Goal: Task Accomplishment & Management: Use online tool/utility

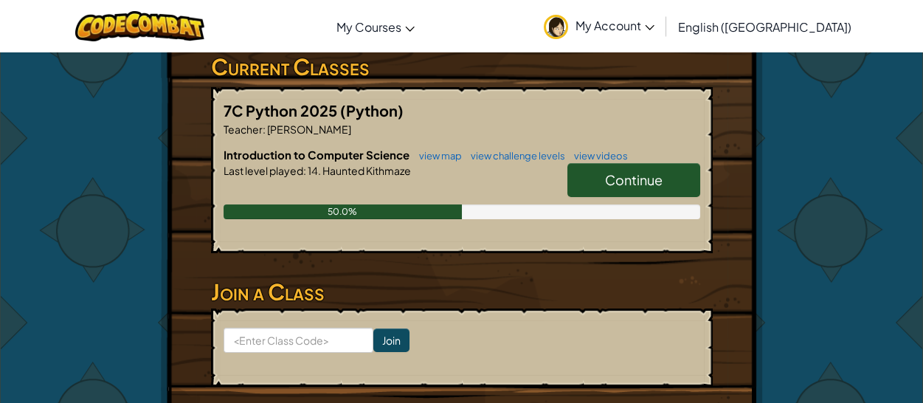
scroll to position [294, 0]
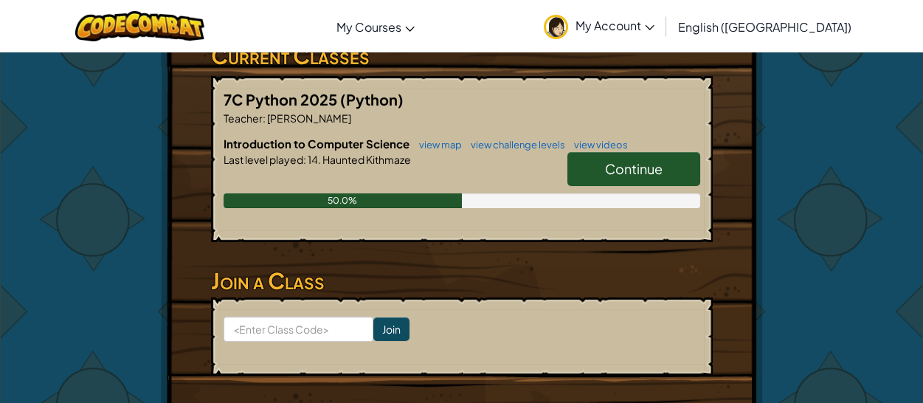
click at [676, 152] on link "Continue" at bounding box center [633, 169] width 133 height 34
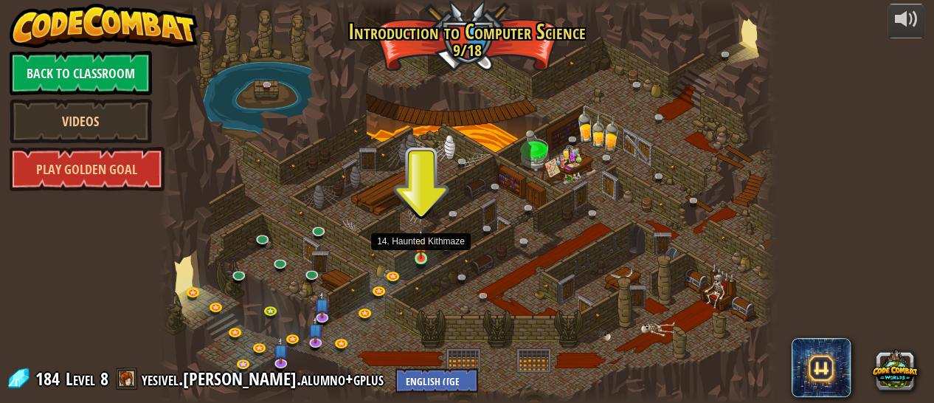
click at [424, 252] on img at bounding box center [420, 244] width 13 height 31
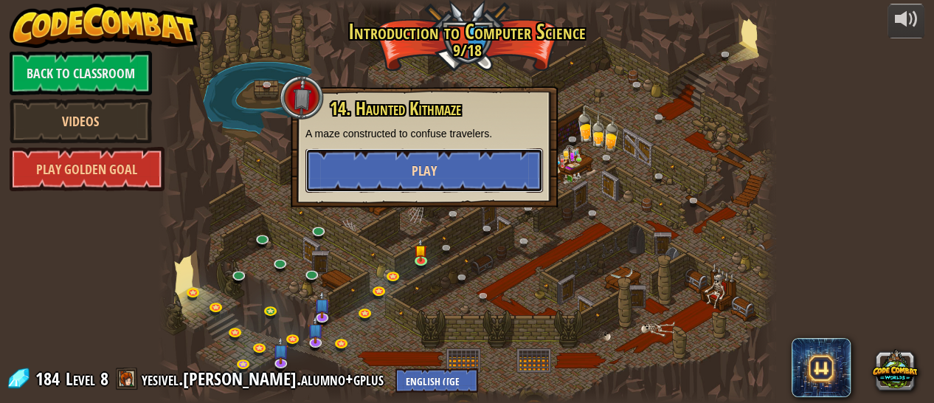
click at [437, 174] on button "Play" at bounding box center [425, 170] width 238 height 44
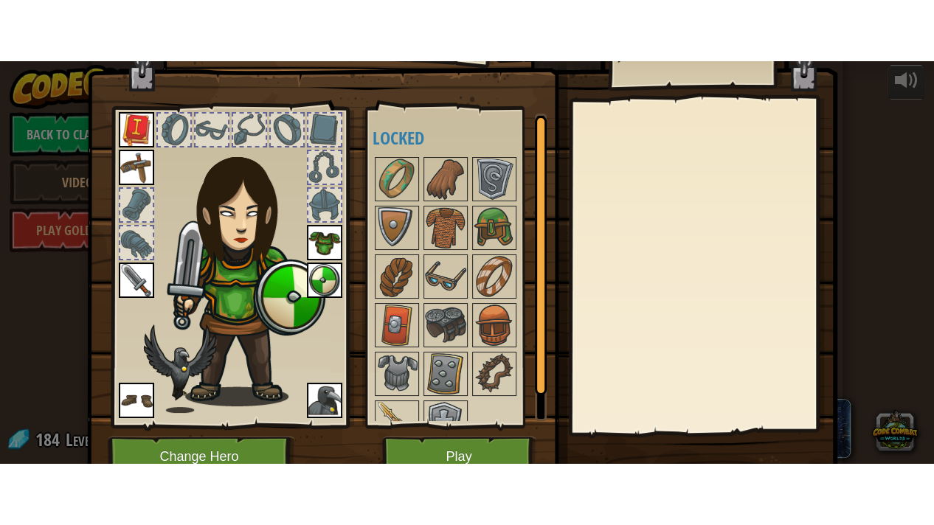
scroll to position [106, 0]
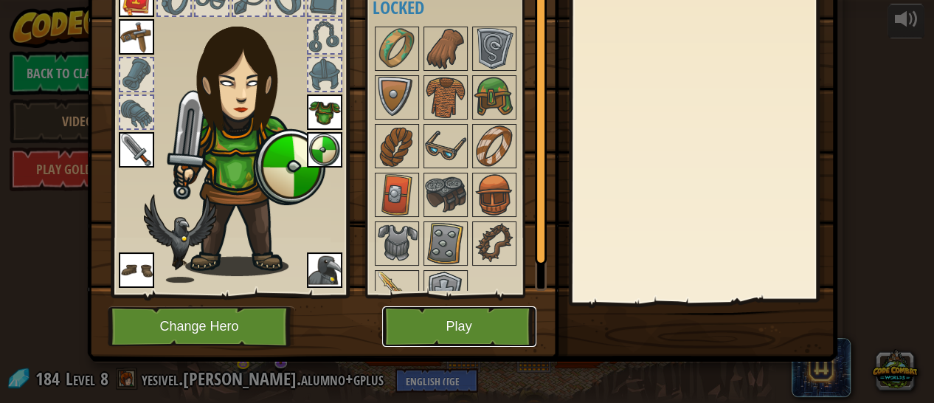
click at [463, 319] on button "Play" at bounding box center [459, 326] width 154 height 41
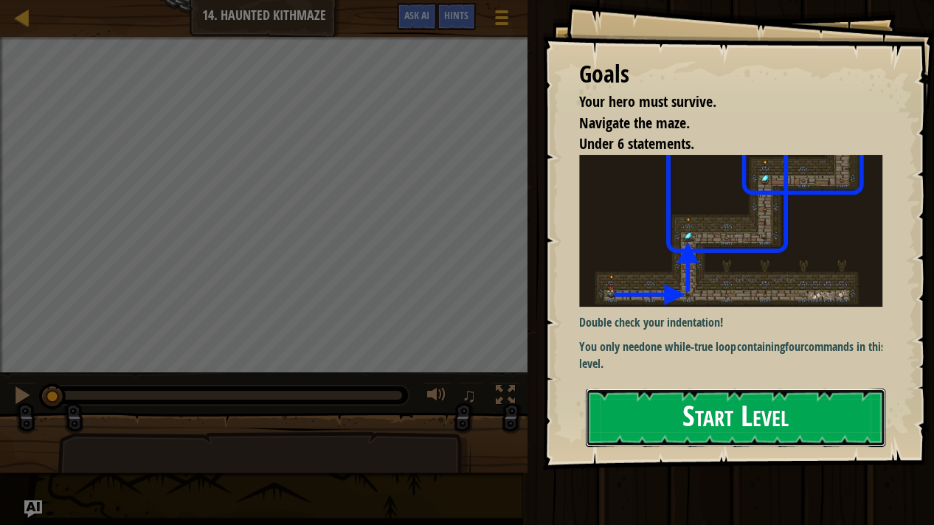
click at [745, 402] on button "Start Level" at bounding box center [736, 418] width 300 height 58
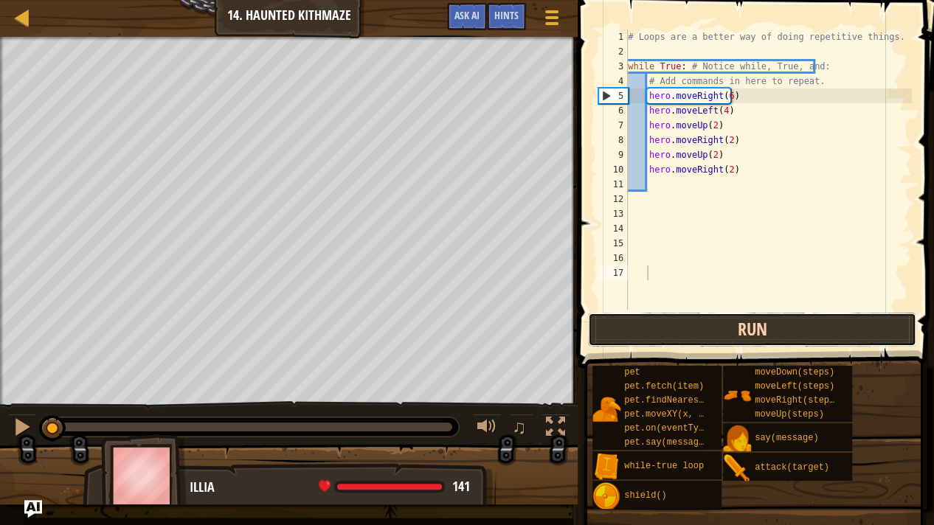
click at [684, 313] on button "Run" at bounding box center [752, 330] width 328 height 34
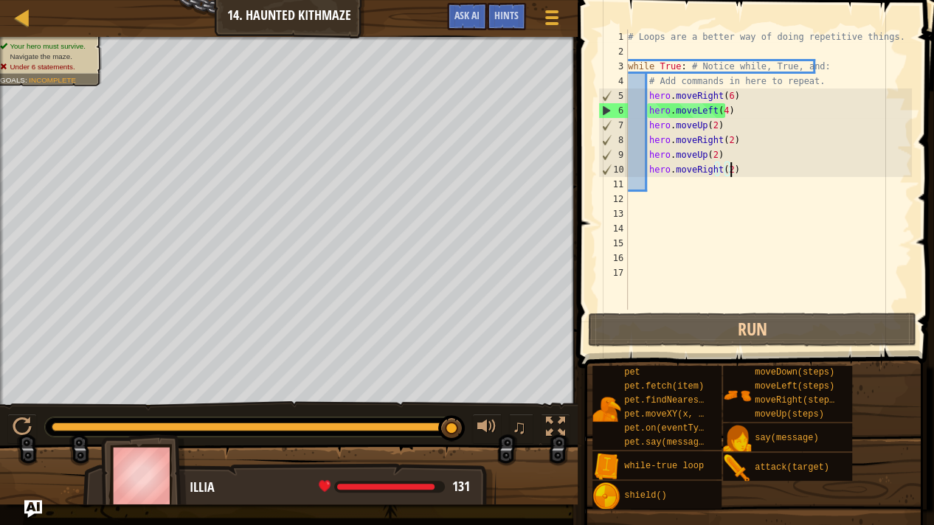
click at [743, 168] on div "# Loops are a better way of doing repetitive things. while True : # Notice whil…" at bounding box center [768, 185] width 287 height 310
click at [724, 98] on div "# Loops are a better way of doing repetitive things. while True : # Notice whil…" at bounding box center [768, 185] width 287 height 310
type textarea "hero.moveRight(6)"
click at [22, 402] on div at bounding box center [22, 427] width 19 height 19
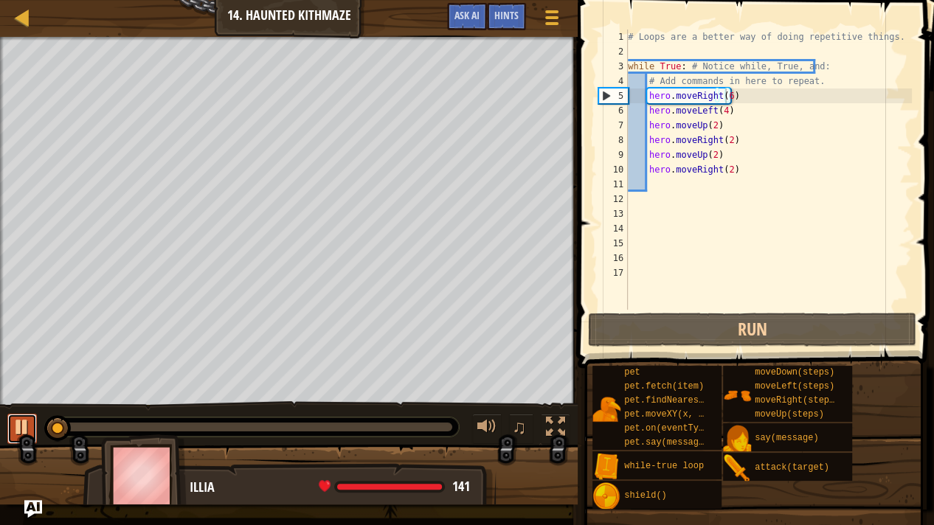
click at [22, 402] on div at bounding box center [22, 427] width 19 height 19
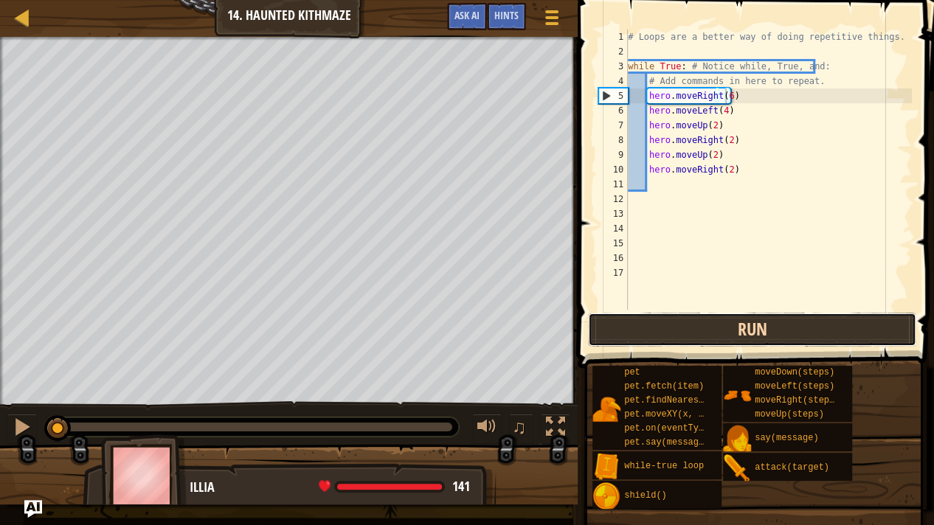
click at [762, 329] on button "Run" at bounding box center [752, 330] width 328 height 34
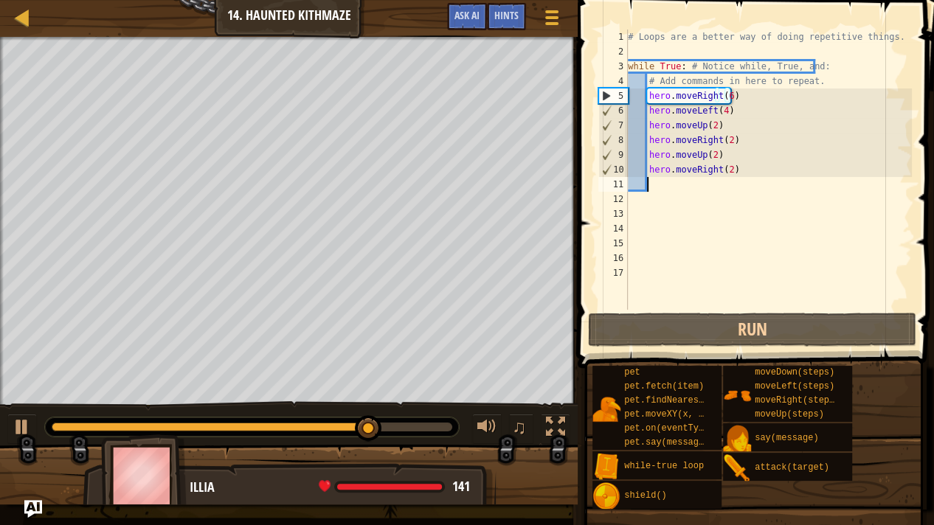
click at [692, 178] on div "# Loops are a better way of doing repetitive things. while True : # Notice whil…" at bounding box center [768, 185] width 287 height 310
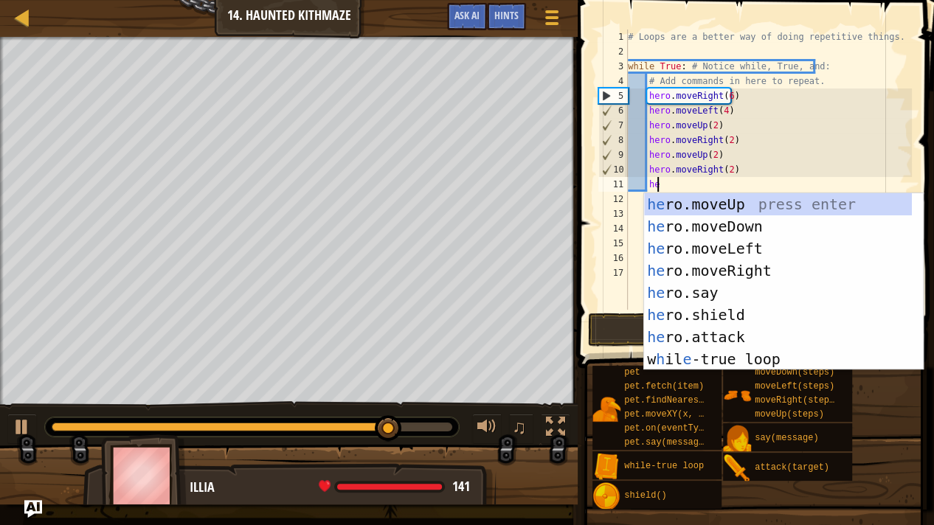
scroll to position [6, 1]
type textarea "hero"
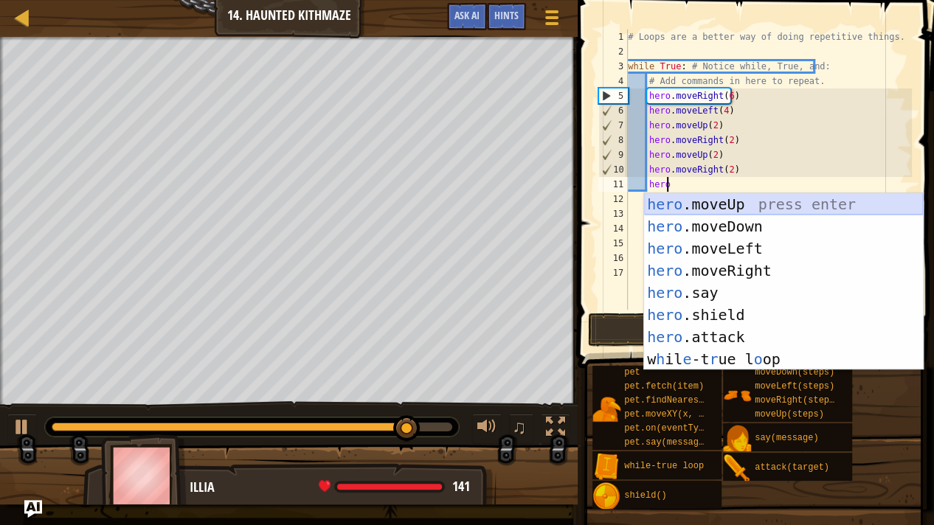
click at [674, 203] on div "hero .moveUp press enter hero .moveDown press enter hero .moveLeft press enter …" at bounding box center [783, 303] width 279 height 221
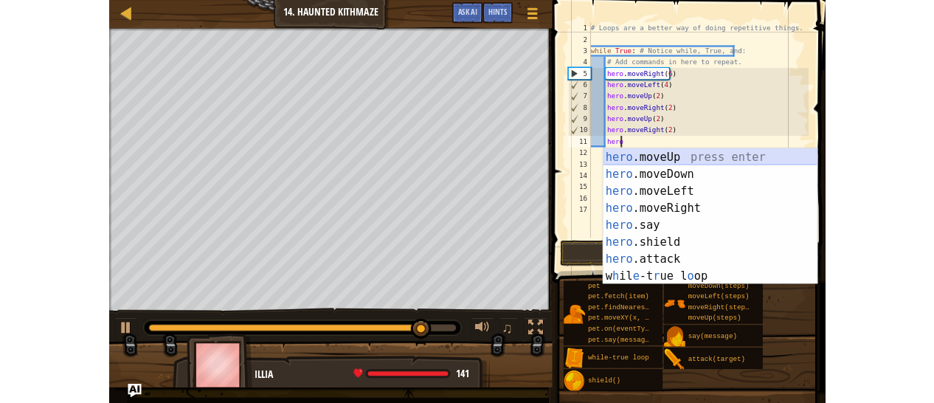
scroll to position [6, 0]
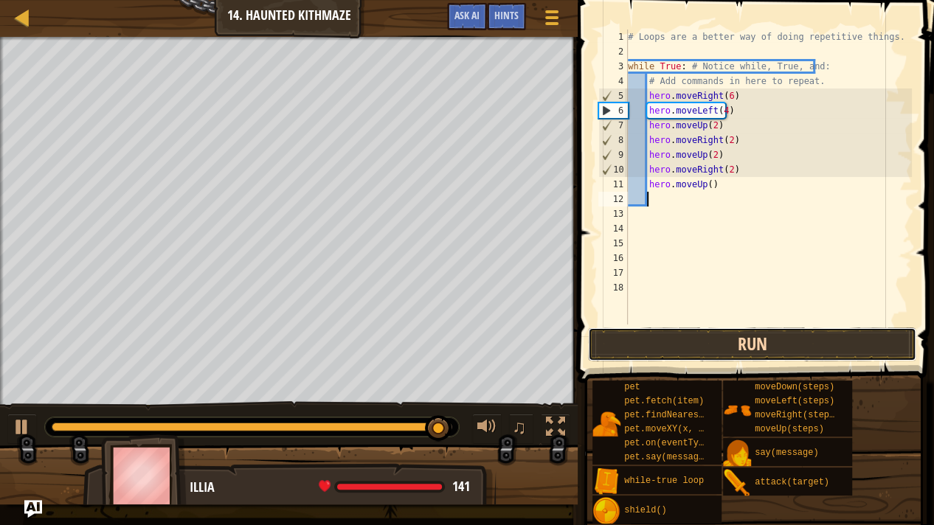
click at [714, 359] on button "Run" at bounding box center [752, 345] width 328 height 34
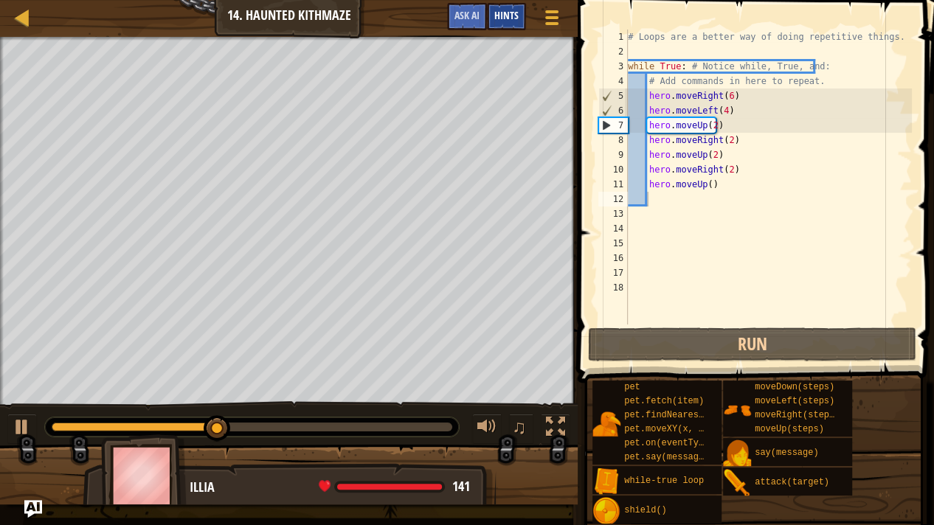
click at [509, 17] on span "Hints" at bounding box center [506, 15] width 24 height 14
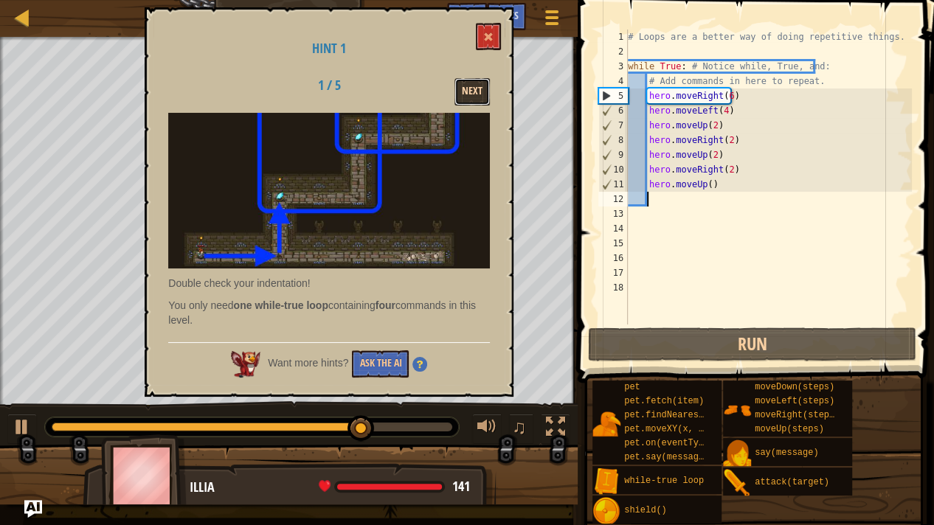
click at [470, 96] on button "Next" at bounding box center [472, 91] width 35 height 27
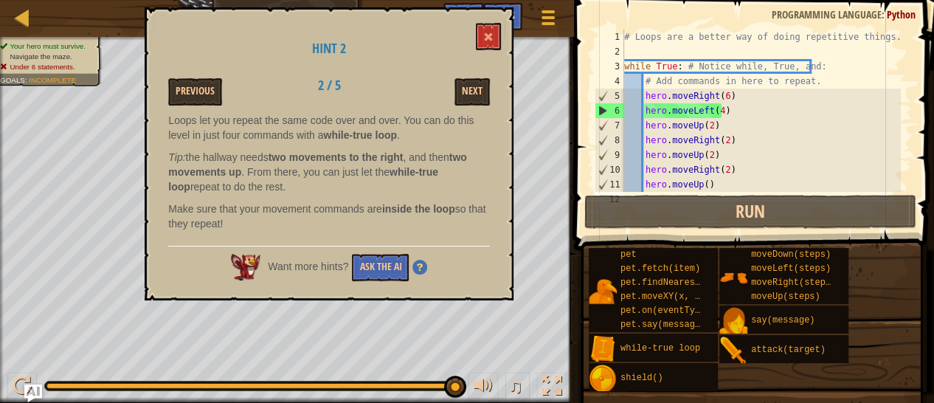
click at [750, 91] on div "# Loops are a better way of doing repetitive things. while True : # Notice whil…" at bounding box center [761, 126] width 280 height 192
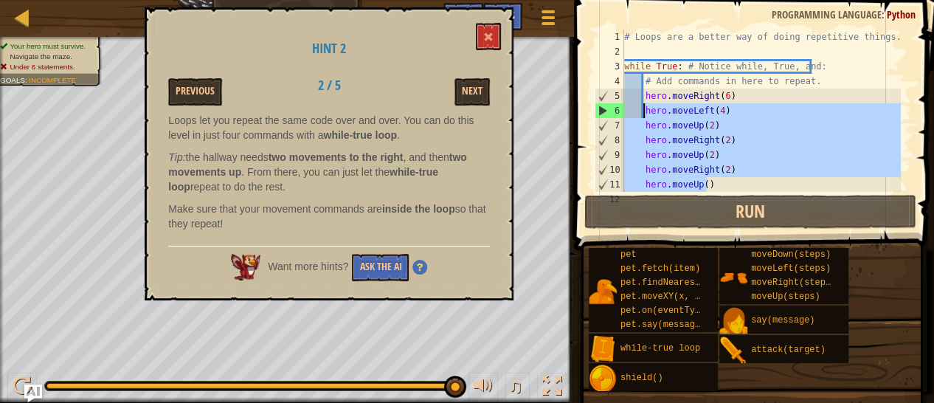
drag, startPoint x: 725, startPoint y: 186, endPoint x: 645, endPoint y: 105, distance: 114.3
click at [645, 105] on div "# Loops are a better way of doing repetitive things. while True : # Notice whil…" at bounding box center [761, 126] width 280 height 192
type textarea "hero.moveLeft(4) hero.moveUp(2)"
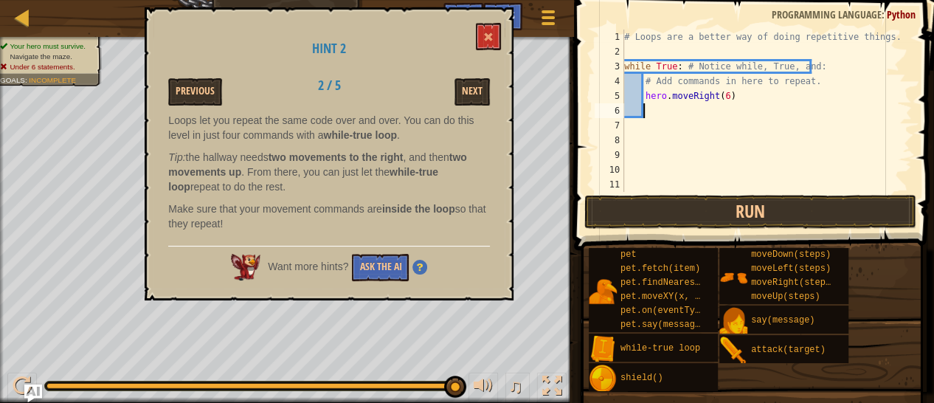
click at [720, 98] on div "# Loops are a better way of doing repetitive things. while True : # Notice whil…" at bounding box center [761, 126] width 280 height 192
type textarea "hero.moveRight(2)"
click at [482, 42] on button at bounding box center [488, 36] width 25 height 27
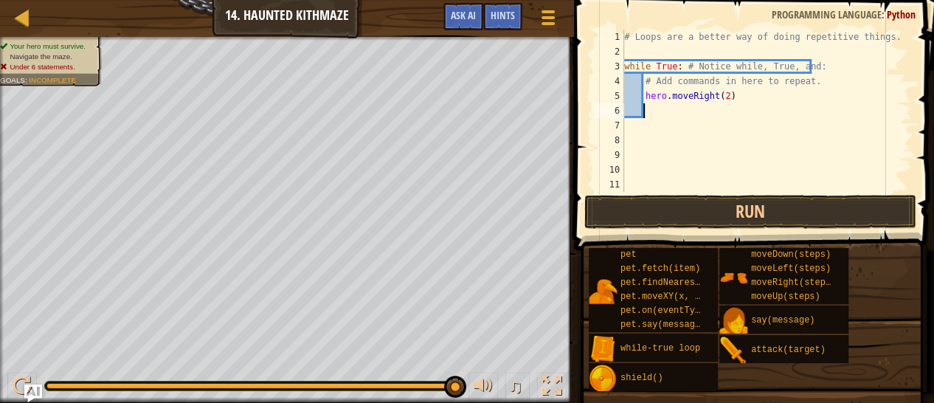
click at [694, 111] on div "# Loops are a better way of doing repetitive things. while True : # Notice whil…" at bounding box center [761, 126] width 280 height 192
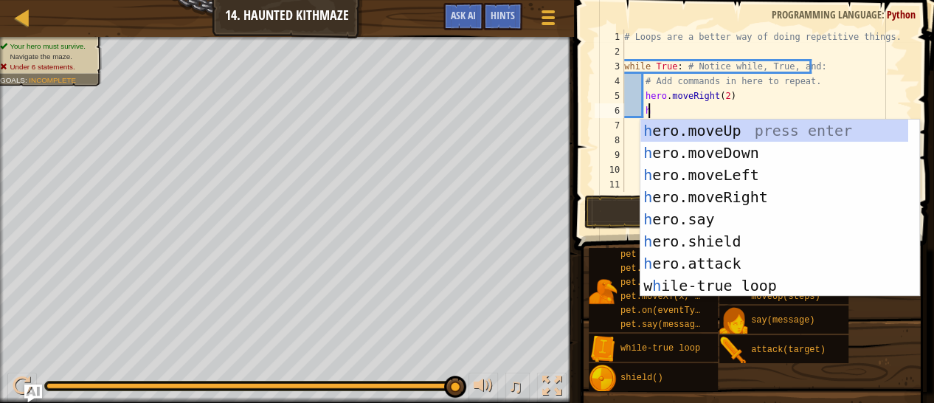
type textarea "he"
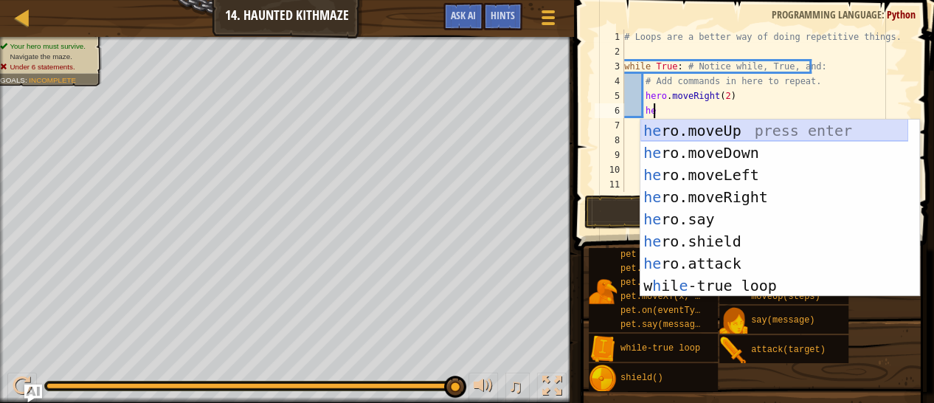
click at [693, 132] on div "he ro.moveUp press enter he ro.moveDown press enter he ro.moveLeft press enter …" at bounding box center [775, 230] width 268 height 221
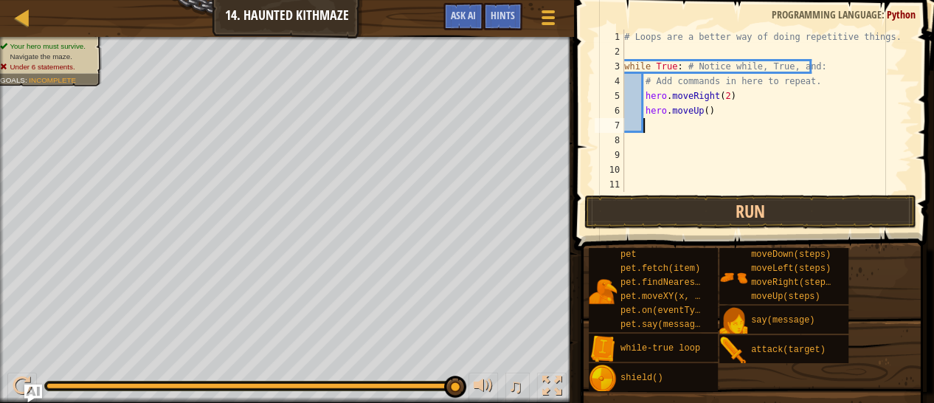
click at [700, 112] on div "# Loops are a better way of doing repetitive things. while True : # Notice whil…" at bounding box center [761, 126] width 280 height 192
type textarea "hero.moveUp(2)"
click at [677, 120] on div "# Loops are a better way of doing repetitive things. while True : # Notice whil…" at bounding box center [761, 126] width 280 height 192
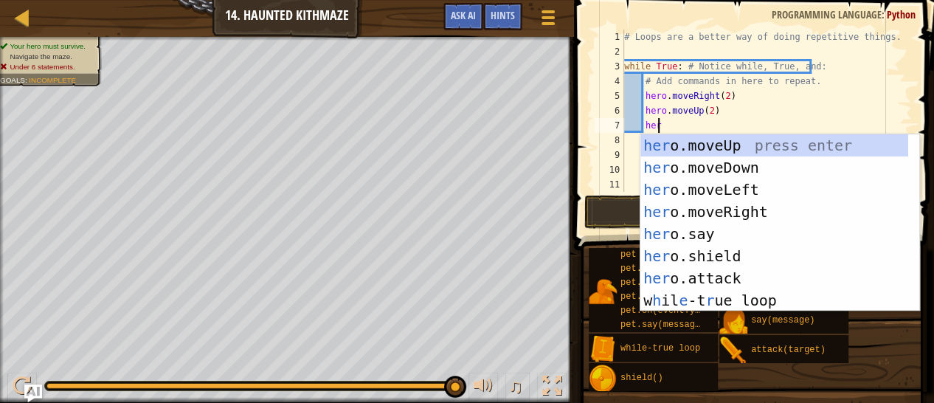
scroll to position [7, 2]
click at [735, 117] on div "# Loops are a better way of doing repetitive things. while True : # Notice whil…" at bounding box center [761, 126] width 280 height 192
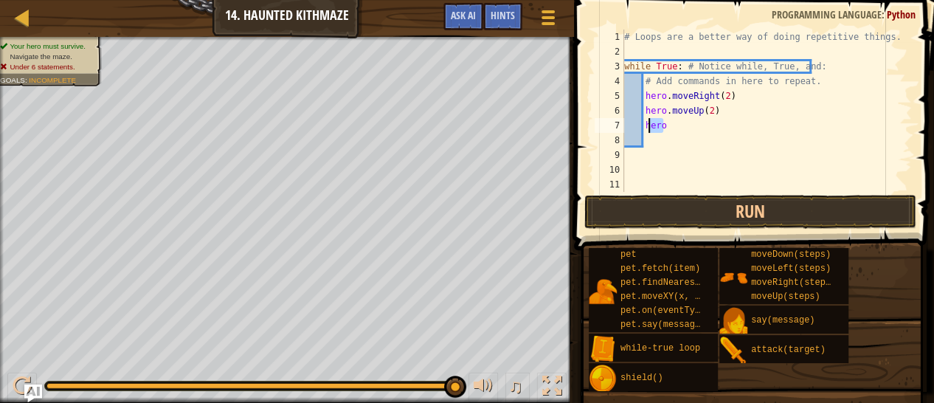
drag, startPoint x: 705, startPoint y: 125, endPoint x: 649, endPoint y: 123, distance: 55.4
click at [649, 123] on div "# Loops are a better way of doing repetitive things. while True : # Notice whil…" at bounding box center [761, 126] width 280 height 192
type textarea "h"
click at [692, 196] on button "Run" at bounding box center [750, 212] width 332 height 34
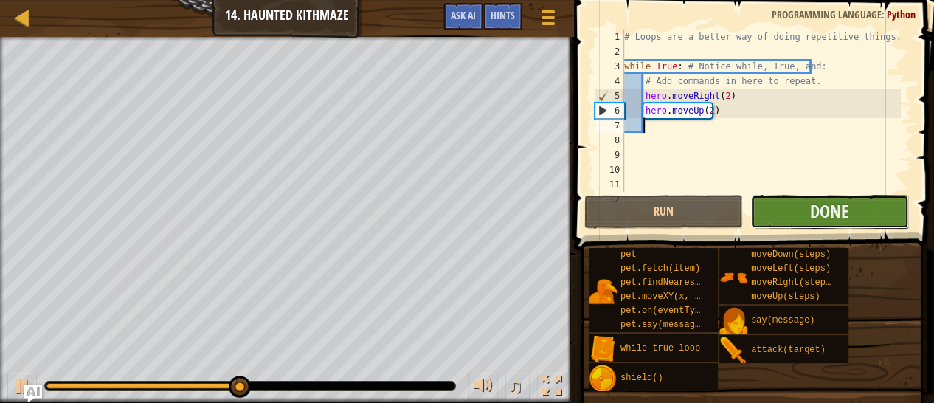
click at [784, 213] on button "Done" at bounding box center [829, 212] width 159 height 34
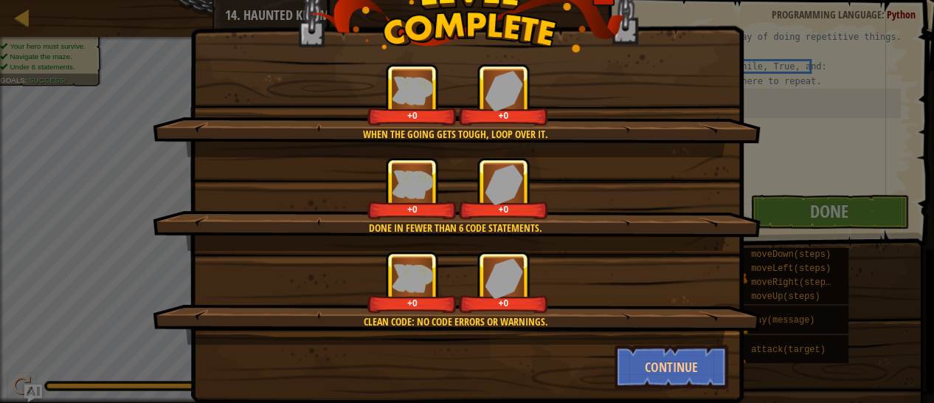
scroll to position [63, 0]
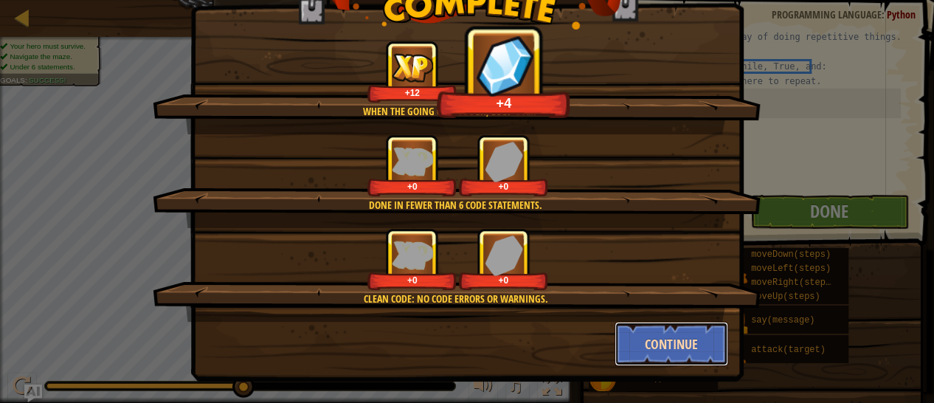
click at [683, 331] on button "Continue" at bounding box center [672, 344] width 114 height 44
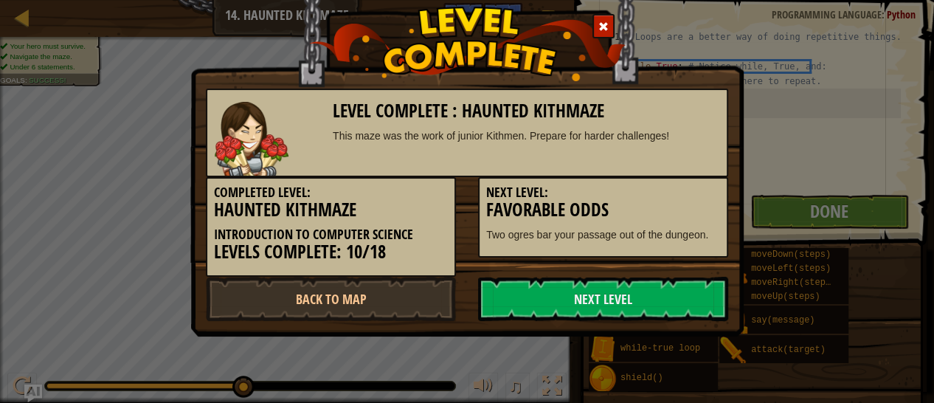
scroll to position [0, 0]
click at [581, 289] on link "Next Level" at bounding box center [603, 299] width 250 height 44
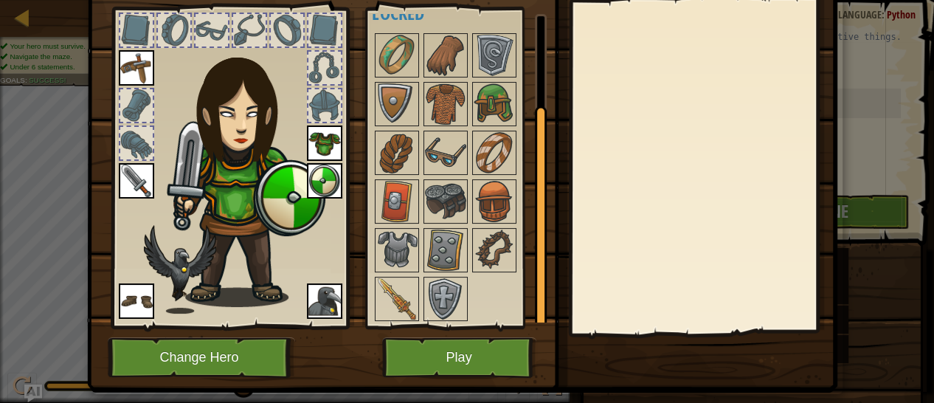
scroll to position [106, 0]
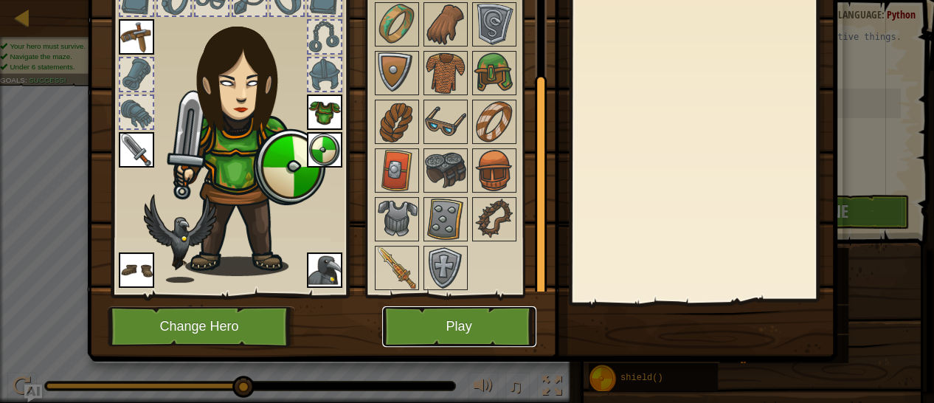
click at [432, 320] on button "Play" at bounding box center [459, 326] width 154 height 41
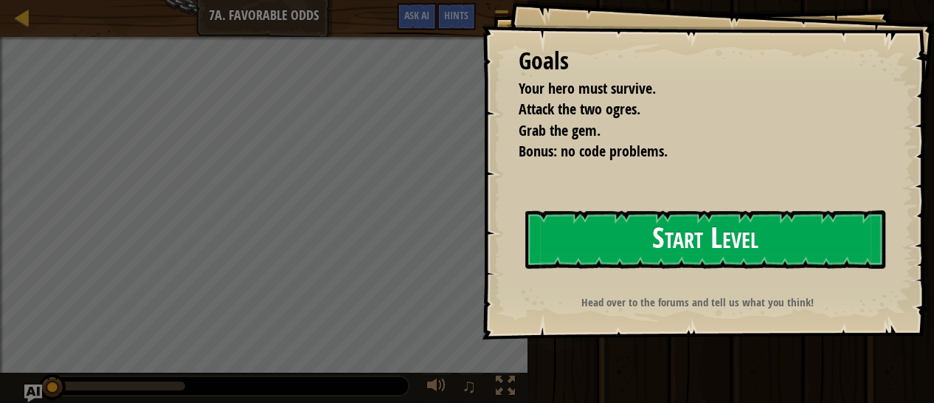
click at [587, 263] on button "Start Level" at bounding box center [705, 239] width 360 height 58
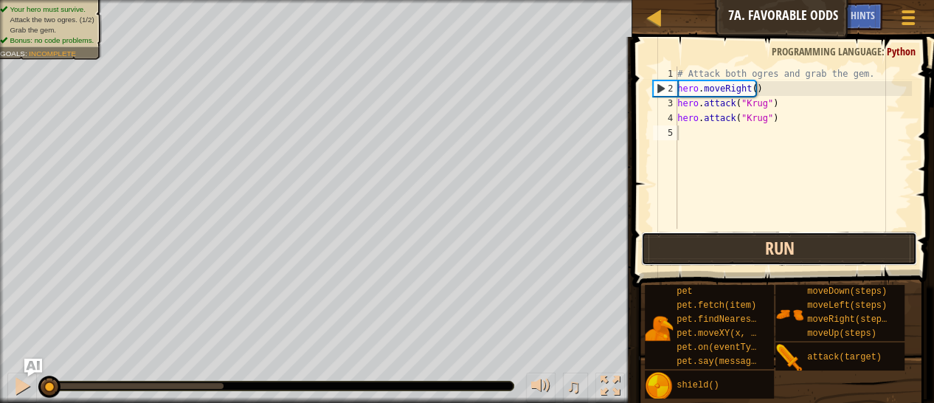
click at [783, 254] on button "Run" at bounding box center [779, 249] width 276 height 34
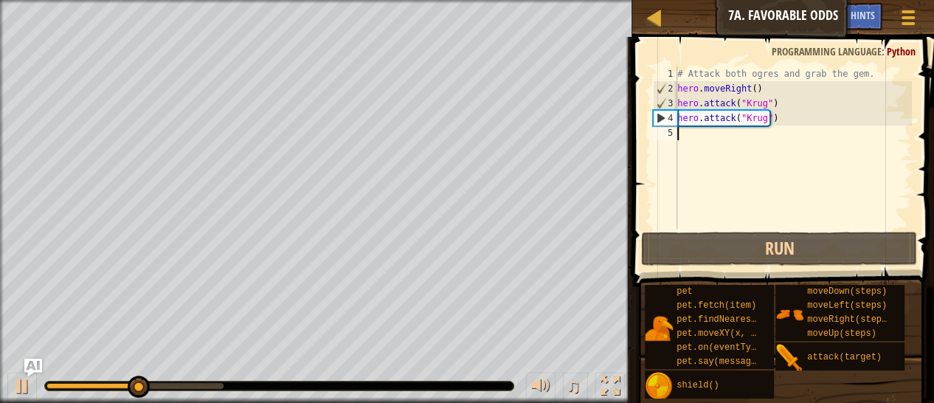
click at [738, 131] on div "# Attack both ogres and grab the gem. hero . moveRight ( ) hero . attack ( "[PE…" at bounding box center [793, 162] width 238 height 192
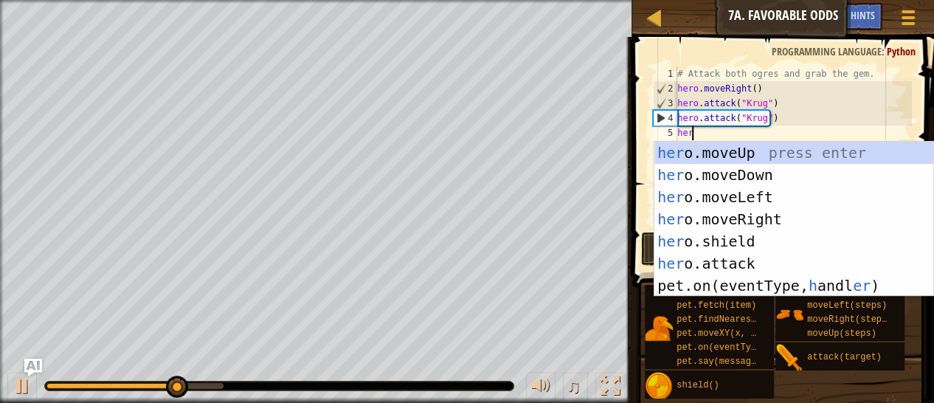
type textarea "hero"
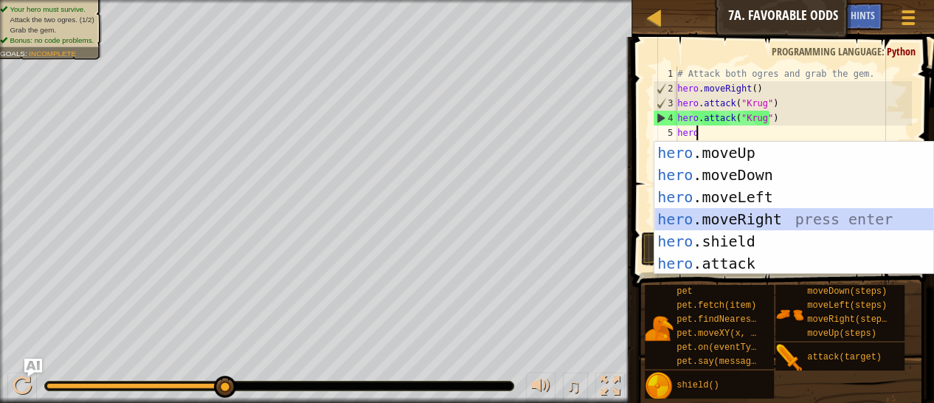
click at [722, 210] on div "hero .moveUp press enter hero .moveDown press enter hero .moveLeft press enter …" at bounding box center [794, 230] width 279 height 177
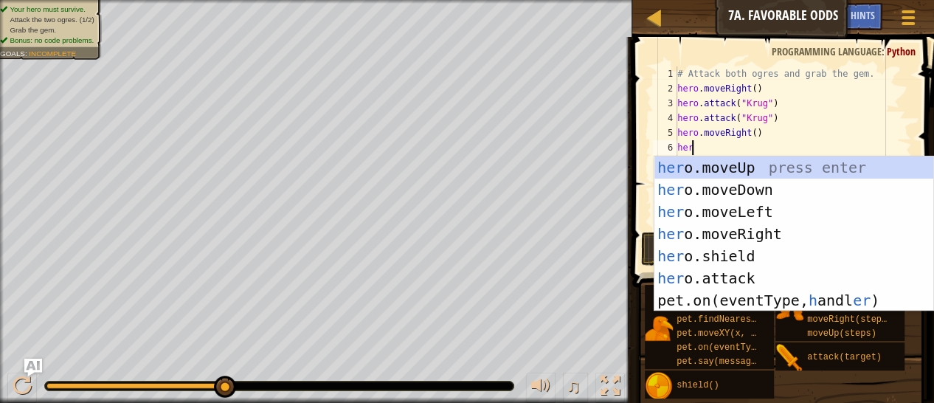
type textarea "hero"
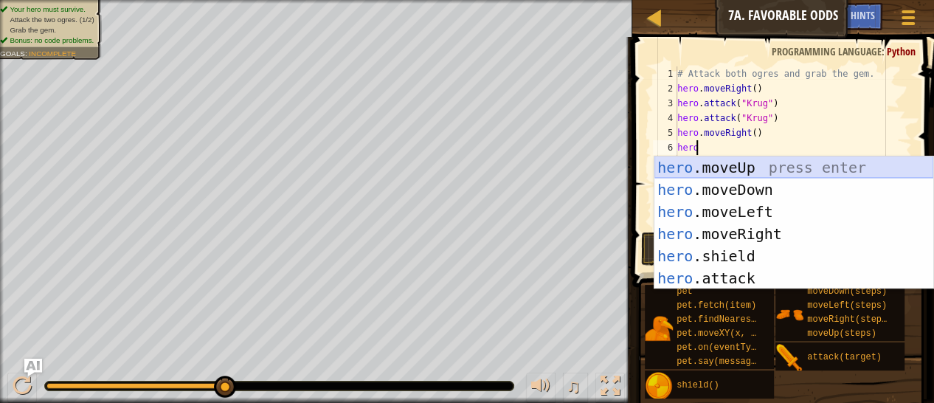
click at [731, 168] on div "hero .moveUp press enter hero .moveDown press enter hero .moveLeft press enter …" at bounding box center [794, 244] width 279 height 177
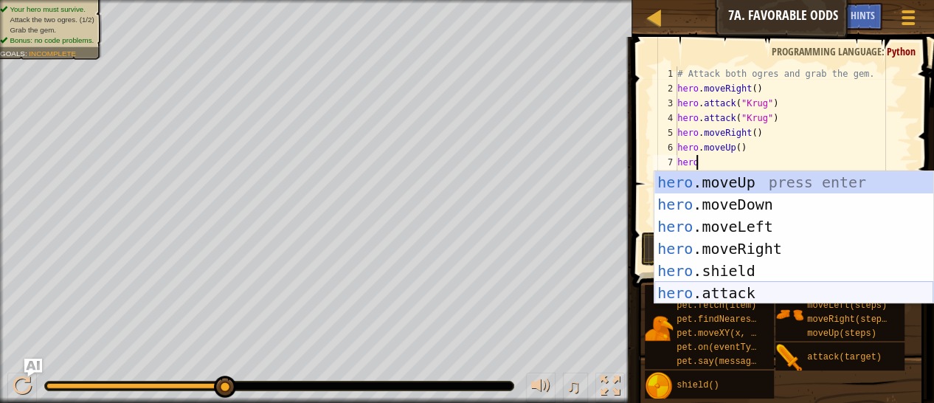
click at [711, 288] on div "hero .moveUp press enter hero .moveDown press enter hero .moveLeft press enter …" at bounding box center [794, 259] width 279 height 177
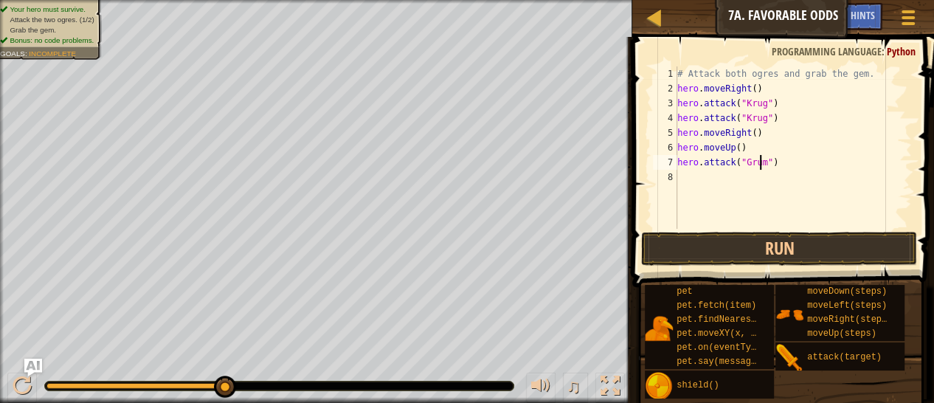
scroll to position [7, 7]
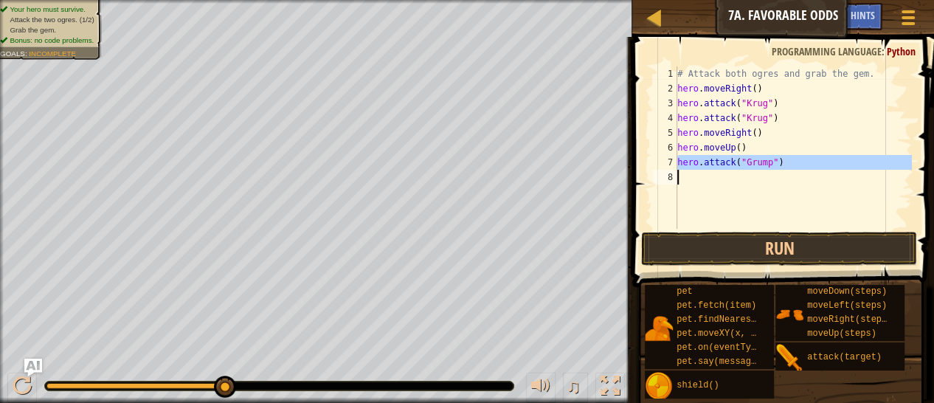
drag, startPoint x: 677, startPoint y: 165, endPoint x: 781, endPoint y: 176, distance: 103.9
click at [781, 176] on div "# Attack both ogres and grab the gem. hero . moveRight ( ) hero . attack ( "[PE…" at bounding box center [793, 162] width 238 height 192
click at [776, 168] on div "# Attack both ogres and grab the gem. hero . moveRight ( ) hero . attack ( "[PE…" at bounding box center [793, 147] width 238 height 162
type textarea "hero.attack("Grump")"
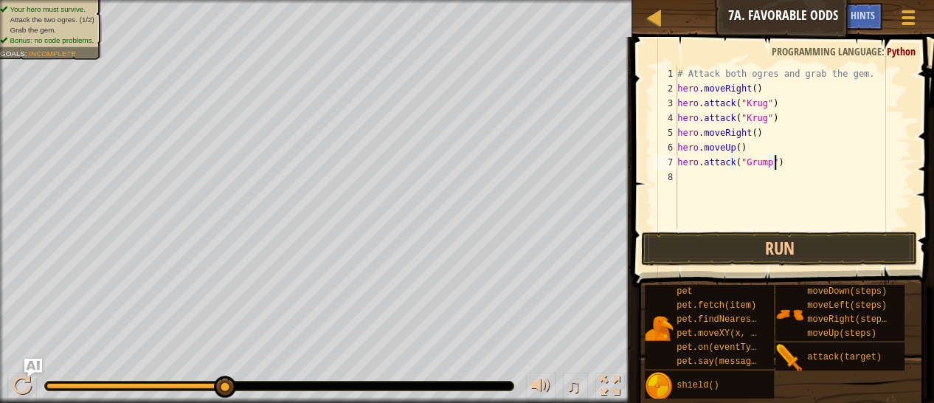
click at [730, 179] on div "# Attack both ogres and grab the gem. hero . moveRight ( ) hero . attack ( "[PE…" at bounding box center [793, 162] width 238 height 192
paste textarea "{paintBlack, forward (4) , right, stoppainting}"
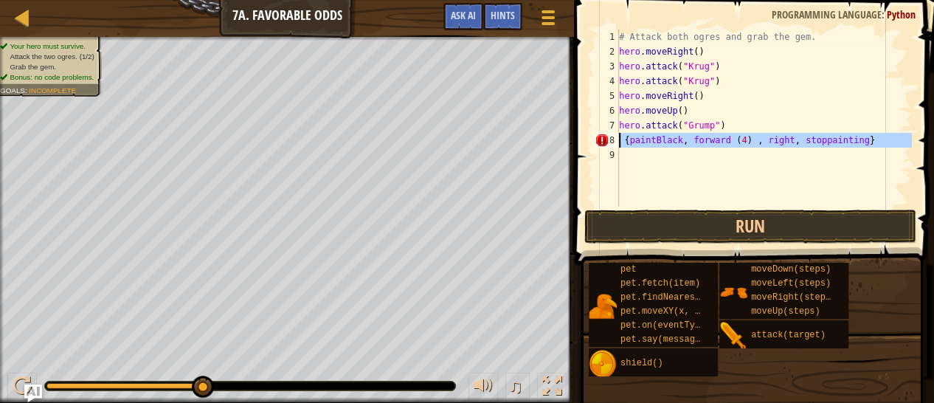
drag, startPoint x: 726, startPoint y: 158, endPoint x: 618, endPoint y: 135, distance: 110.9
click at [618, 135] on div "{paintBlack, forward (4) , right, stoppainting} 1 2 3 4 5 6 7 8 9 # Attack both…" at bounding box center [752, 118] width 320 height 177
type textarea "{paintBlack, forward (4) , right, stoppainting}"
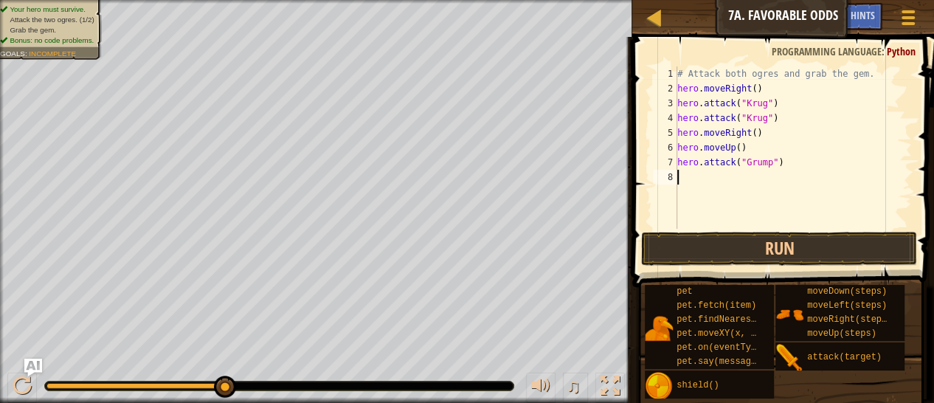
click at [714, 163] on div "# Attack both ogres and grab the gem. hero . moveRight ( ) hero . attack ( "[PE…" at bounding box center [793, 162] width 238 height 192
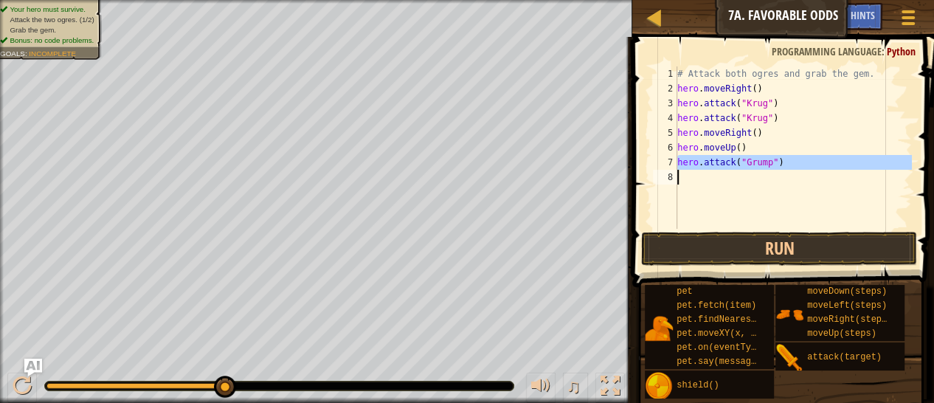
click at [714, 163] on div "# Attack both ogres and grab the gem. hero . moveRight ( ) hero . attack ( "[PE…" at bounding box center [793, 162] width 238 height 192
type textarea "hero.attack("Grump")"
click at [697, 179] on div "# Attack both ogres and grab the gem. hero . moveRight ( ) hero . attack ( "[PE…" at bounding box center [793, 147] width 238 height 162
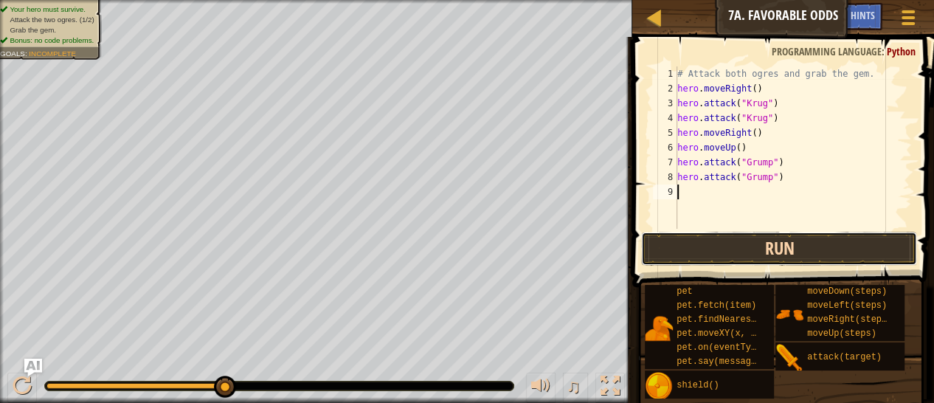
click at [785, 243] on button "Run" at bounding box center [779, 249] width 276 height 34
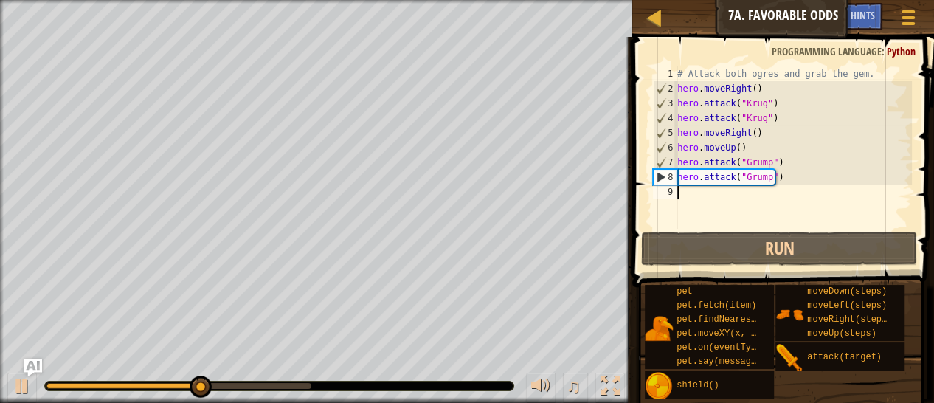
click at [708, 197] on div "# Attack both ogres and grab the gem. hero . moveRight ( ) hero . attack ( "[PE…" at bounding box center [793, 162] width 238 height 192
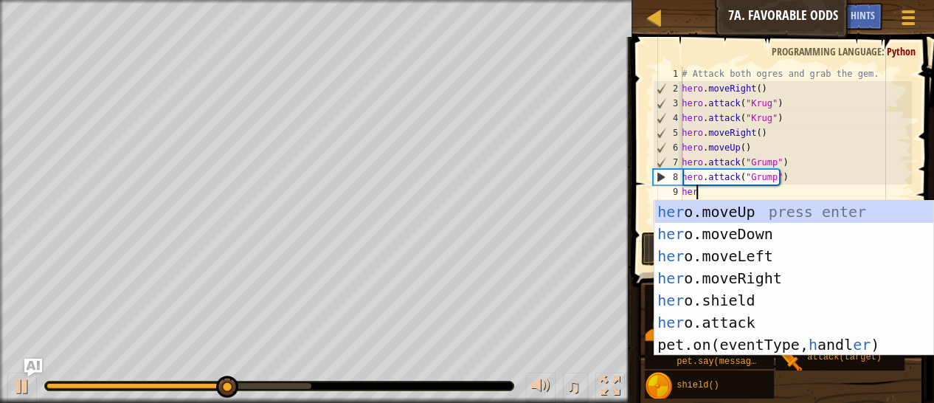
type textarea "hero"
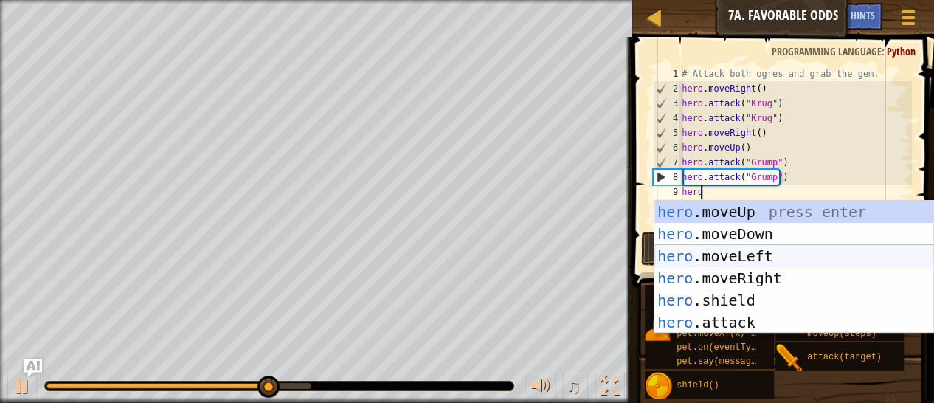
click at [712, 258] on div "hero .moveUp press enter hero .moveDown press enter hero .moveLeft press enter …" at bounding box center [794, 289] width 279 height 177
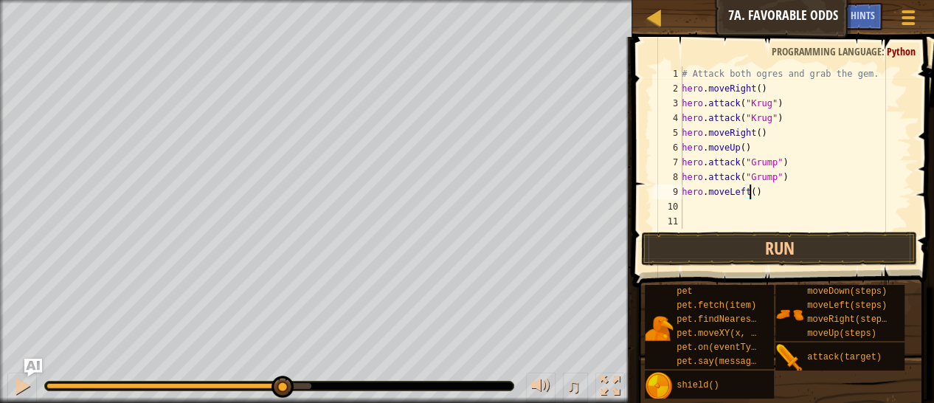
click at [749, 191] on div "# Attack both ogres and grab the gem. hero . moveRight ( ) hero . attack ( "[PE…" at bounding box center [795, 162] width 233 height 192
type textarea "hero.moveLeft(2)"
click at [753, 243] on button "Run" at bounding box center [779, 249] width 276 height 34
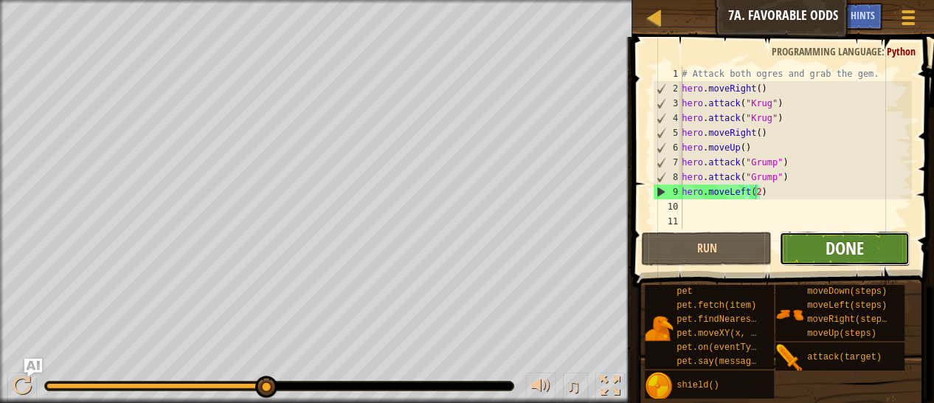
click at [838, 249] on span "Done" at bounding box center [845, 248] width 38 height 24
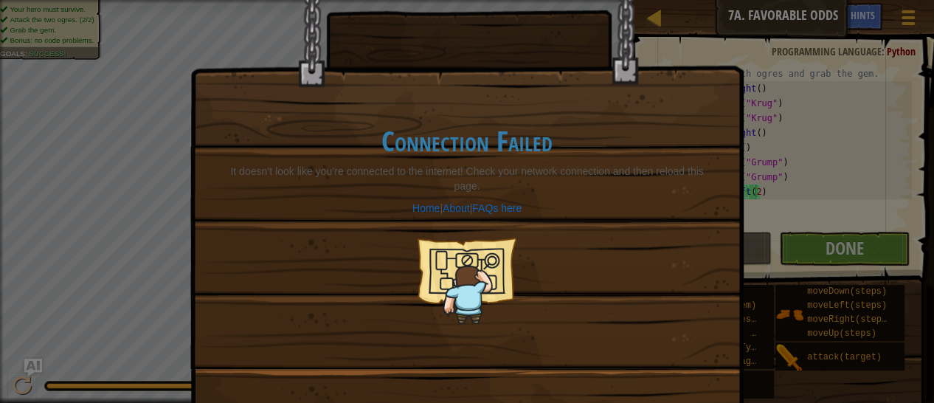
click at [659, 241] on div "Connection Failed It doesn’t look like you’re connected to the internet! Check …" at bounding box center [467, 225] width 522 height 258
click at [624, 277] on div "Connection Failed It doesn’t look like you’re connected to the internet! Check …" at bounding box center [467, 225] width 522 height 258
drag, startPoint x: 562, startPoint y: 267, endPoint x: 466, endPoint y: 240, distance: 99.0
click at [493, 248] on div "Connection Failed It doesn’t look like you’re connected to the internet! Check …" at bounding box center [467, 225] width 522 height 258
click at [403, 219] on div "Connection Failed It doesn’t look like you’re connected to the internet! Check …" at bounding box center [467, 225] width 522 height 258
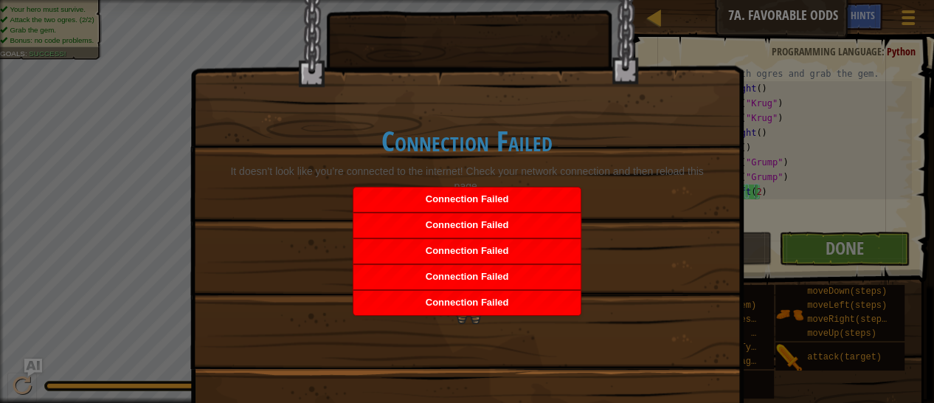
click at [835, 220] on div "Connection Failed It doesn’t look like you’re connected to the internet! Check …" at bounding box center [467, 201] width 934 height 403
click at [838, 267] on div "Connection Failed It doesn’t look like you’re connected to the internet! Check …" at bounding box center [467, 201] width 934 height 403
click at [840, 247] on div "Connection Failed It doesn’t look like you’re connected to the internet! Check …" at bounding box center [467, 201] width 934 height 403
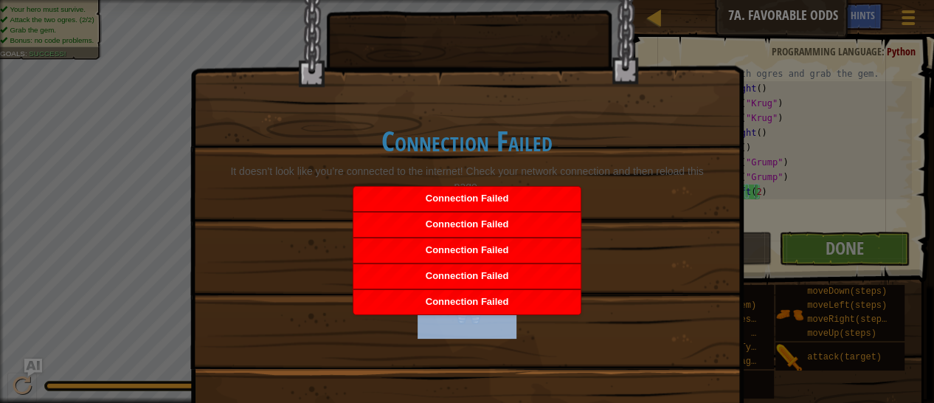
click at [840, 247] on div "Connection Failed It doesn’t look like you’re connected to the internet! Check …" at bounding box center [467, 201] width 934 height 403
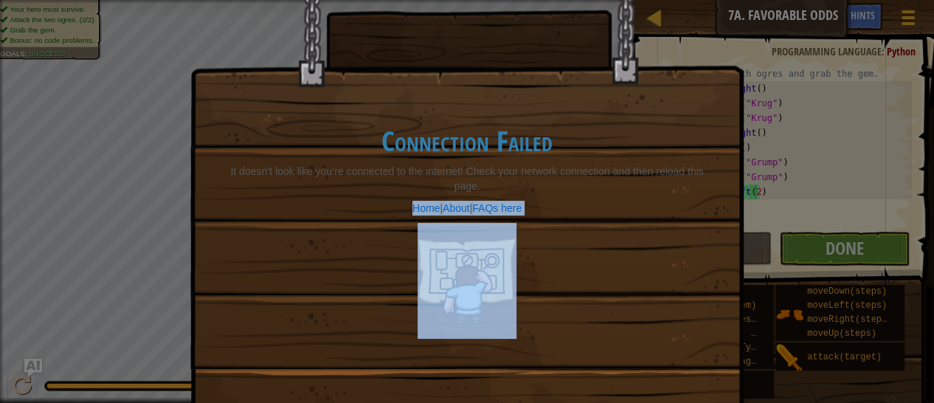
click at [559, 252] on div "Connection Failed It doesn’t look like you’re connected to the internet! Check …" at bounding box center [467, 225] width 522 height 258
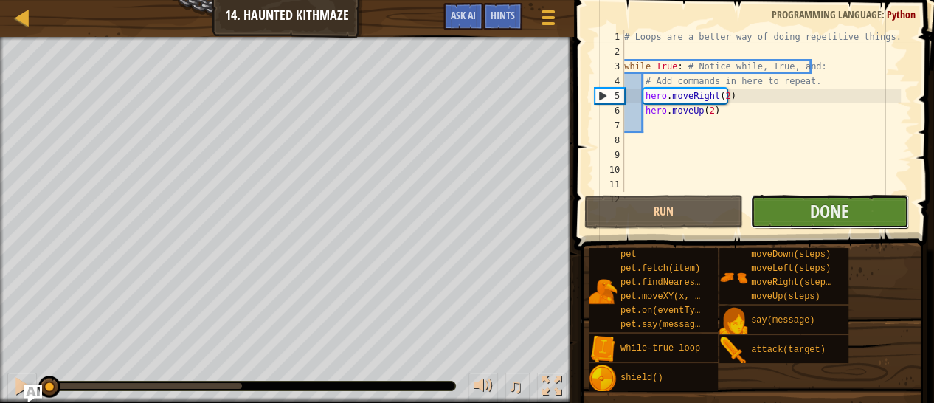
click at [779, 218] on button "Done" at bounding box center [829, 212] width 159 height 34
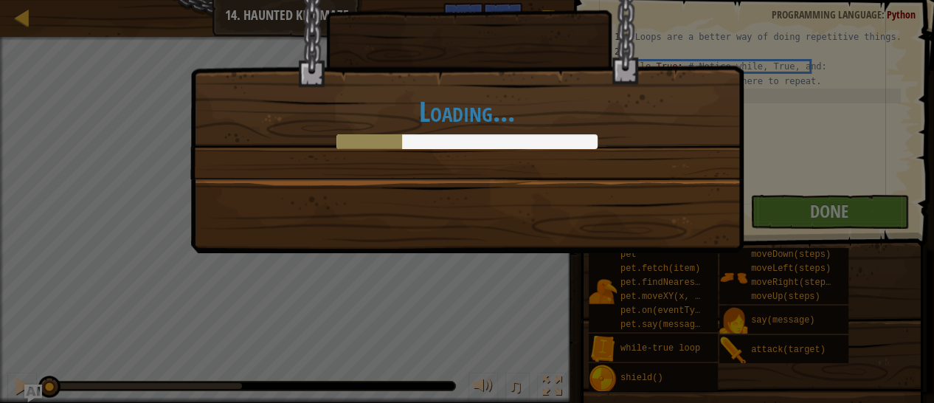
click at [597, 282] on div "Loading..." at bounding box center [467, 201] width 934 height 403
click at [826, 220] on div "Loading..." at bounding box center [467, 201] width 934 height 403
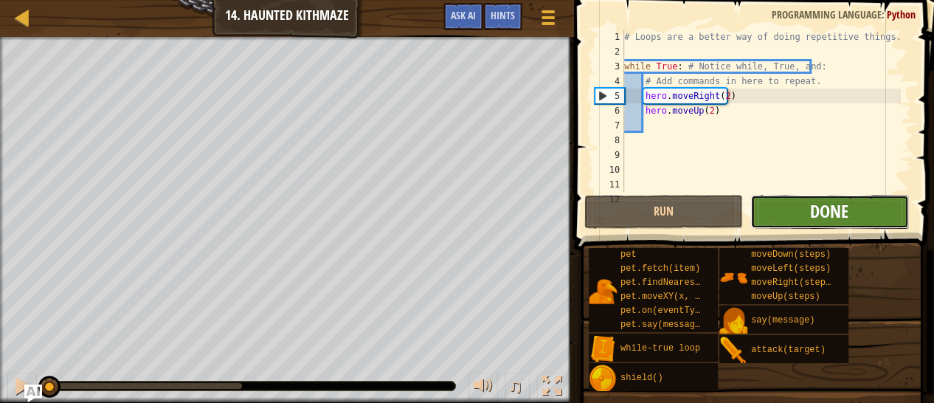
click at [824, 215] on span "Done" at bounding box center [829, 211] width 38 height 24
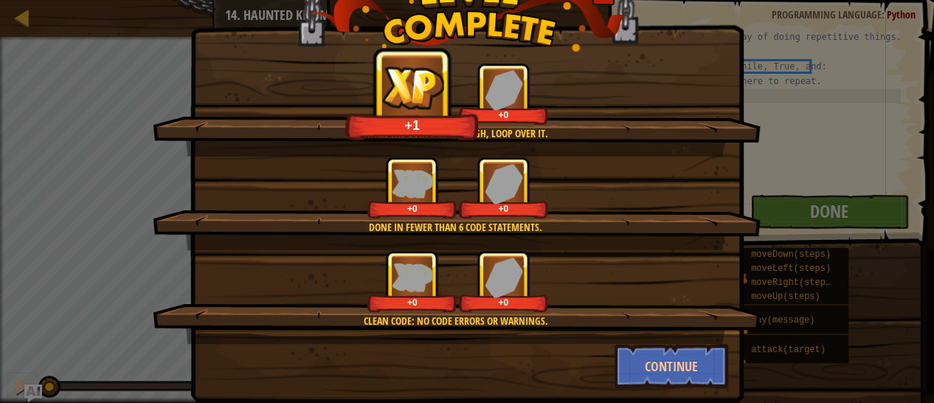
scroll to position [63, 0]
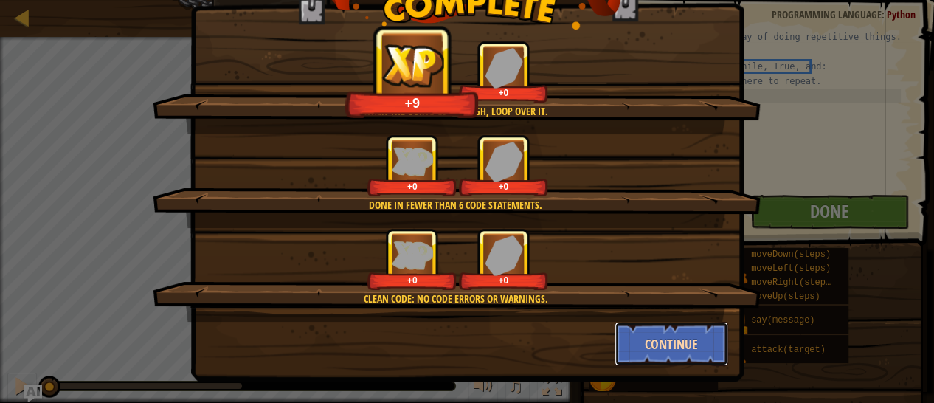
click at [660, 353] on button "Continue" at bounding box center [672, 344] width 114 height 44
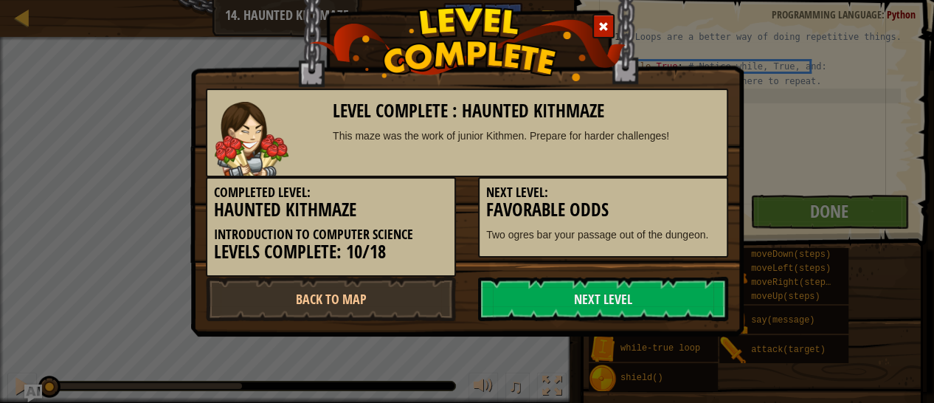
scroll to position [0, 0]
click at [575, 277] on link "Next Level" at bounding box center [603, 299] width 250 height 44
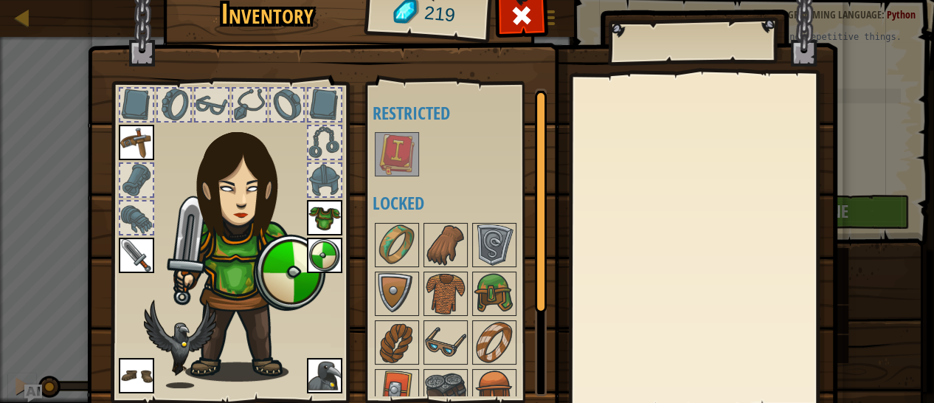
scroll to position [106, 0]
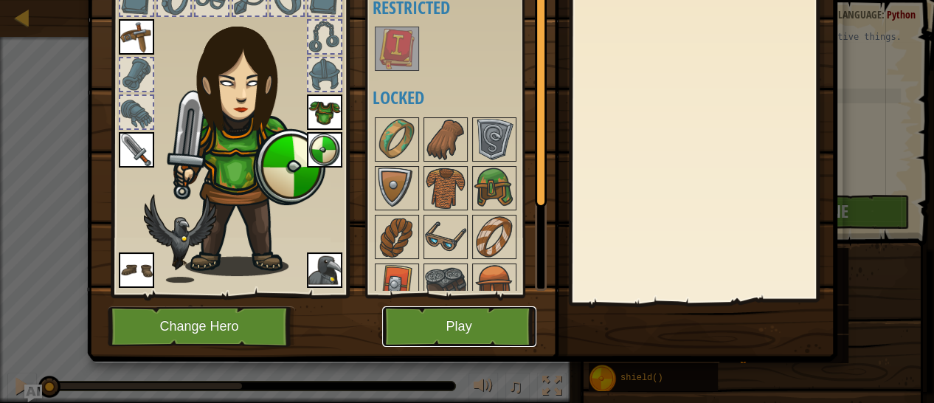
click at [469, 330] on button "Play" at bounding box center [459, 326] width 154 height 41
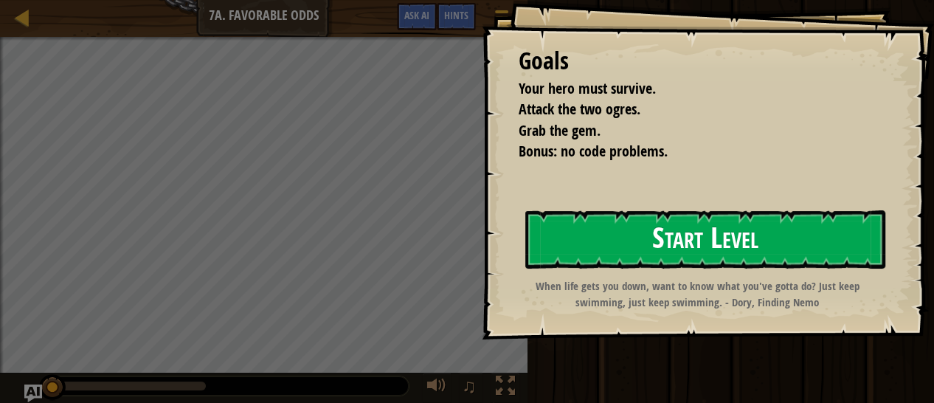
click at [668, 242] on button "Start Level" at bounding box center [705, 239] width 360 height 58
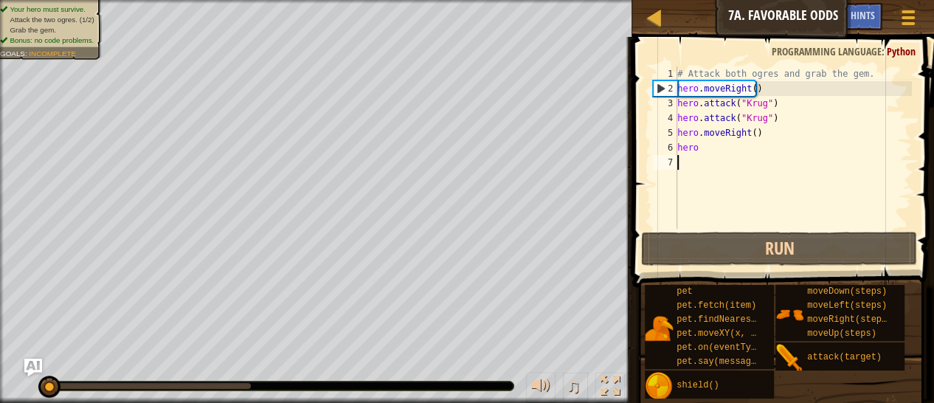
click at [710, 155] on div "# Attack both ogres and grab the gem. hero . moveRight ( ) hero . attack ( "Kru…" at bounding box center [793, 162] width 238 height 192
click at [710, 150] on div "# Attack both ogres and grab the gem. hero . moveRight ( ) hero . attack ( "Kru…" at bounding box center [793, 162] width 238 height 192
type textarea "hero."
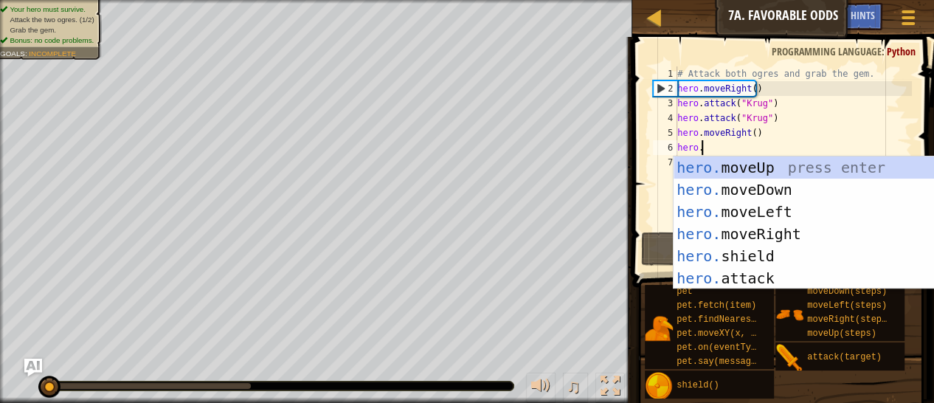
scroll to position [6, 0]
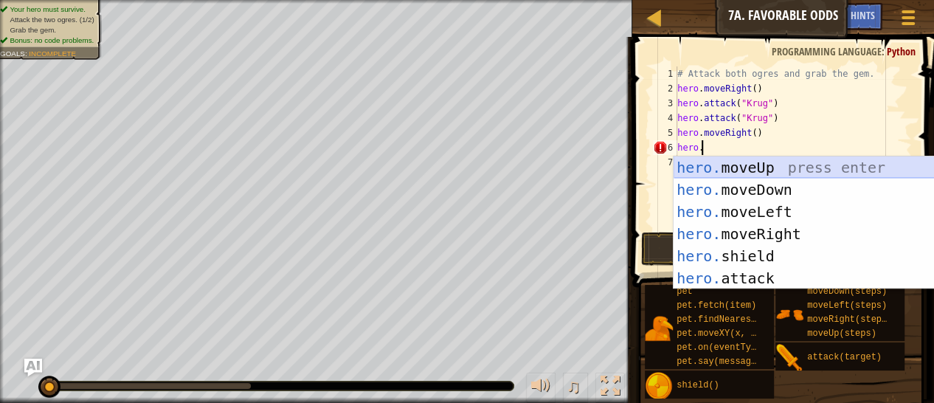
click at [731, 160] on div "hero. moveUp press enter hero. moveDown press enter hero. moveLeft press enter …" at bounding box center [813, 244] width 279 height 177
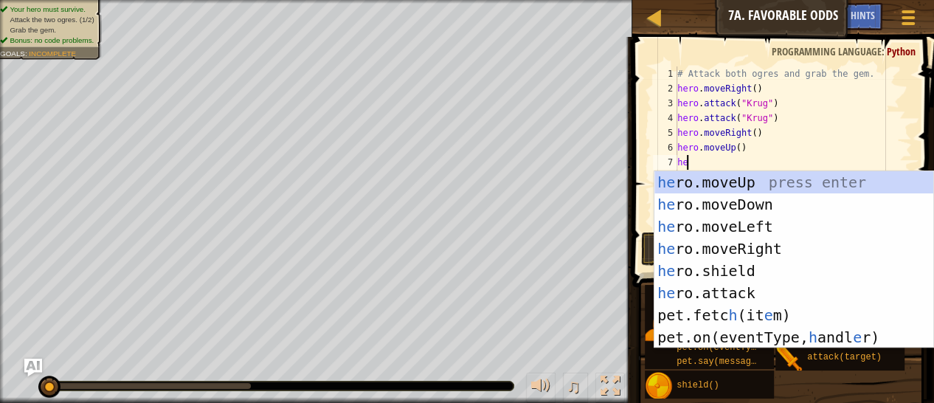
scroll to position [7, 0]
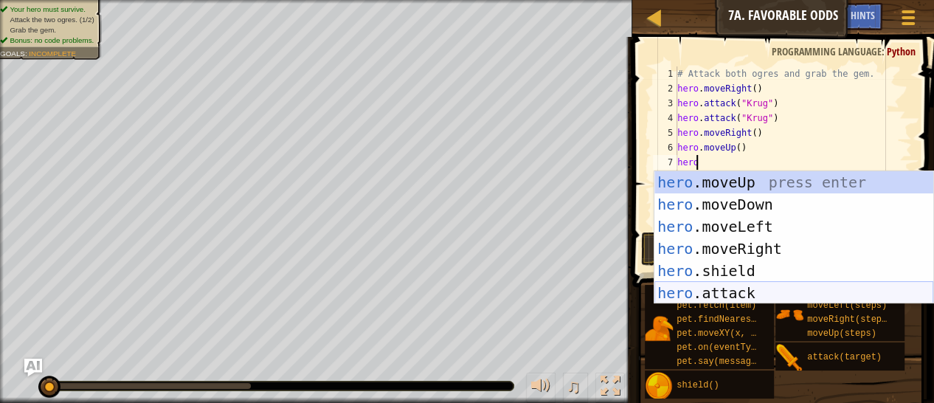
click at [723, 289] on div "hero .moveUp press enter hero .moveDown press enter hero .moveLeft press enter …" at bounding box center [794, 259] width 279 height 177
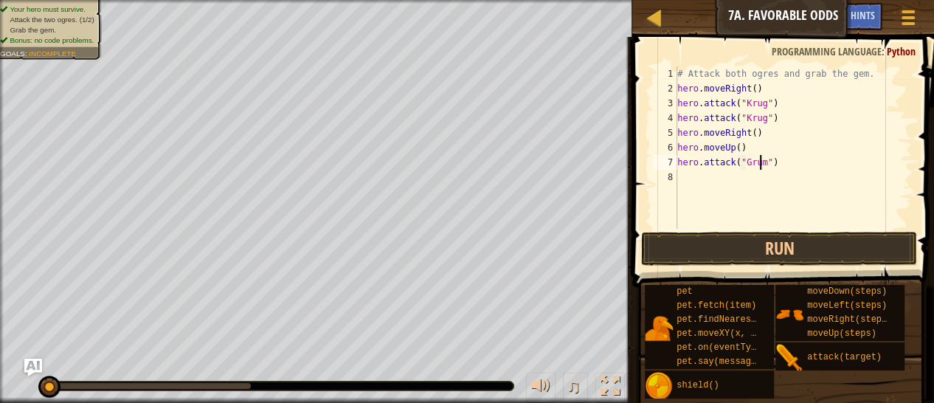
scroll to position [7, 7]
type textarea "hero.attack("Grump")"
click at [720, 178] on div "# Attack both ogres and grab the gem. hero . moveRight ( ) hero . attack ( "[PE…" at bounding box center [793, 162] width 238 height 192
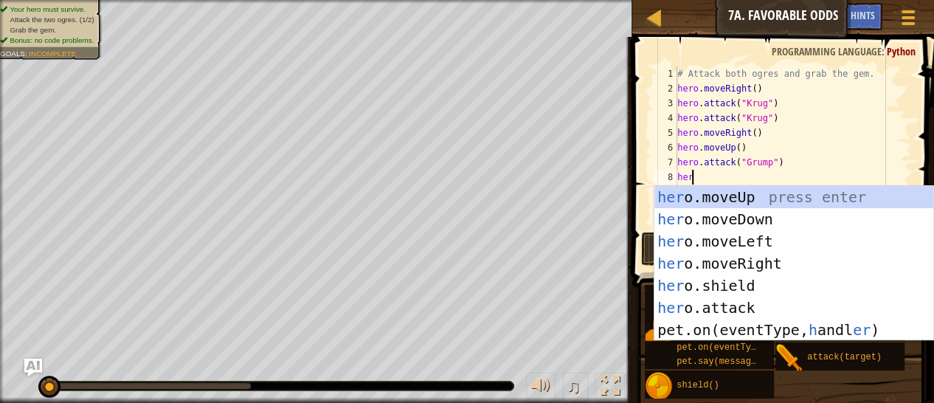
scroll to position [7, 0]
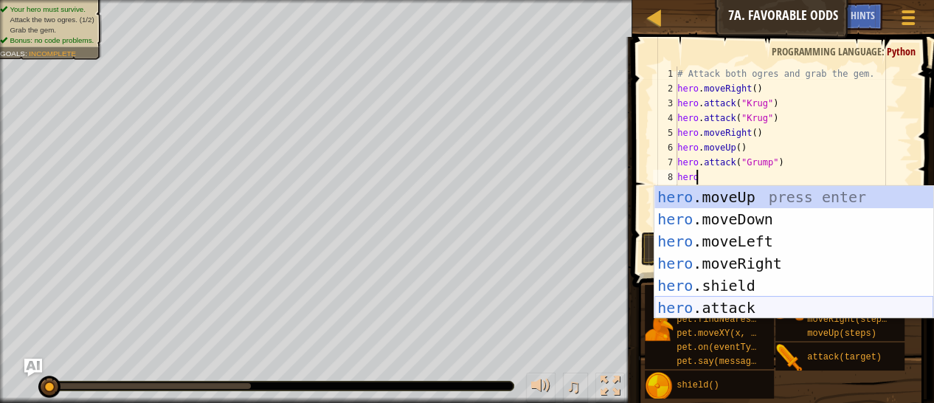
click at [701, 304] on div "hero .moveUp press enter hero .moveDown press enter hero .moveLeft press enter …" at bounding box center [794, 274] width 279 height 177
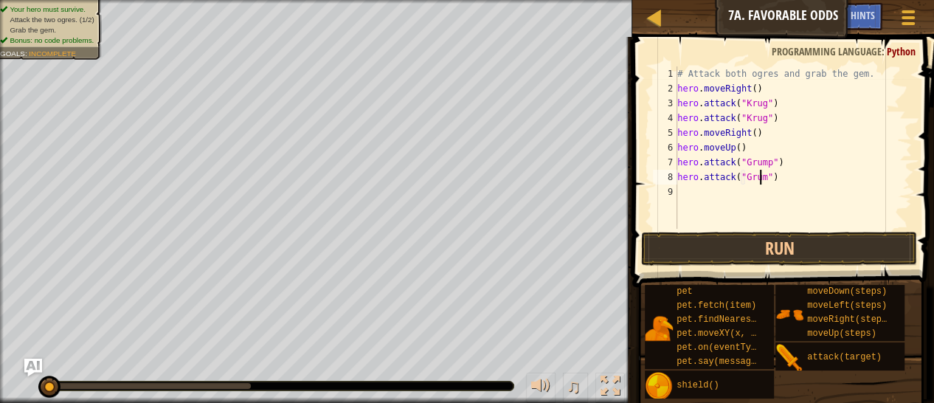
scroll to position [7, 7]
type textarea "hero.attack("Grump")"
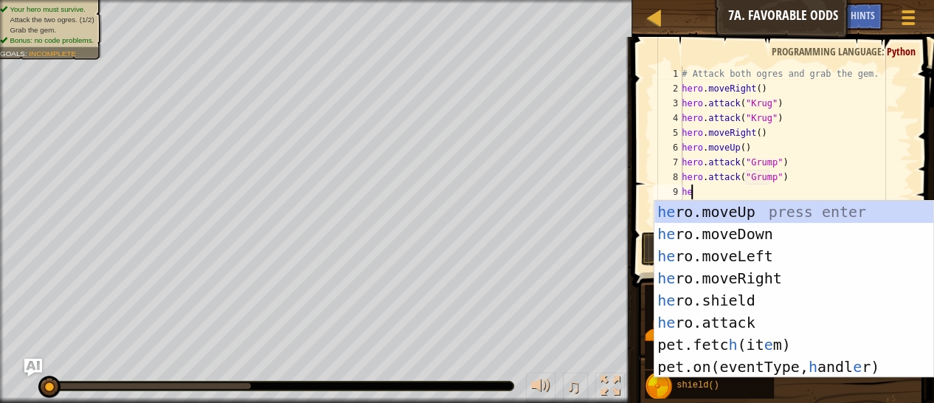
type textarea "hero"
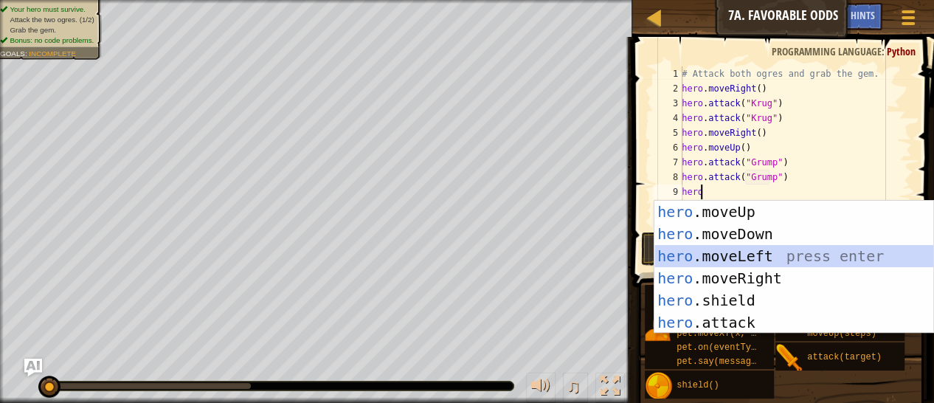
click at [727, 253] on div "hero .moveUp press enter hero .moveDown press enter hero .moveLeft press enter …" at bounding box center [794, 289] width 279 height 177
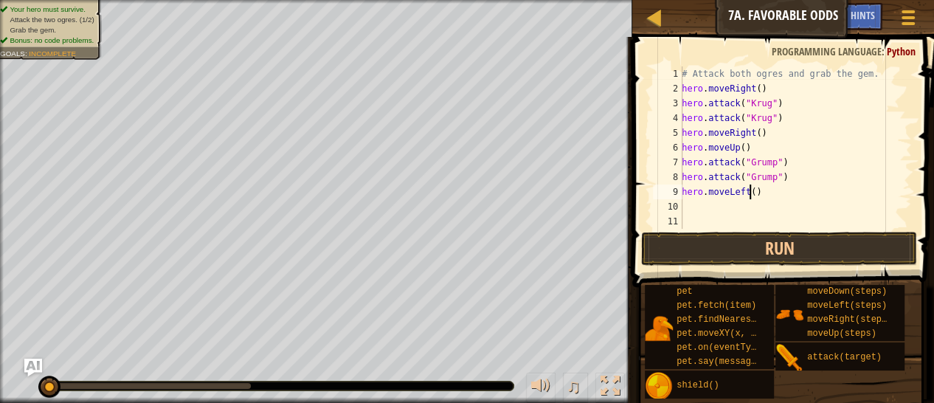
click at [748, 195] on div "# Attack both ogres and grab the gem. hero . moveRight ( ) hero . attack ( "[PE…" at bounding box center [795, 162] width 233 height 192
type textarea "hero.moveLeft(2)"
click at [764, 249] on button "Run" at bounding box center [779, 249] width 276 height 34
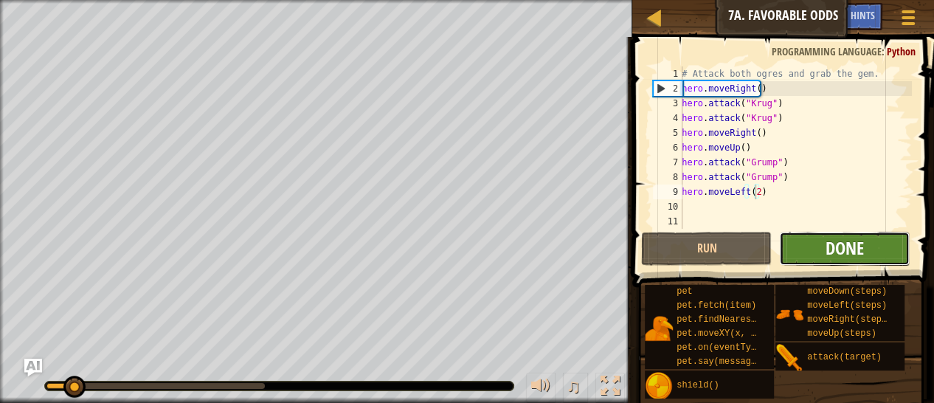
click at [848, 243] on span "Done" at bounding box center [845, 248] width 38 height 24
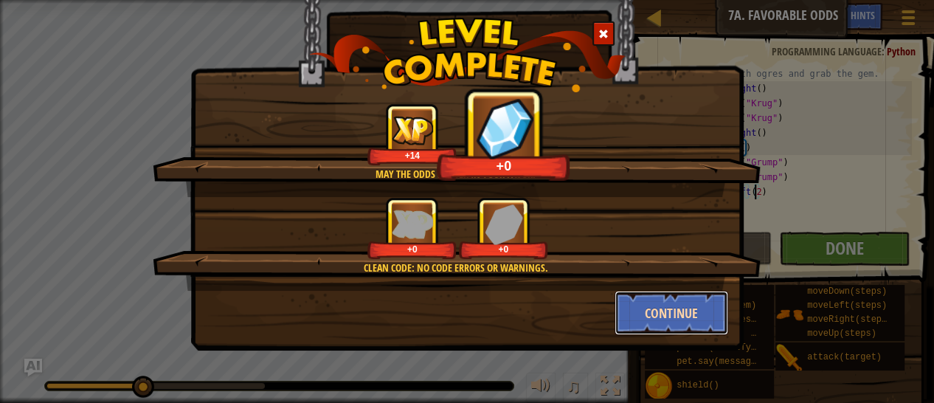
click at [663, 317] on button "Continue" at bounding box center [672, 313] width 114 height 44
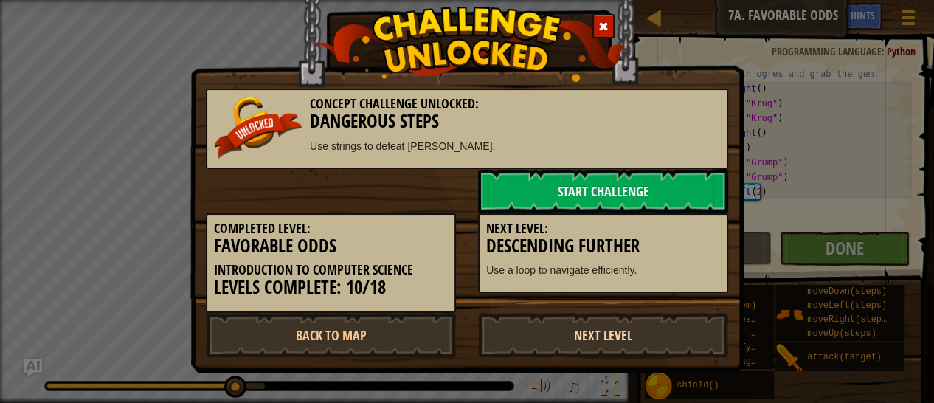
click at [609, 334] on link "Next Level" at bounding box center [603, 335] width 250 height 44
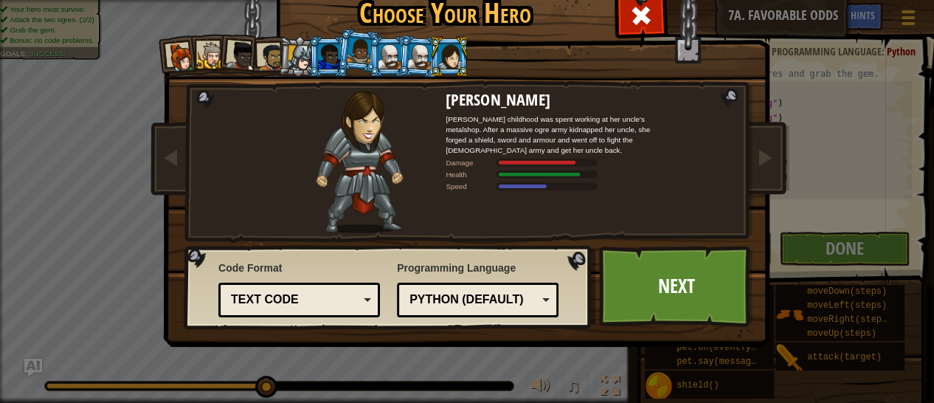
click at [306, 292] on div "Text code" at bounding box center [295, 299] width 128 height 17
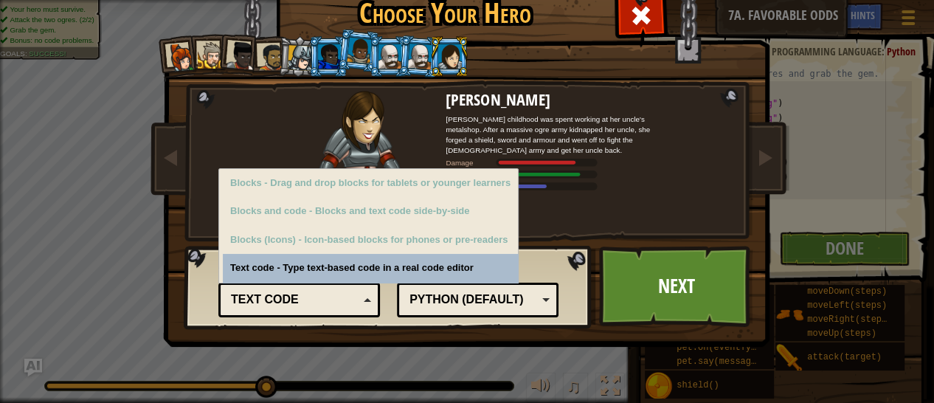
click at [303, 296] on div "Text code" at bounding box center [295, 299] width 128 height 17
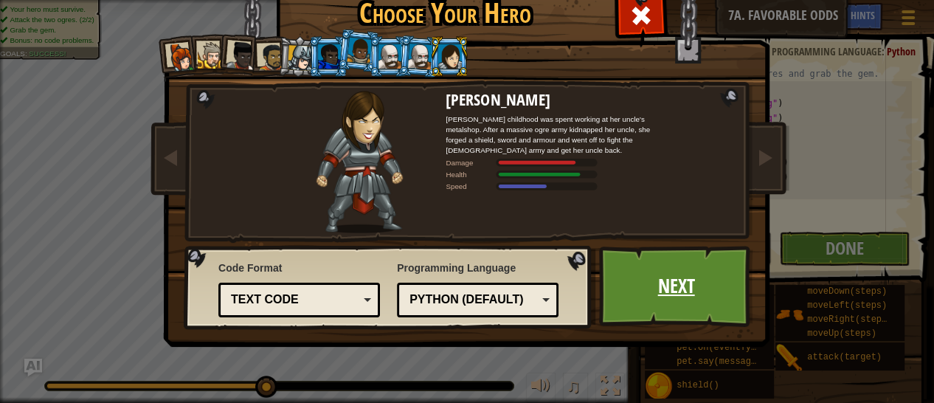
click at [640, 293] on link "Next" at bounding box center [676, 286] width 154 height 81
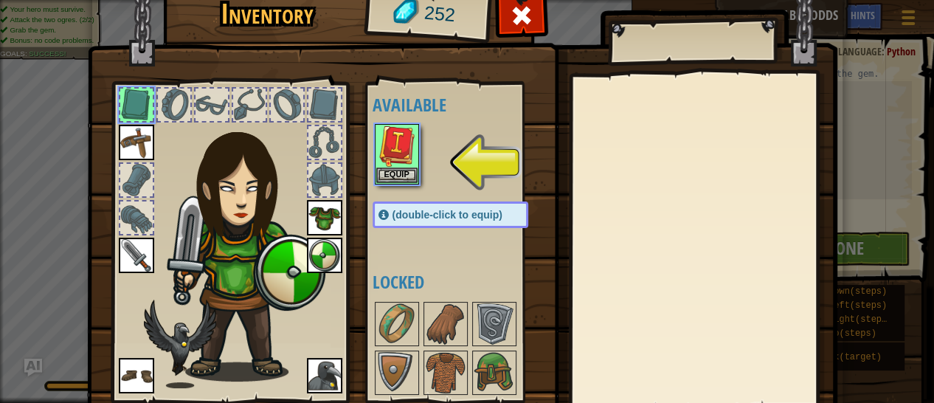
scroll to position [0, 0]
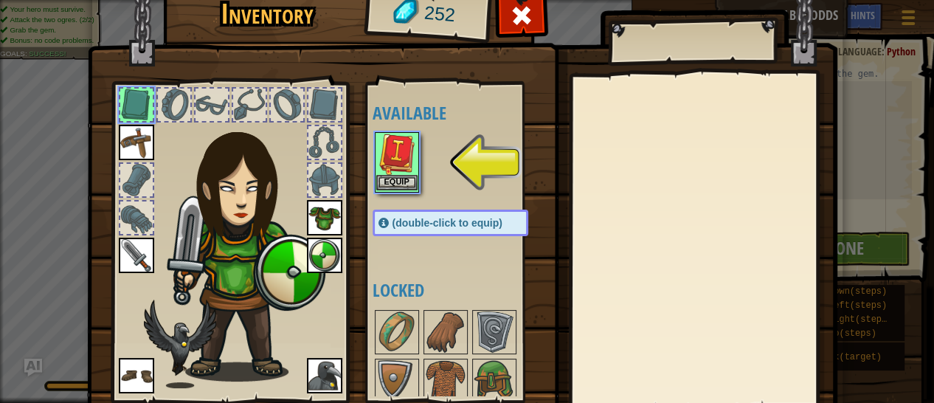
click at [385, 173] on img at bounding box center [396, 154] width 41 height 41
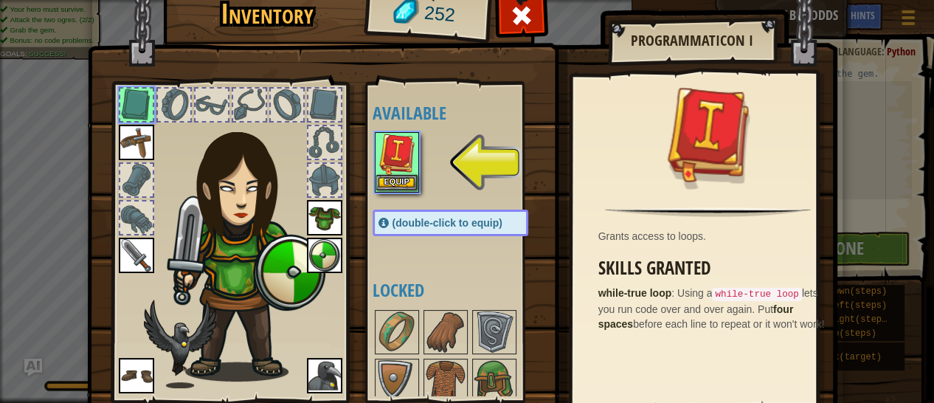
click at [390, 173] on img at bounding box center [396, 154] width 41 height 41
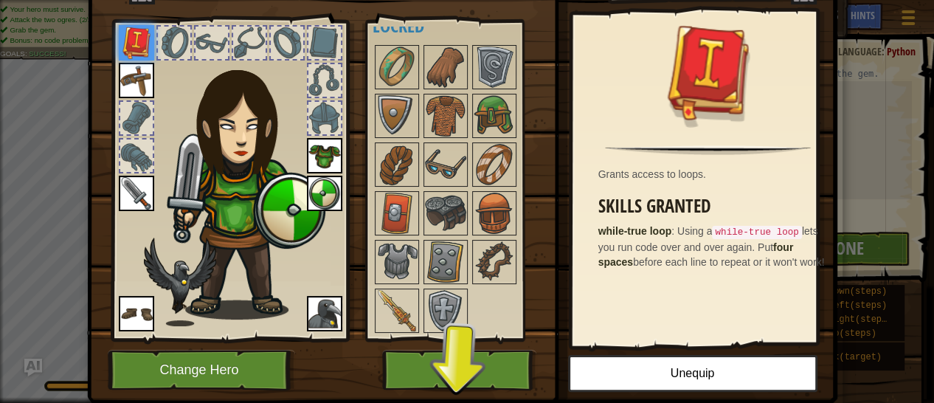
scroll to position [106, 0]
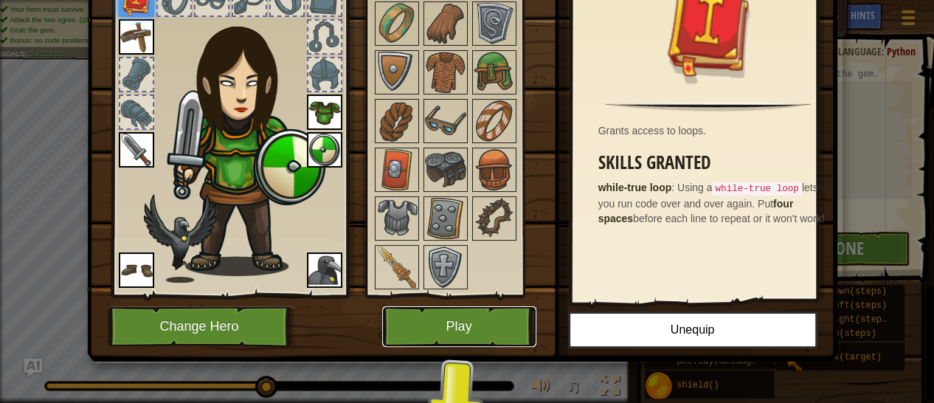
click at [466, 316] on button "Play" at bounding box center [459, 326] width 154 height 41
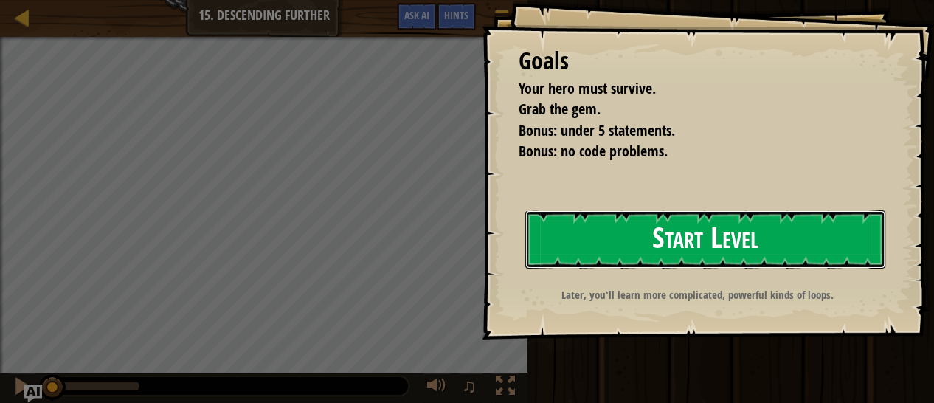
click at [646, 248] on button "Start Level" at bounding box center [705, 239] width 360 height 58
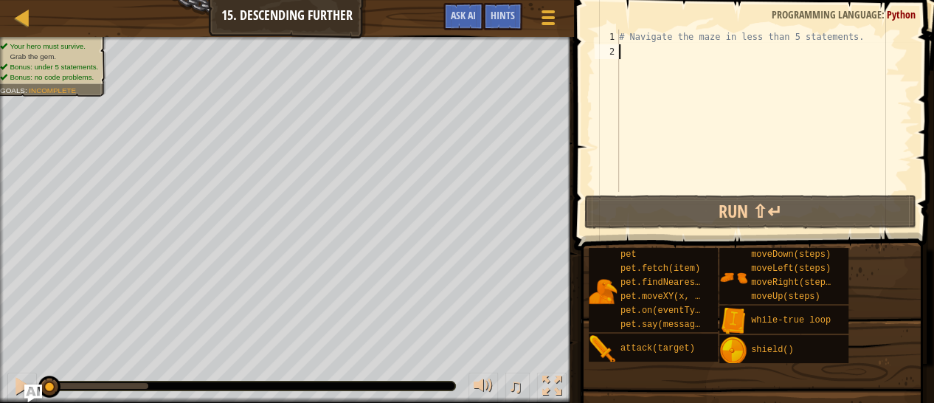
scroll to position [7, 0]
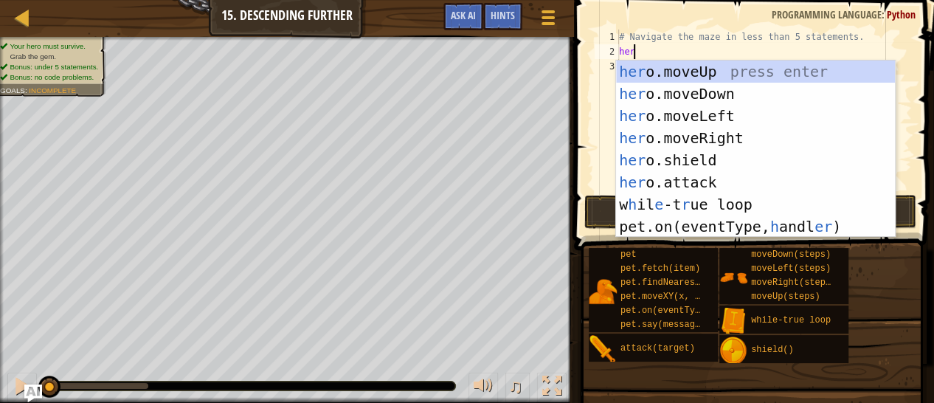
type textarea "her"
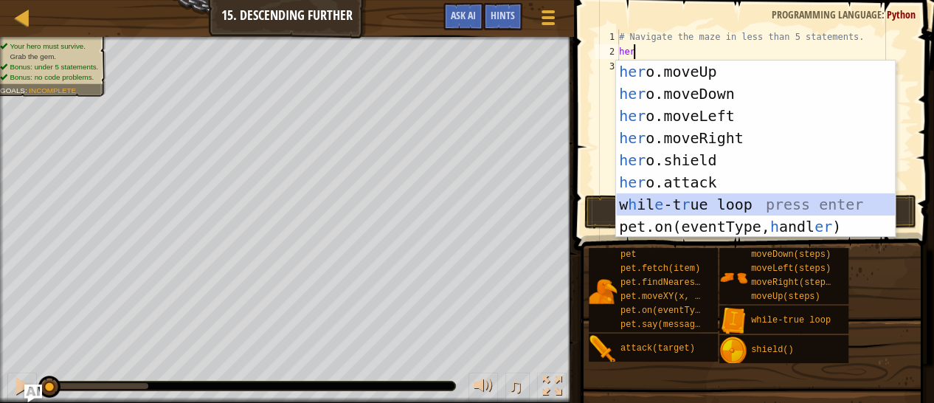
click at [719, 201] on div "her o.moveUp press enter her o.moveDown press enter her o.moveLeft press enter …" at bounding box center [755, 171] width 279 height 221
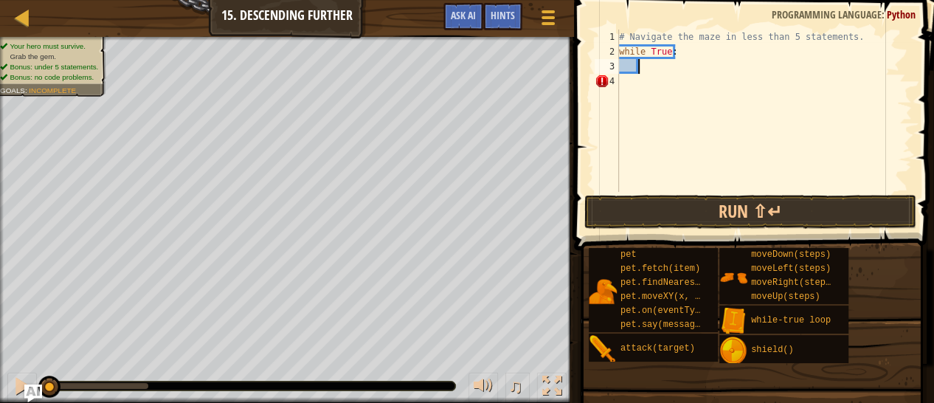
click at [650, 68] on div "# Navigate the maze in less than 5 statements. while True :" at bounding box center [764, 126] width 296 height 192
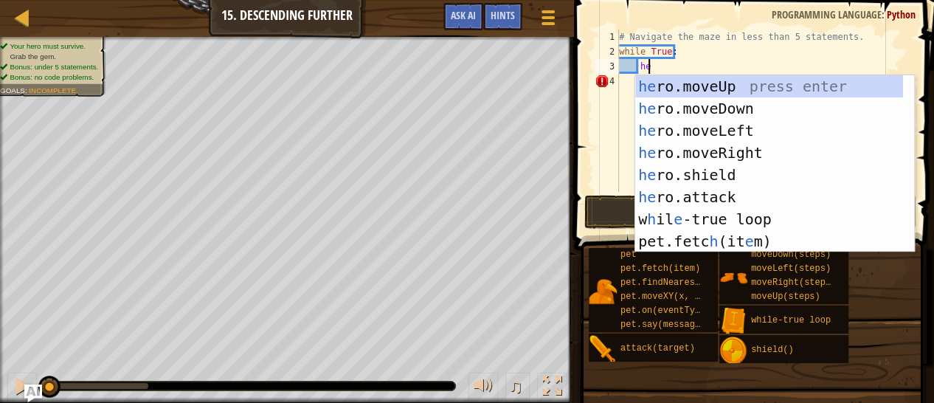
type textarea "hero"
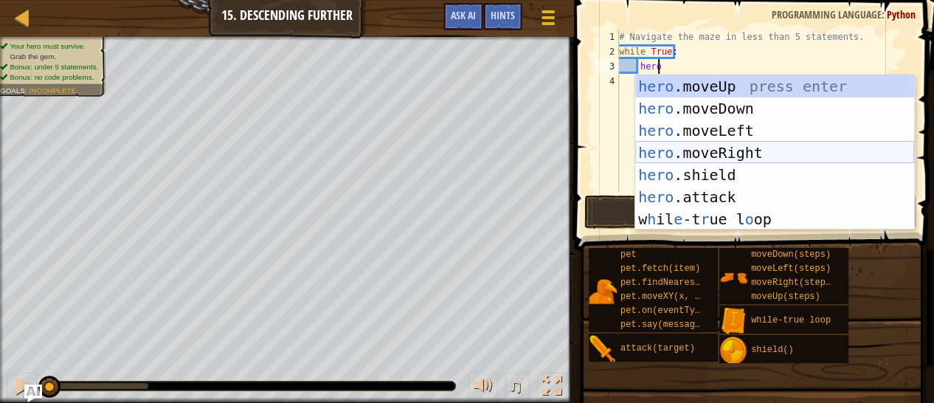
click at [730, 148] on div "hero .moveUp press enter hero .moveDown press enter hero .moveLeft press enter …" at bounding box center [774, 174] width 279 height 199
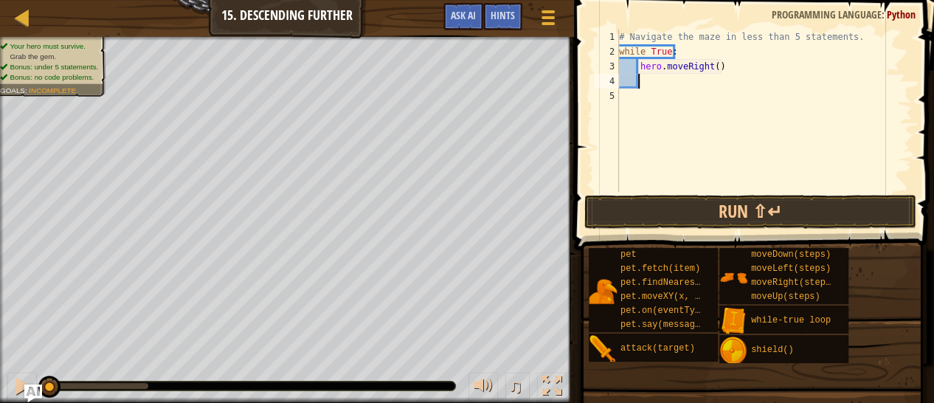
scroll to position [7, 0]
click at [711, 70] on div "# Navigate the maze in less than 5 statements. while True : hero . moveRight ( )" at bounding box center [764, 126] width 296 height 192
type textarea "hero.moveRight(2)"
click at [694, 82] on div "# Navigate the maze in less than 5 statements. while True : hero . moveRight ( …" at bounding box center [764, 126] width 296 height 192
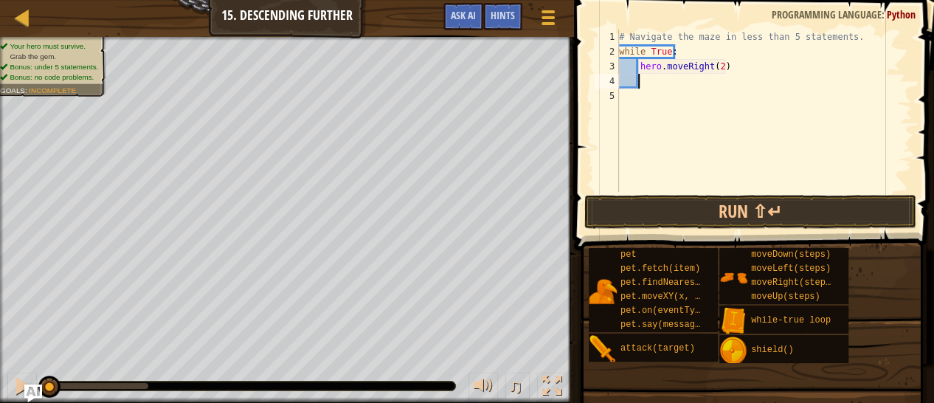
scroll to position [7, 0]
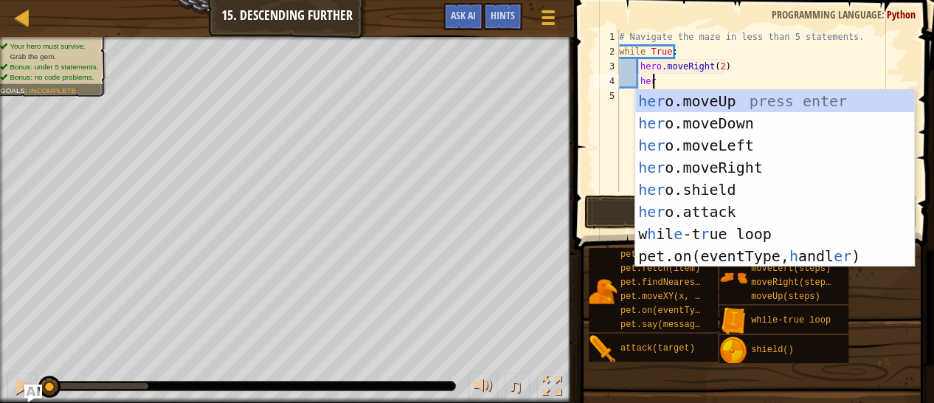
type textarea "hero"
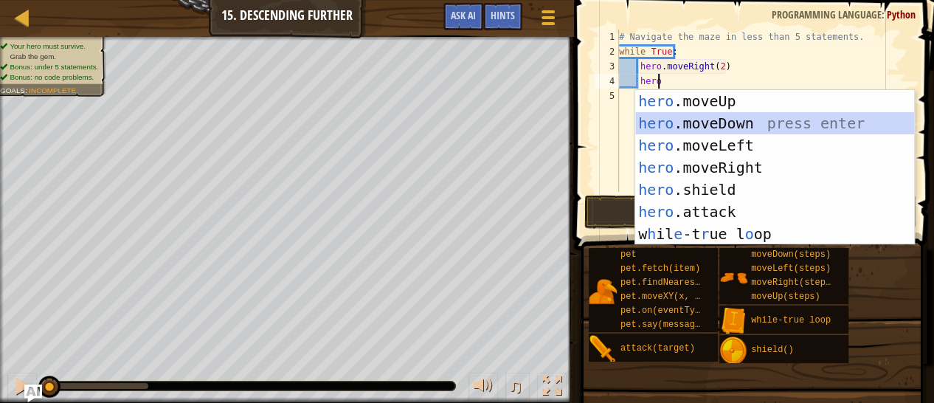
click at [730, 122] on div "hero .moveUp press enter hero .moveDown press enter hero .moveLeft press enter …" at bounding box center [774, 189] width 279 height 199
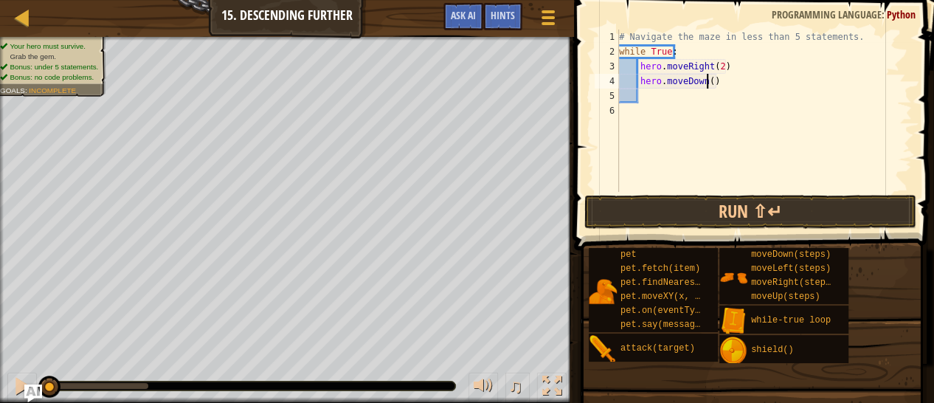
click at [707, 84] on div "# Navigate the maze in less than 5 statements. while True : hero . moveRight ( …" at bounding box center [764, 126] width 296 height 192
type textarea "hero.moveDown()"
click at [720, 217] on button "Run ⇧↵" at bounding box center [750, 212] width 332 height 34
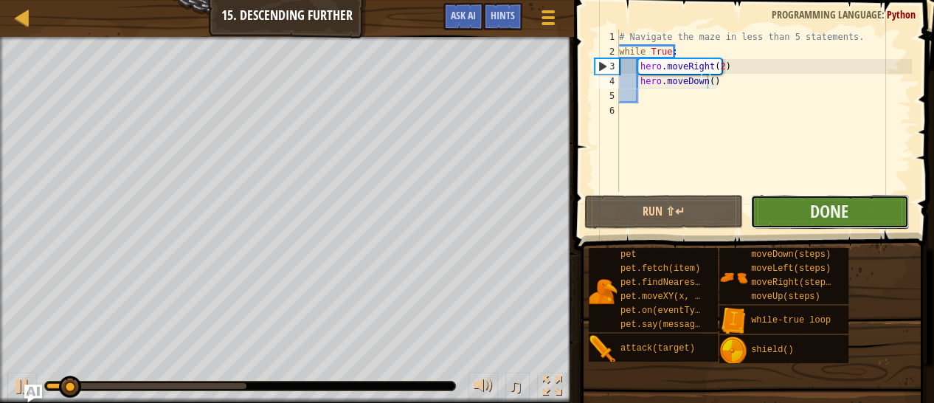
click at [792, 211] on button "Done" at bounding box center [829, 212] width 159 height 34
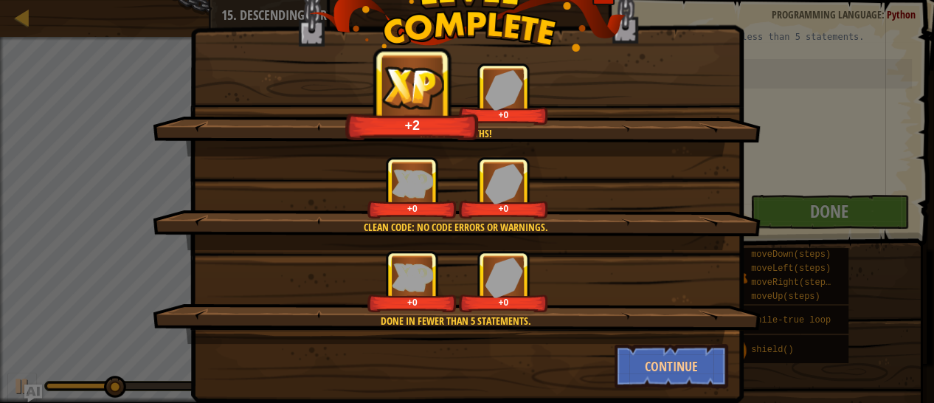
scroll to position [63, 0]
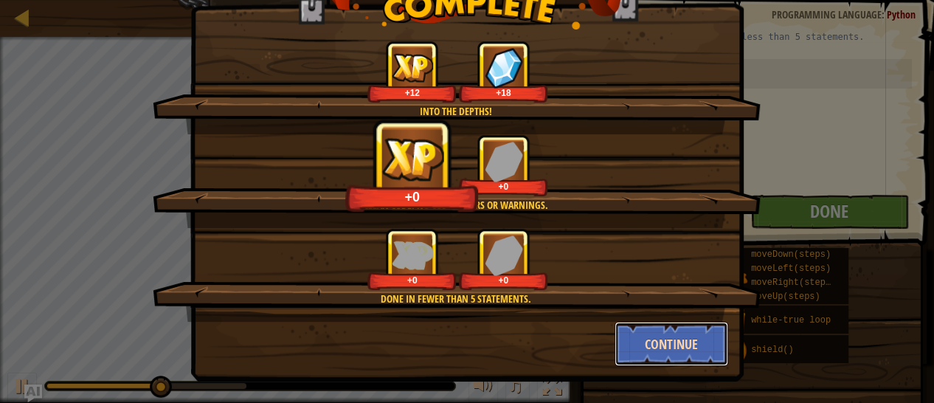
click at [661, 342] on button "Continue" at bounding box center [672, 344] width 114 height 44
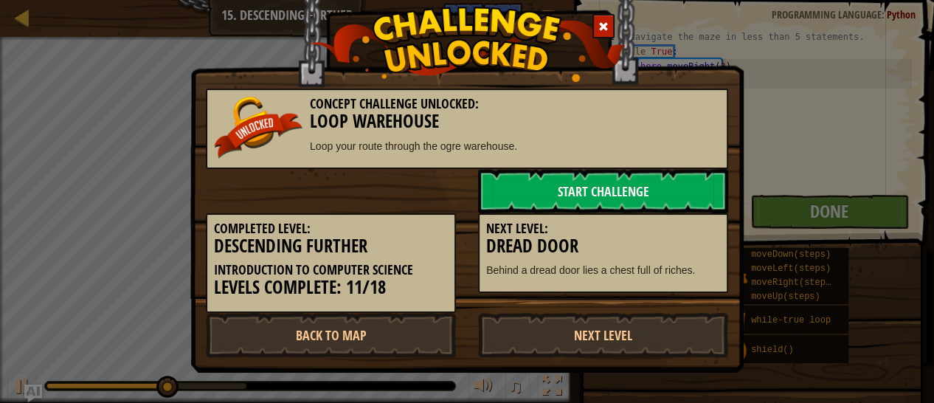
scroll to position [0, 0]
click at [587, 336] on link "Next Level" at bounding box center [603, 335] width 250 height 44
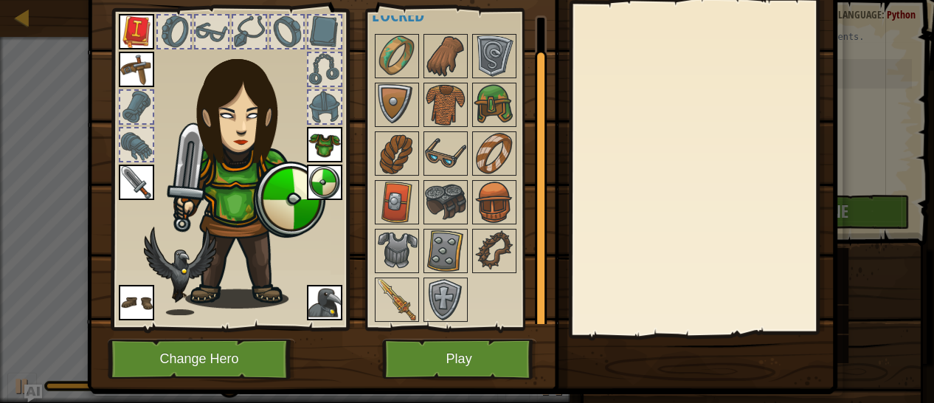
scroll to position [106, 0]
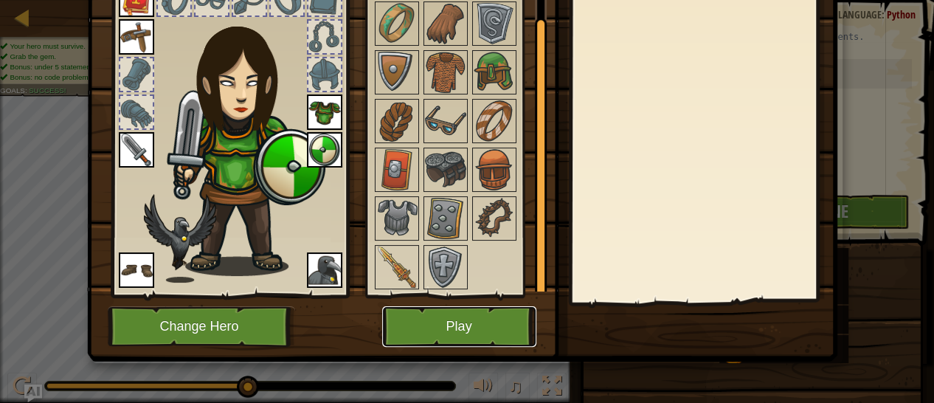
click at [483, 326] on button "Play" at bounding box center [459, 326] width 154 height 41
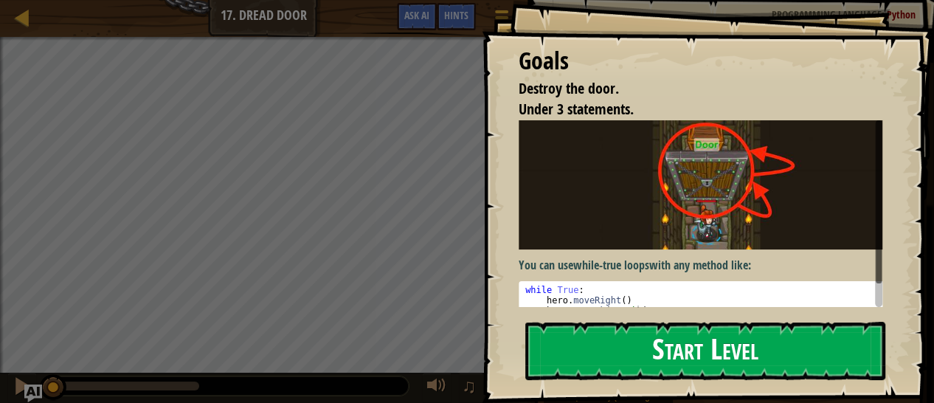
click at [620, 353] on button "Start Level" at bounding box center [705, 351] width 360 height 58
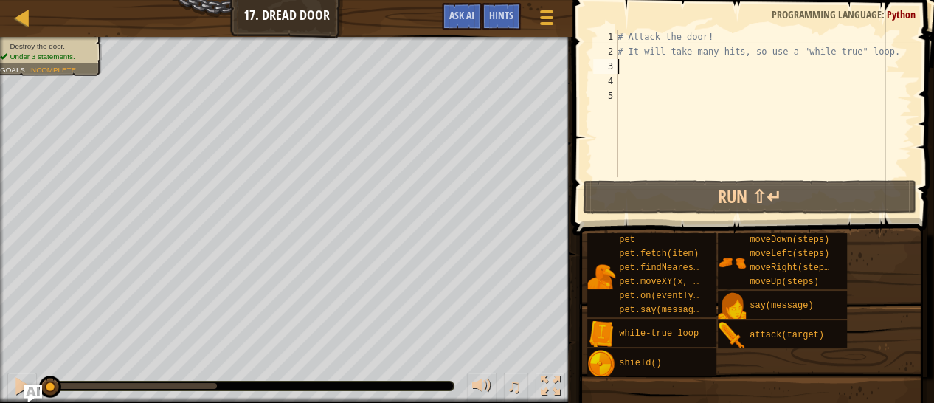
click at [643, 68] on div "# Attack the door! # It will take many hits, so use a "while-true" loop." at bounding box center [763, 118] width 297 height 177
type textarea "w"
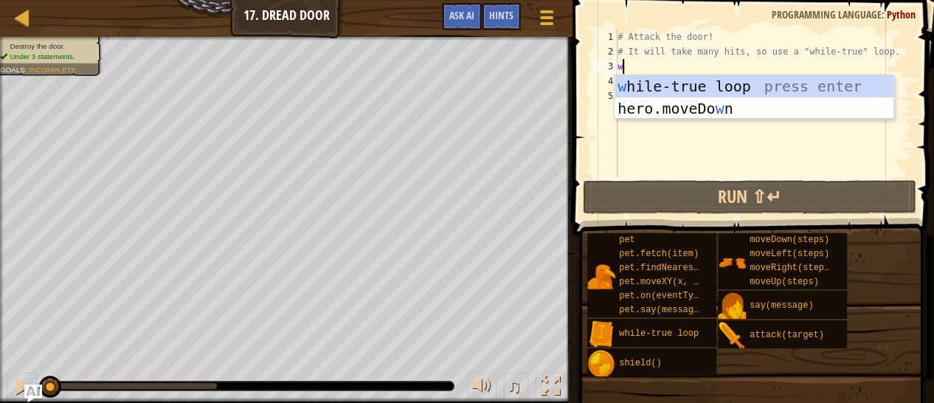
scroll to position [6, 0]
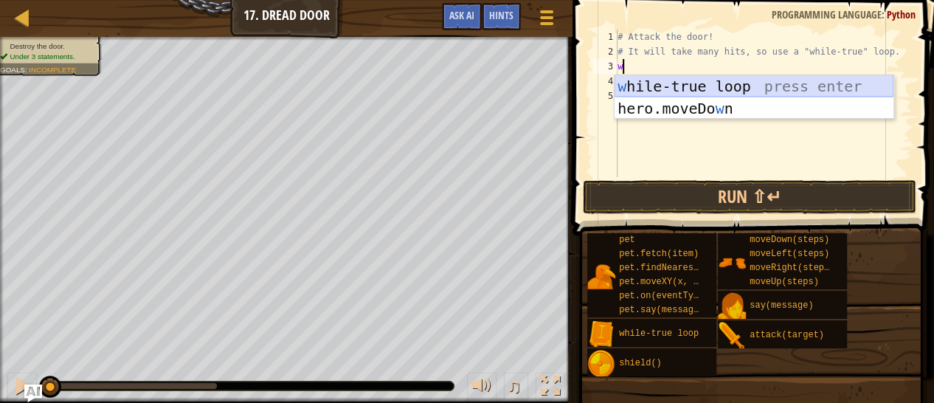
click at [656, 87] on div "w hile-true loop press enter hero.moveDo w n press enter" at bounding box center [754, 119] width 279 height 89
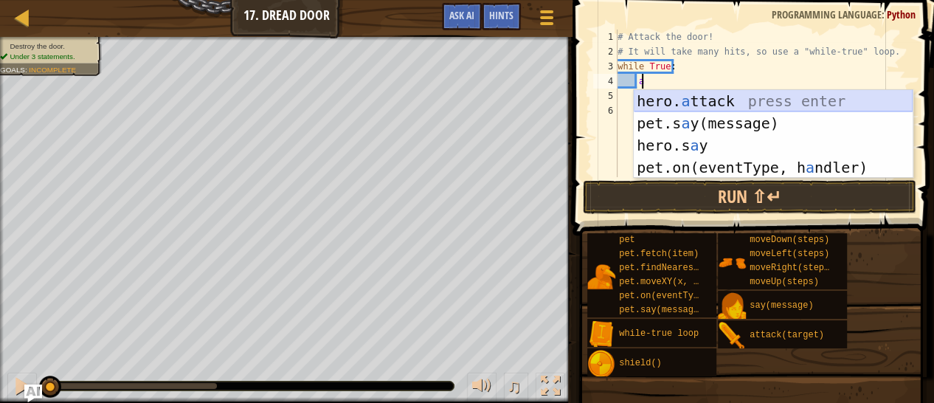
click at [740, 103] on div "hero. a ttack press enter pet.s a y(message) press enter hero.s a y press enter…" at bounding box center [773, 156] width 279 height 133
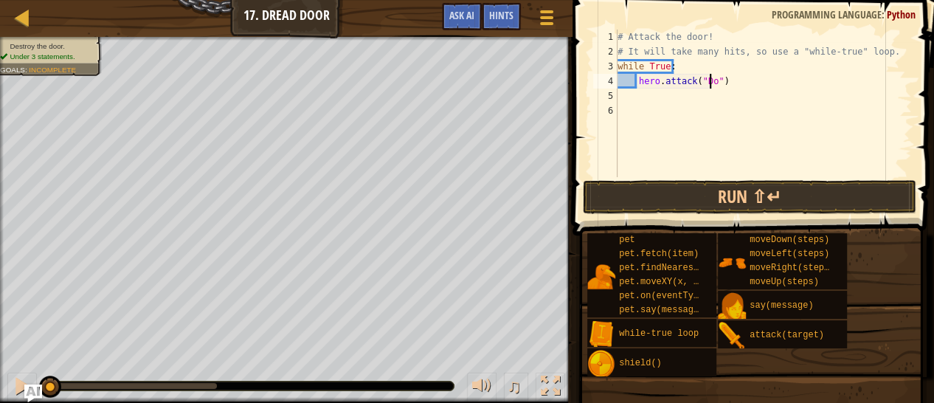
scroll to position [6, 9]
click at [675, 84] on div "# Attack the door! # It will take many hits, so use a "while-true" loop. while …" at bounding box center [763, 118] width 297 height 177
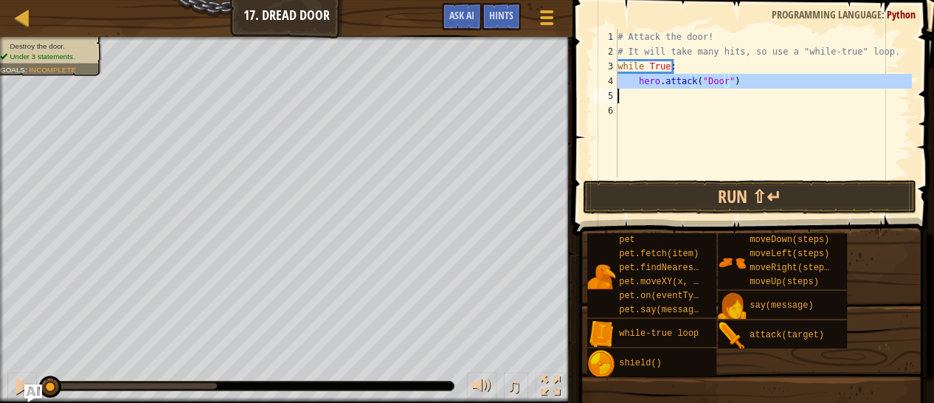
click at [675, 84] on div "# Attack the door! # It will take many hits, so use a "while-true" loop. while …" at bounding box center [763, 118] width 297 height 177
type textarea "hero.attack("Door")"
click at [665, 95] on div "# Attack the door! # It will take many hits, so use a "while-true" loop. while …" at bounding box center [763, 104] width 297 height 148
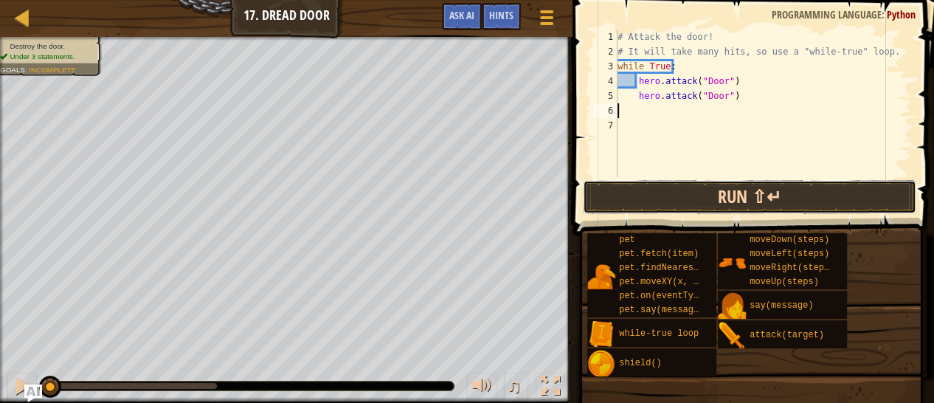
click at [702, 201] on button "Run ⇧↵" at bounding box center [750, 197] width 334 height 34
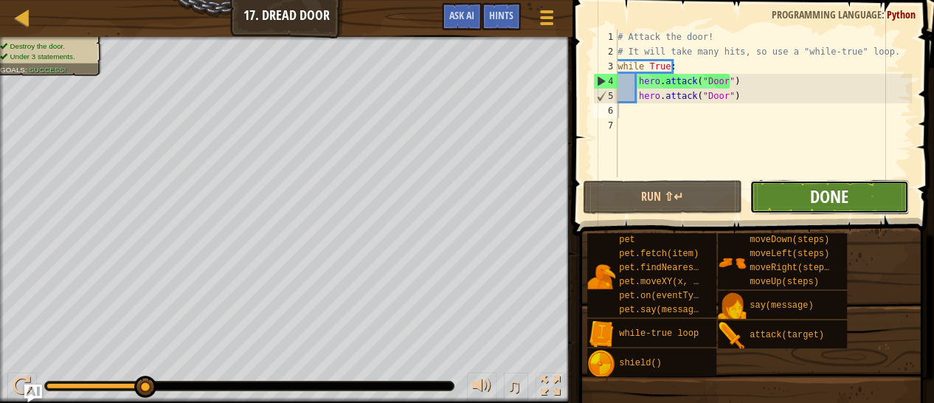
click at [839, 193] on span "Done" at bounding box center [829, 196] width 38 height 24
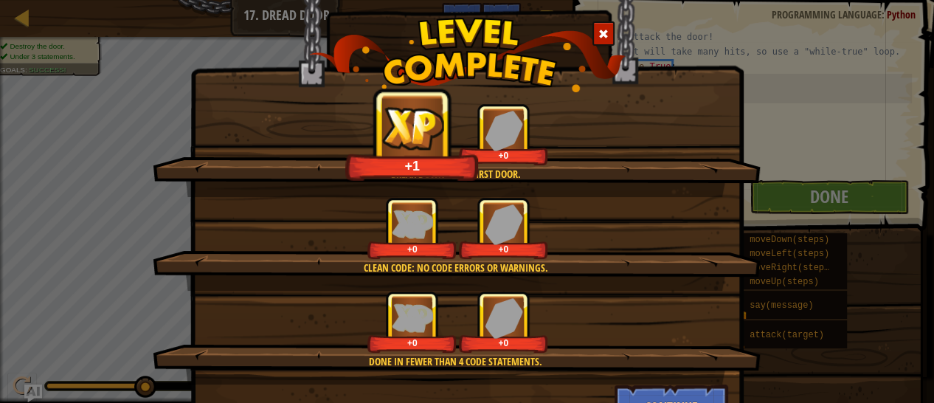
scroll to position [63, 0]
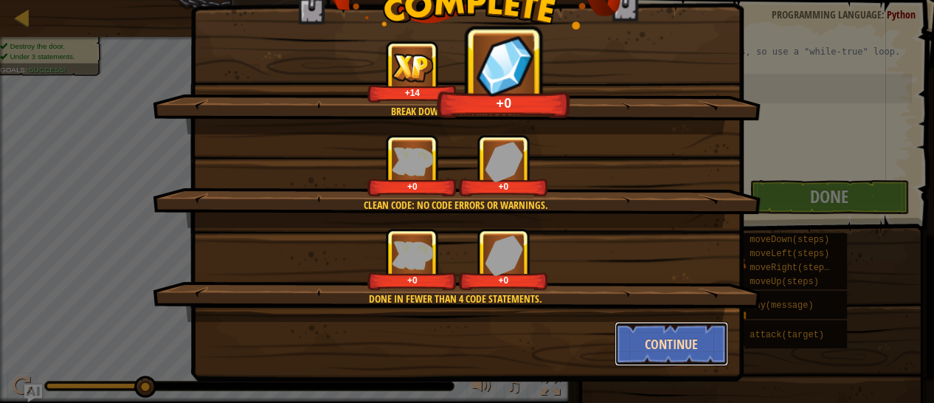
click at [653, 348] on button "Continue" at bounding box center [672, 344] width 114 height 44
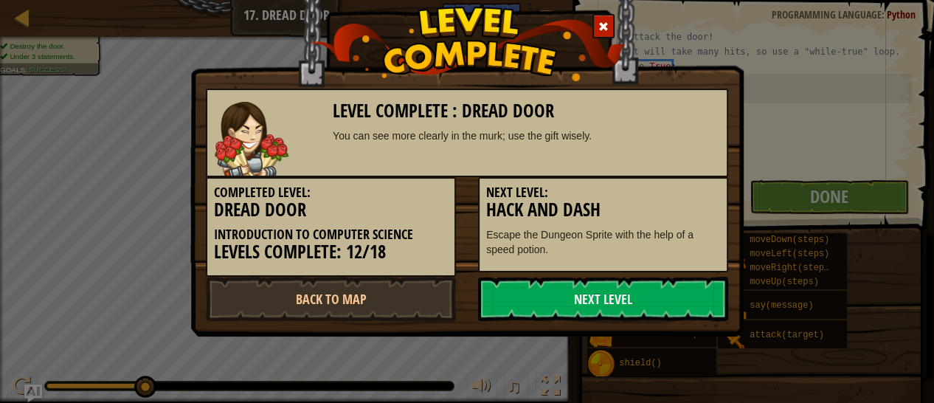
scroll to position [0, 0]
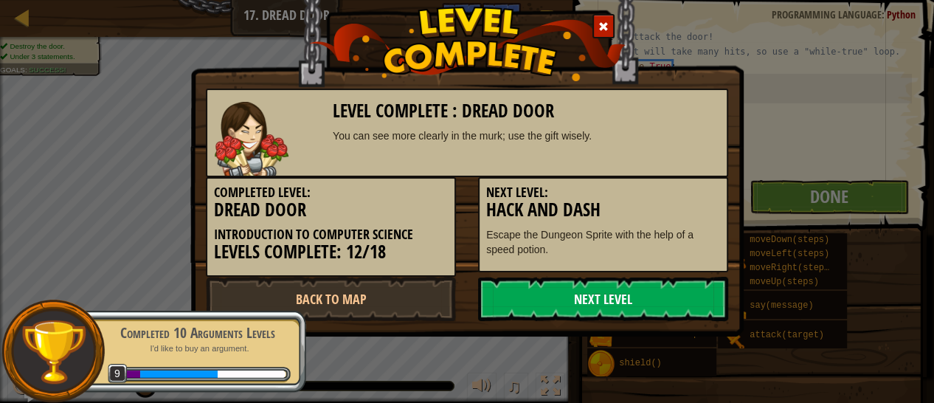
click at [678, 306] on link "Next Level" at bounding box center [603, 299] width 250 height 44
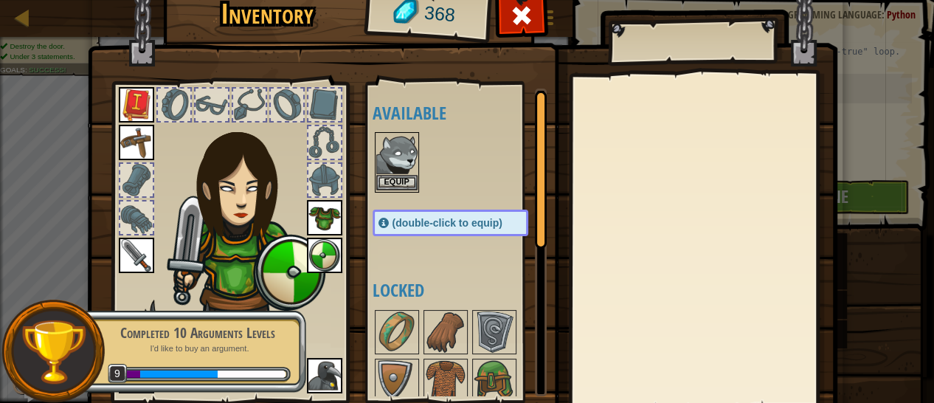
click at [379, 169] on img at bounding box center [396, 154] width 41 height 41
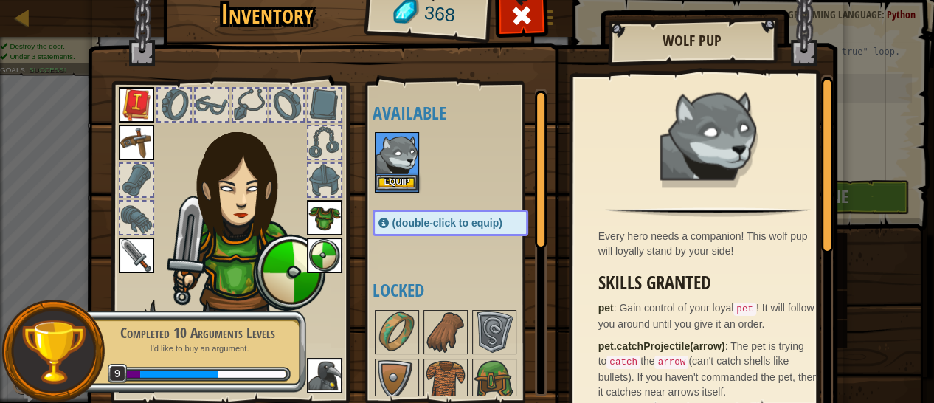
click at [379, 169] on img at bounding box center [396, 154] width 41 height 41
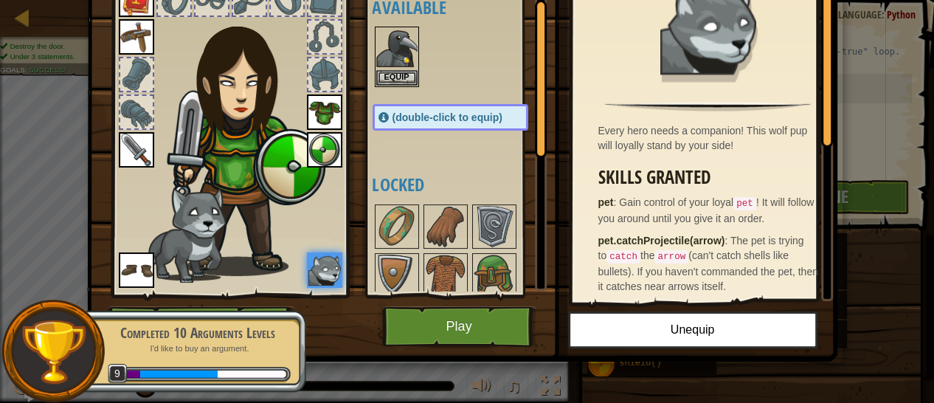
scroll to position [147, 0]
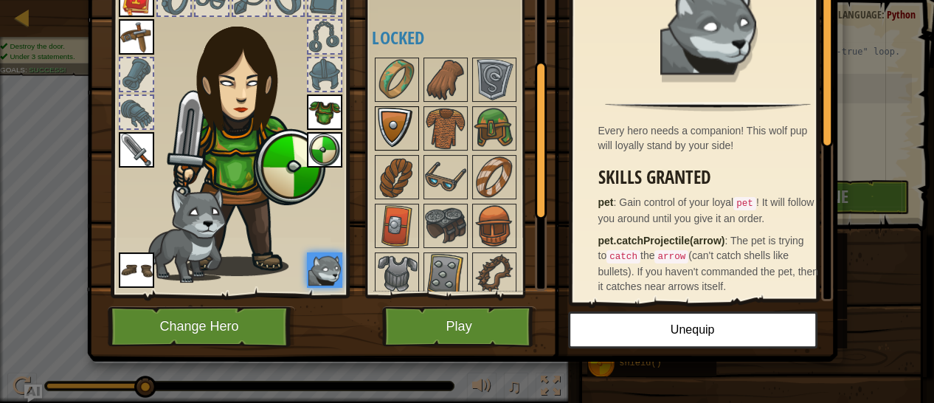
click at [394, 128] on img at bounding box center [396, 128] width 41 height 41
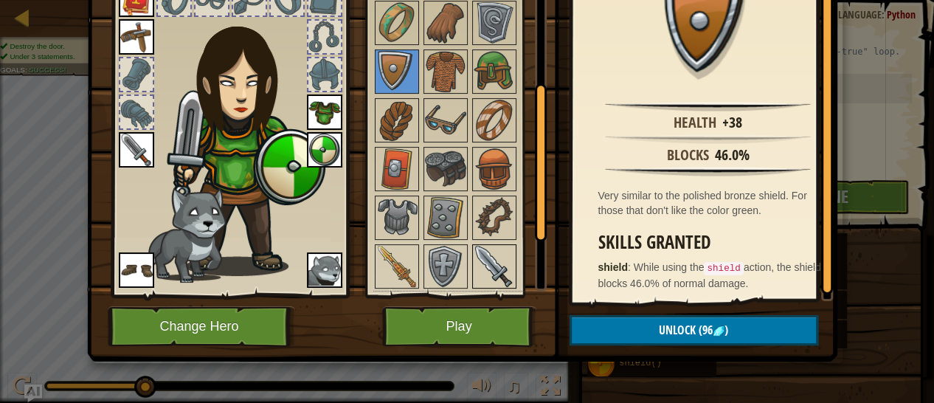
scroll to position [294, 0]
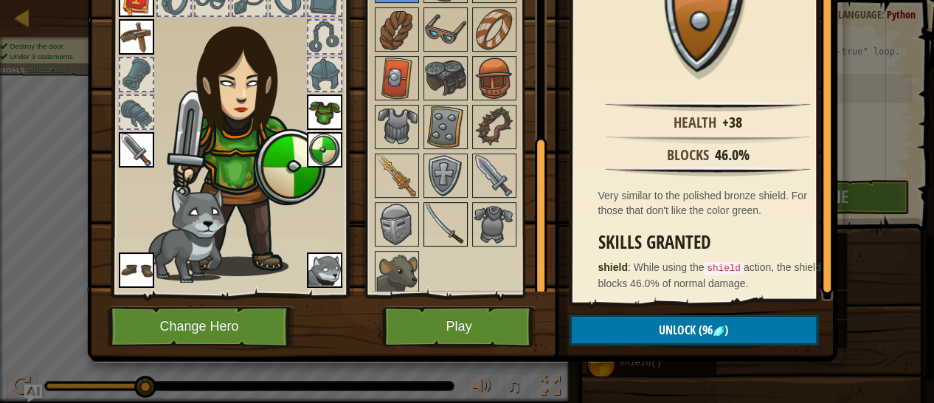
click at [444, 215] on img at bounding box center [445, 224] width 41 height 41
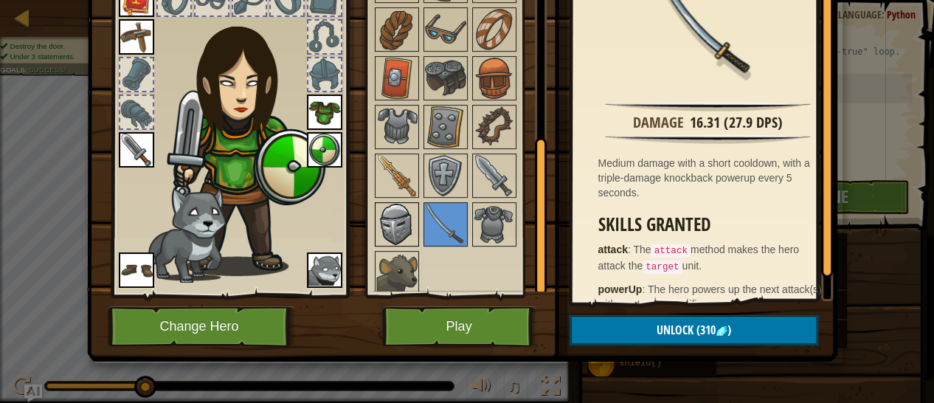
click at [407, 222] on img at bounding box center [396, 224] width 41 height 41
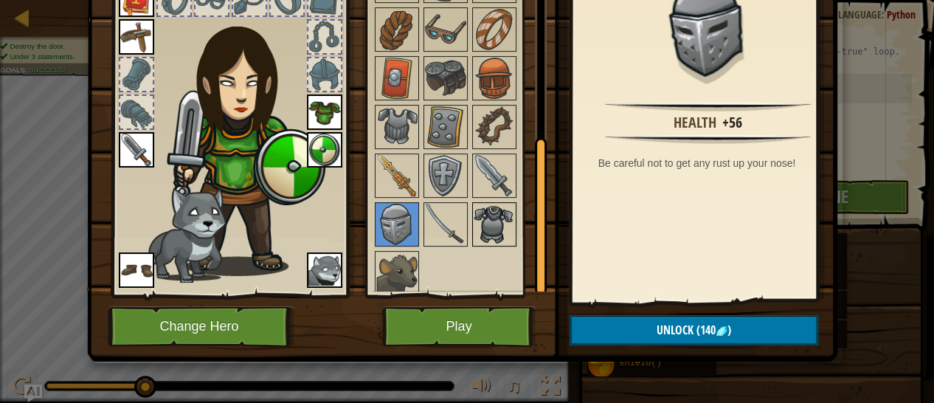
click at [485, 227] on img at bounding box center [494, 224] width 41 height 41
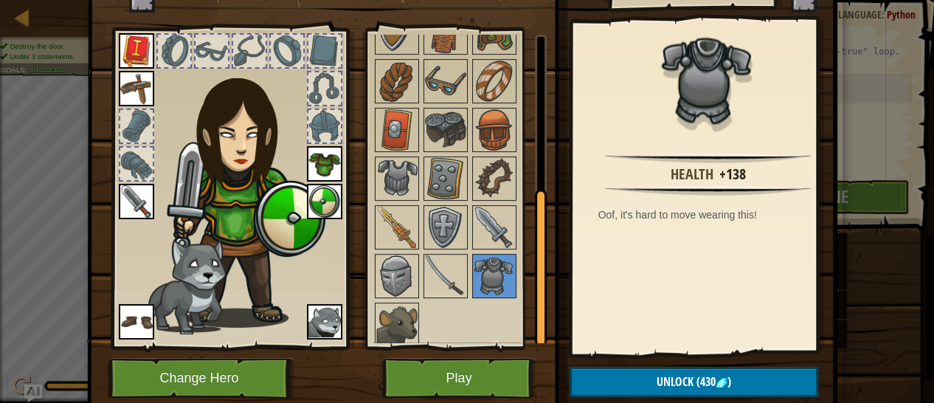
scroll to position [73, 0]
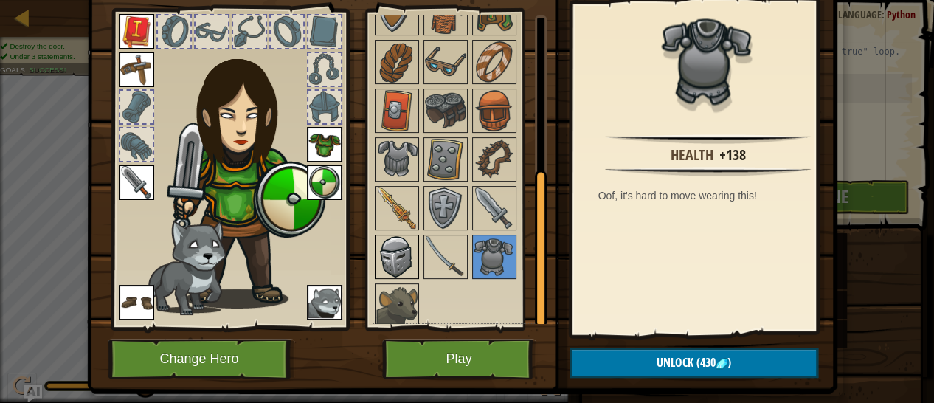
click at [393, 272] on img at bounding box center [396, 256] width 41 height 41
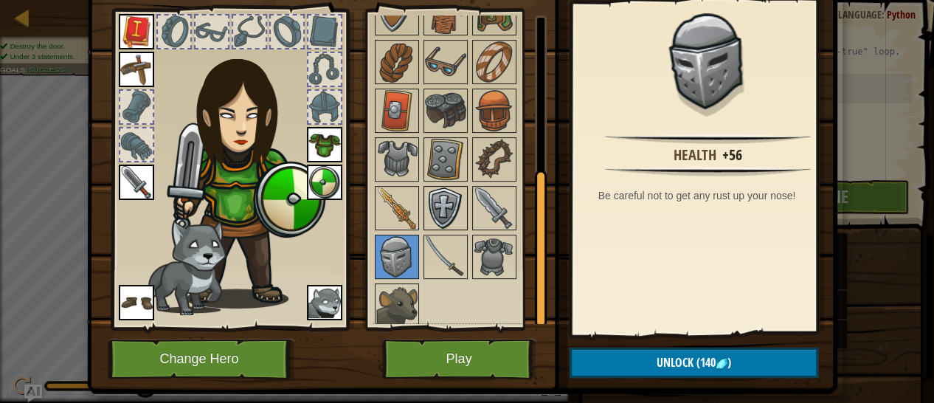
click at [441, 222] on img at bounding box center [445, 207] width 41 height 41
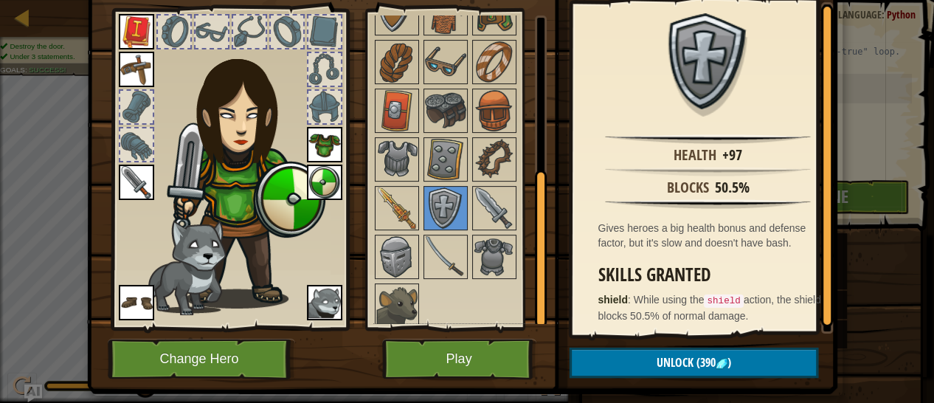
click at [511, 205] on div at bounding box center [465, 135] width 185 height 390
click at [496, 210] on img at bounding box center [494, 207] width 41 height 41
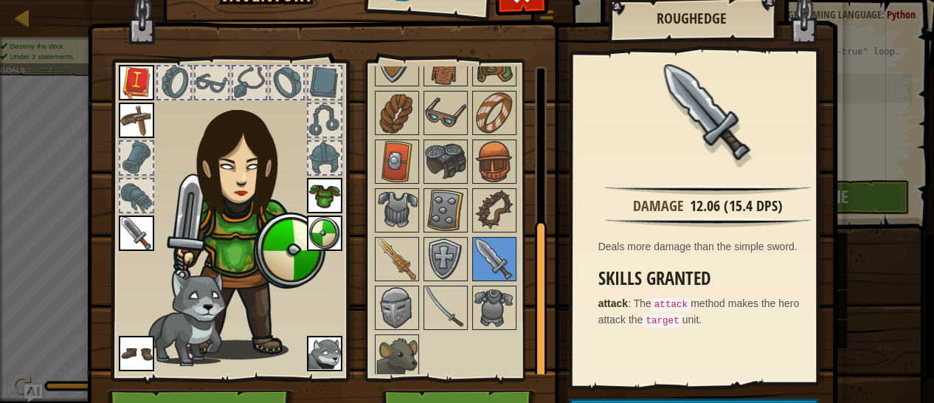
scroll to position [0, 0]
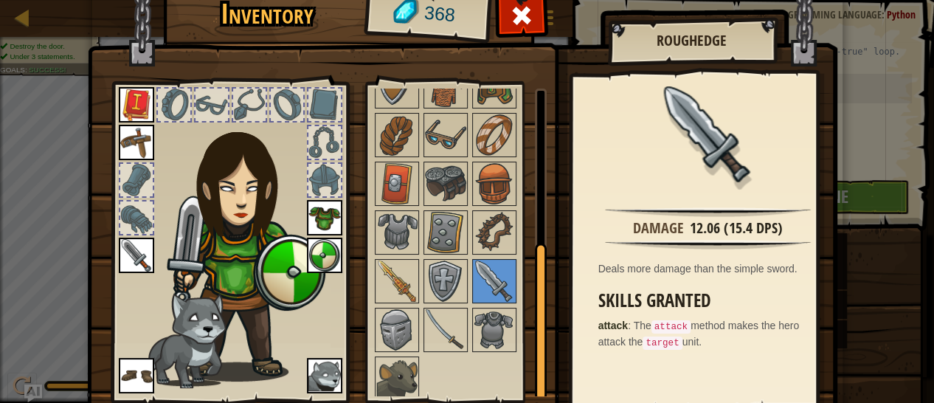
click at [119, 255] on img at bounding box center [136, 255] width 35 height 35
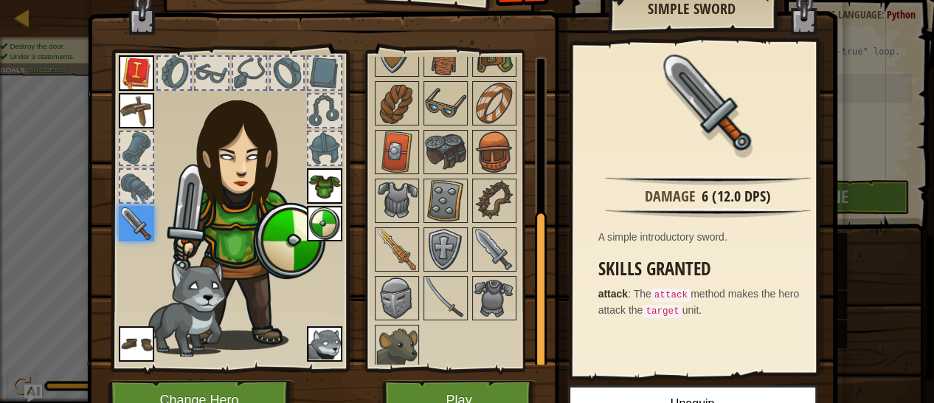
scroll to position [73, 0]
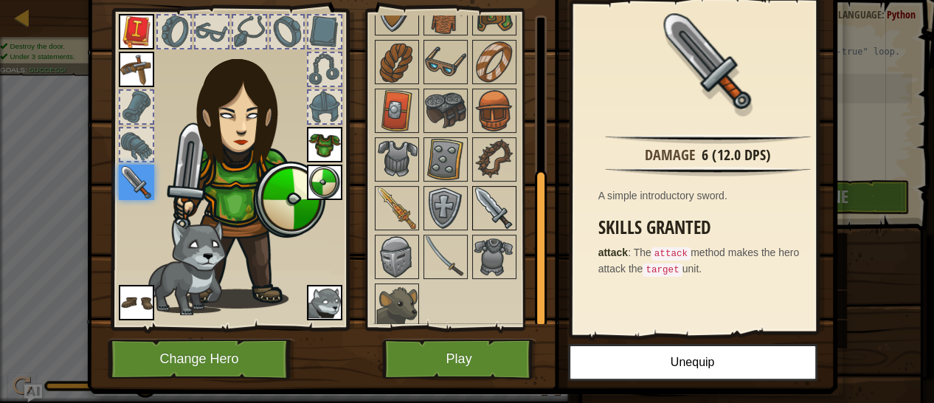
click at [489, 206] on img at bounding box center [494, 207] width 41 height 41
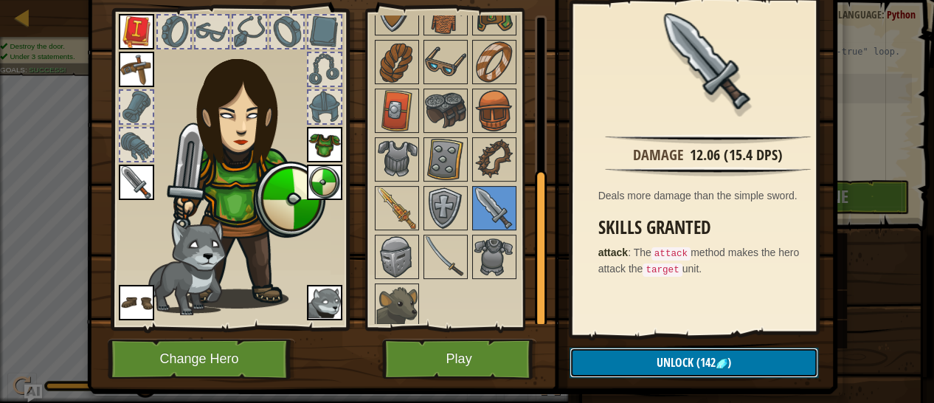
click at [665, 364] on span "Unlock" at bounding box center [675, 362] width 37 height 16
click at [665, 364] on button "Confirm" at bounding box center [694, 363] width 249 height 30
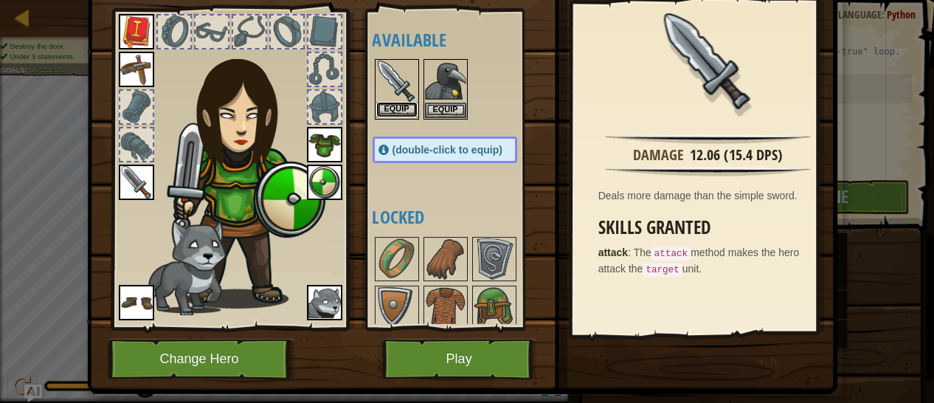
click at [390, 105] on button "Equip" at bounding box center [396, 109] width 41 height 15
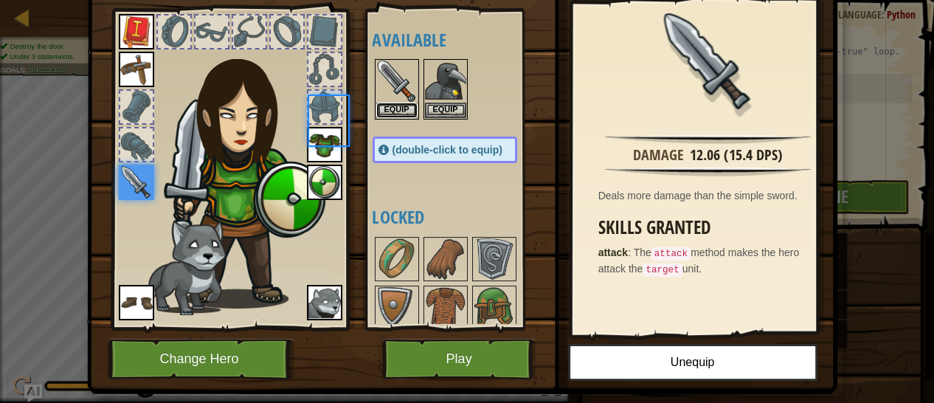
click at [390, 105] on button "Equip" at bounding box center [396, 110] width 41 height 15
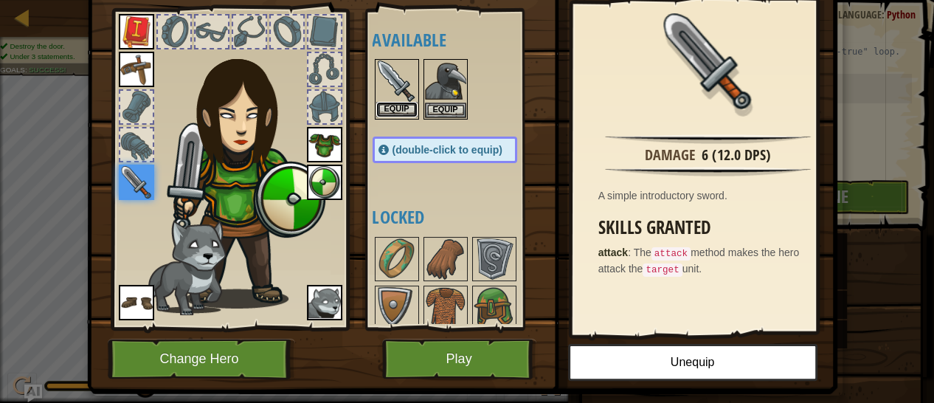
click at [390, 105] on button "Equip" at bounding box center [396, 109] width 41 height 15
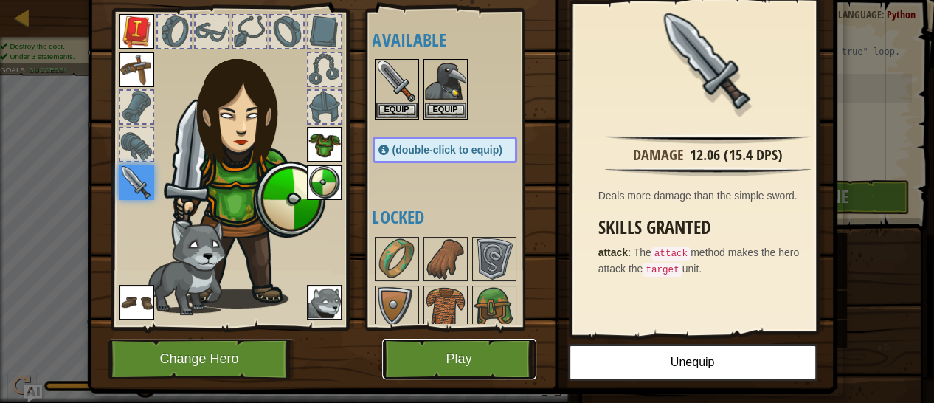
click at [487, 359] on button "Play" at bounding box center [459, 359] width 154 height 41
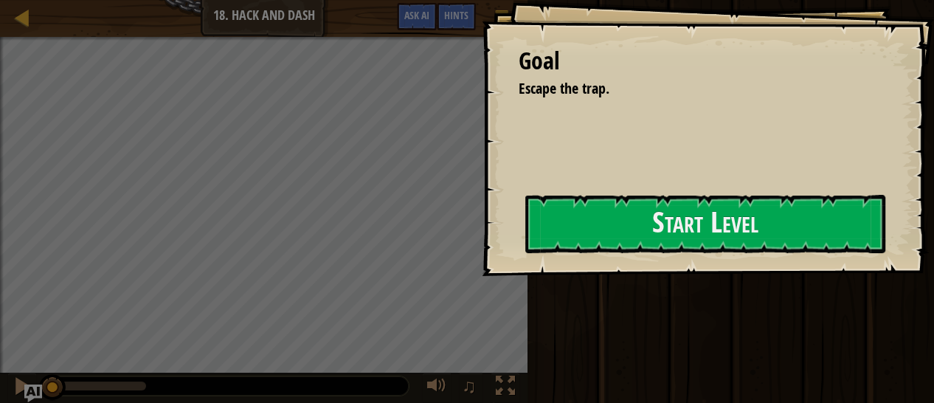
click at [560, 258] on div "Goal Escape the trap. Start Level Error loading from server. Try refreshing the…" at bounding box center [708, 138] width 452 height 276
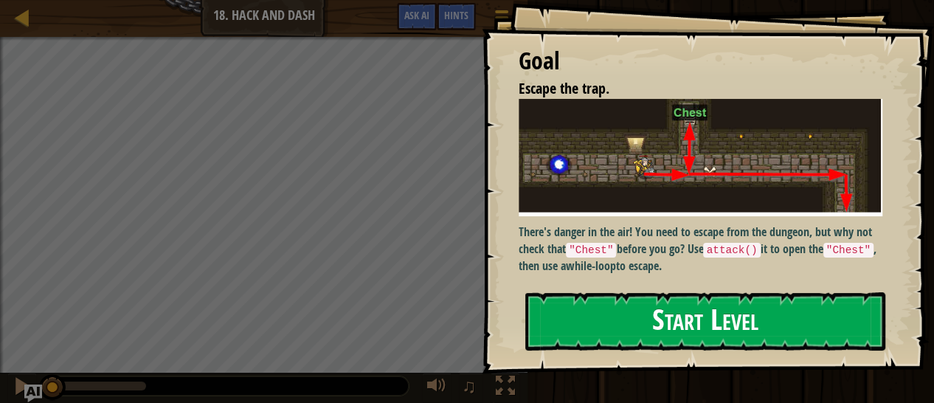
click at [608, 317] on button "Start Level" at bounding box center [705, 321] width 360 height 58
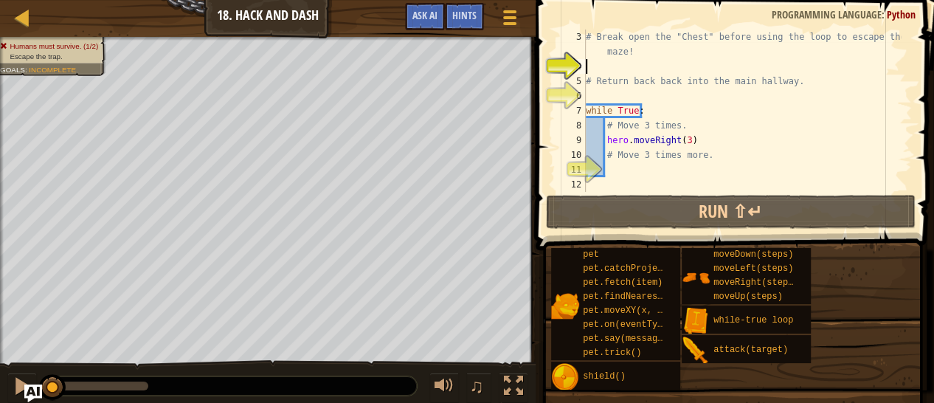
scroll to position [29, 0]
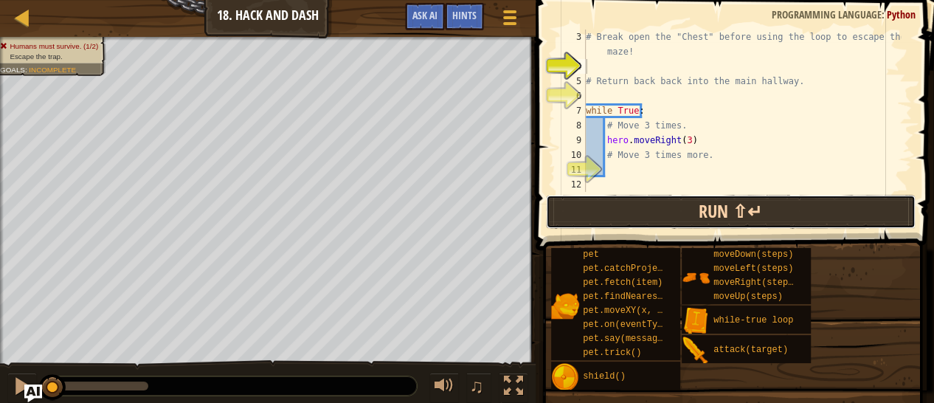
click at [726, 223] on button "Run ⇧↵" at bounding box center [731, 212] width 370 height 34
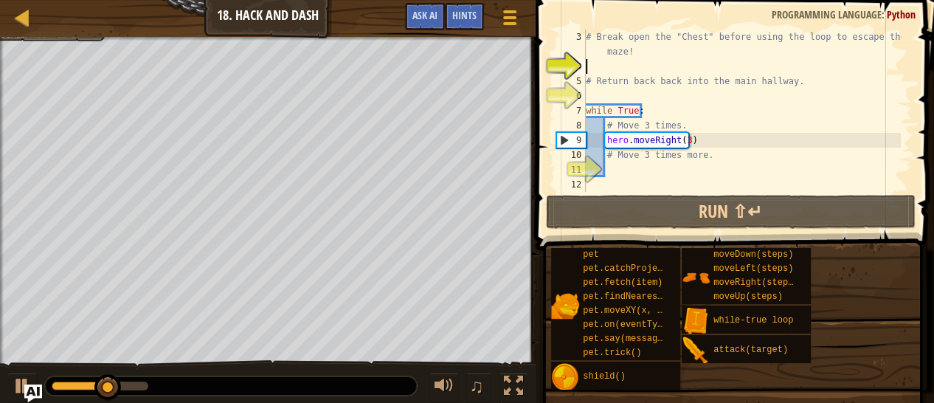
click at [671, 162] on div "# Break open the "Chest" before using the loop to escape the maze! # Return bac…" at bounding box center [742, 133] width 318 height 207
type textarea "h"
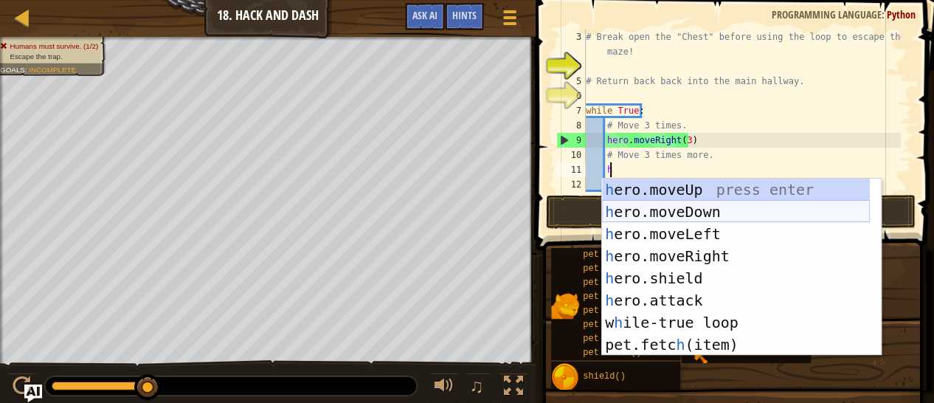
click at [655, 207] on div "h ero.moveUp press enter h ero.moveDown press enter h ero.moveLeft press enter …" at bounding box center [736, 289] width 268 height 221
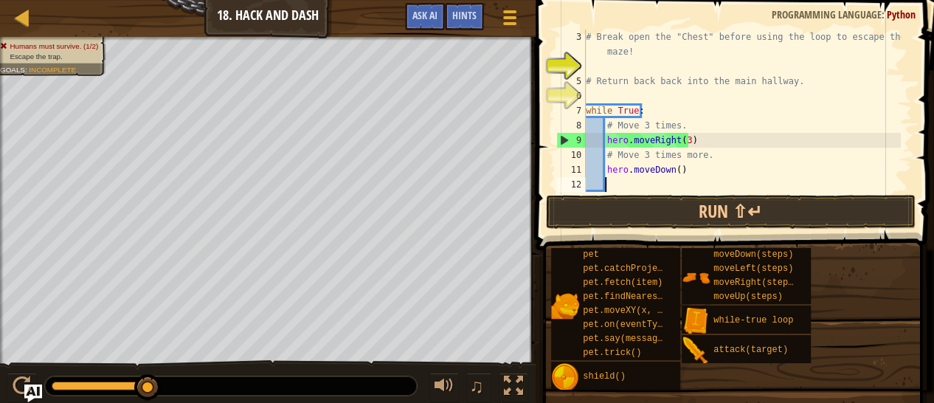
scroll to position [7, 0]
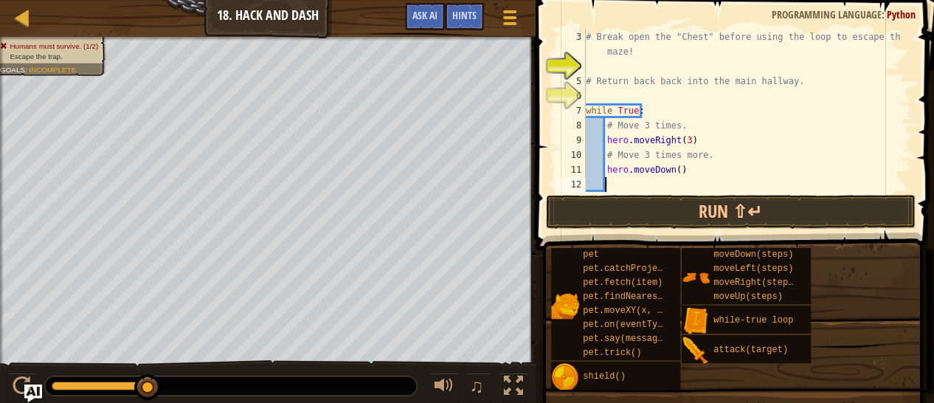
click at [671, 173] on div "# Break open the "Chest" before using the loop to escape the maze! # Return bac…" at bounding box center [742, 133] width 318 height 207
type textarea "hero.moveDown(3)"
click at [642, 210] on button "Run ⇧↵" at bounding box center [731, 212] width 370 height 34
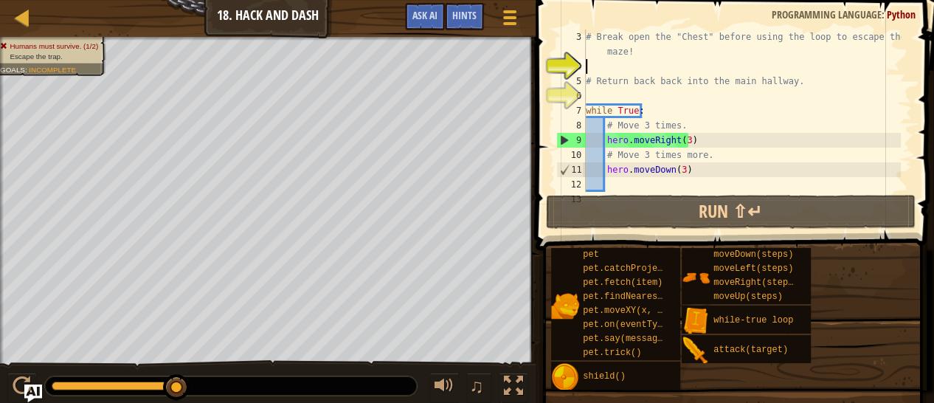
click at [627, 69] on div "# Break open the "Chest" before using the loop to escape the maze! # Return bac…" at bounding box center [742, 133] width 318 height 207
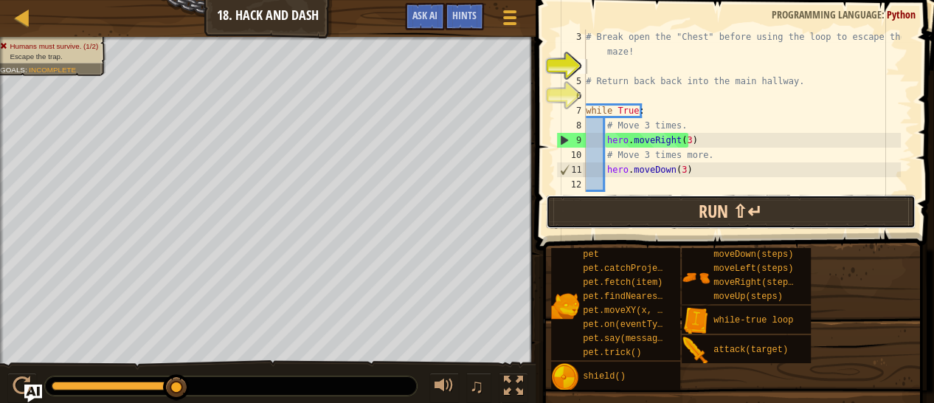
click at [641, 215] on button "Run ⇧↵" at bounding box center [731, 212] width 370 height 34
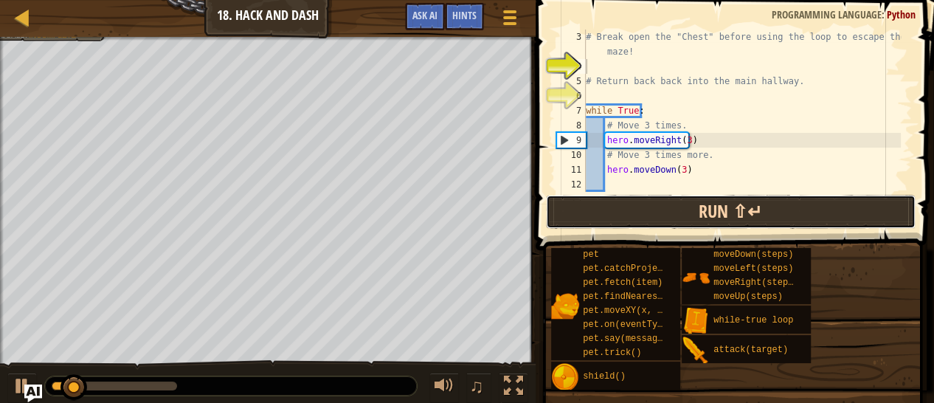
click at [641, 215] on button "Run ⇧↵" at bounding box center [731, 212] width 370 height 34
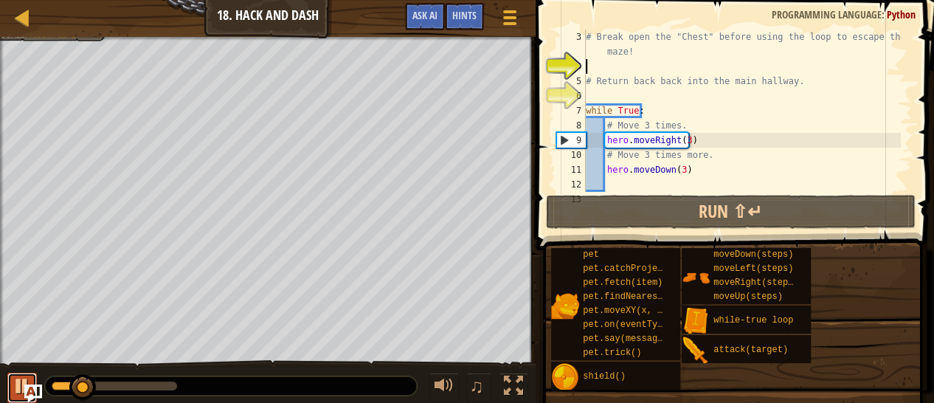
click at [13, 386] on div at bounding box center [22, 385] width 19 height 19
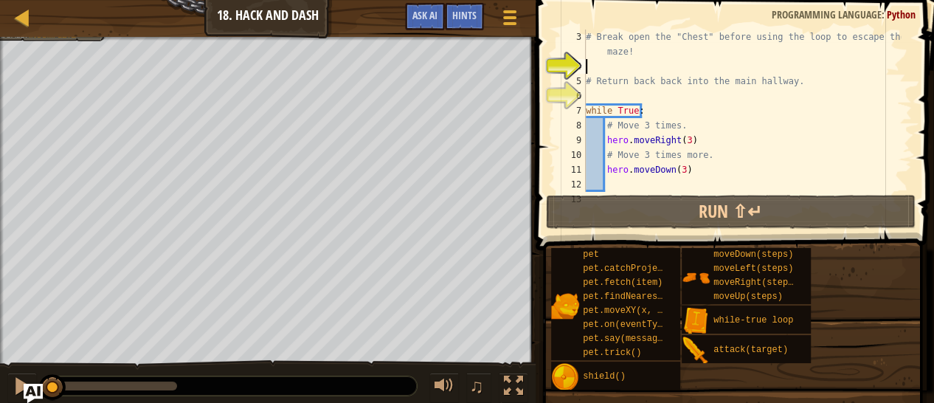
drag, startPoint x: 82, startPoint y: 386, endPoint x: 28, endPoint y: 384, distance: 53.9
click at [28, 384] on div "Map Introduction to Computer Science 18. Hack and Dash Game Menu Done Hints Ask…" at bounding box center [467, 205] width 934 height 410
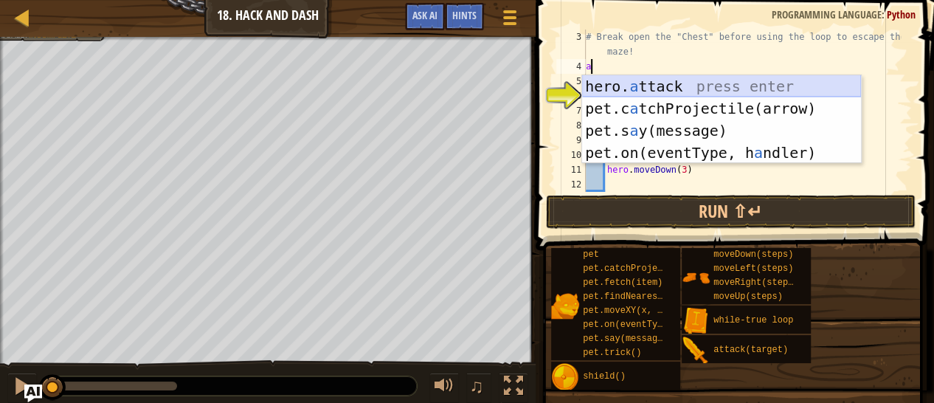
click at [643, 84] on div "hero. a ttack press enter pet.c a tchProjectile(arrow) press enter pet.s a y(me…" at bounding box center [721, 141] width 279 height 133
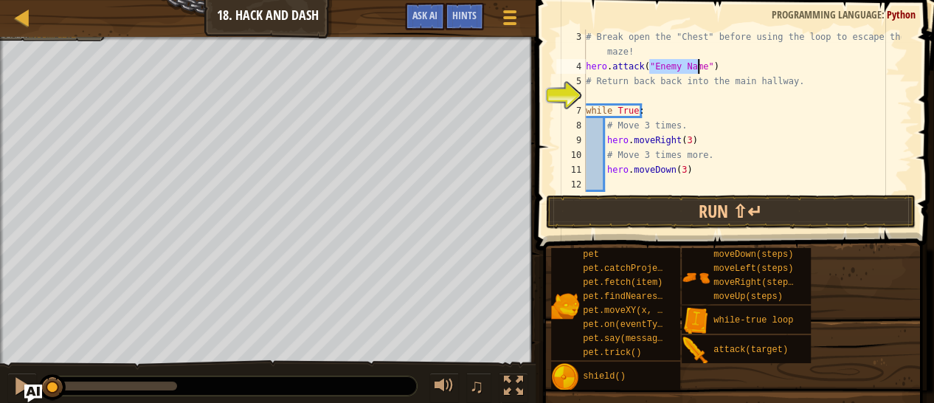
click at [677, 61] on div "# Break open the "Chest" before using the loop to escape the maze! hero . attac…" at bounding box center [742, 111] width 318 height 162
click at [695, 60] on div "# Break open the "Chest" before using the loop to escape the maze! hero . attac…" at bounding box center [742, 133] width 318 height 207
type textarea "hero.attack("Chest")"
click at [665, 218] on button "Run ⇧↵" at bounding box center [731, 212] width 370 height 34
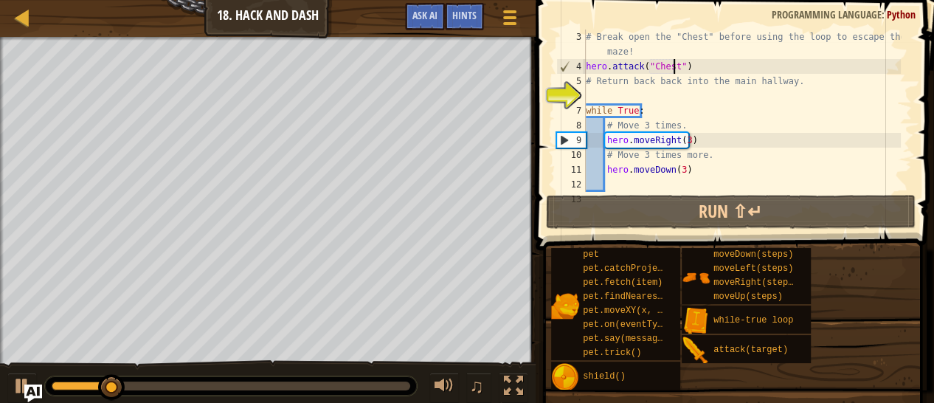
click at [626, 93] on div "# Break open the "Chest" before using the loop to escape the maze! hero . attac…" at bounding box center [742, 133] width 318 height 207
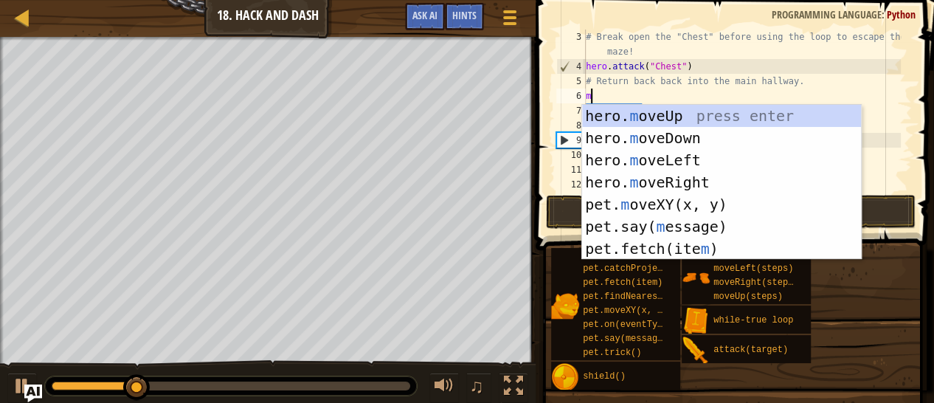
type textarea "mo"
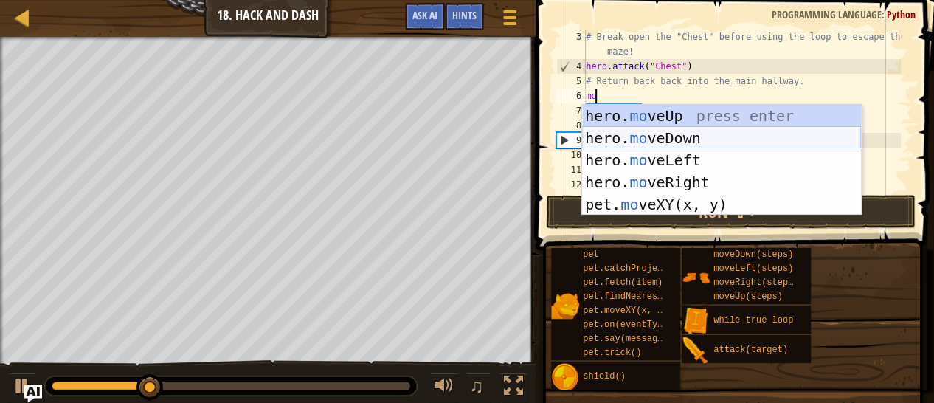
click at [655, 139] on div "hero. mo veUp press enter hero. mo veDown press enter hero. mo veLeft press ent…" at bounding box center [721, 182] width 279 height 155
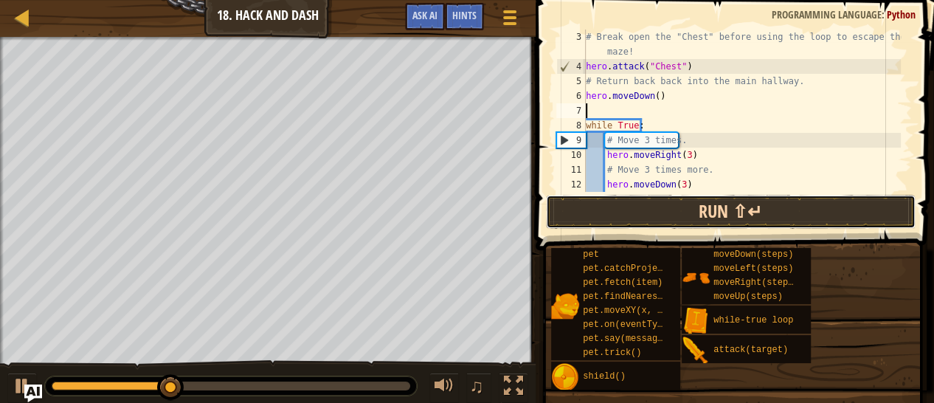
click at [666, 214] on button "Run ⇧↵" at bounding box center [731, 212] width 370 height 34
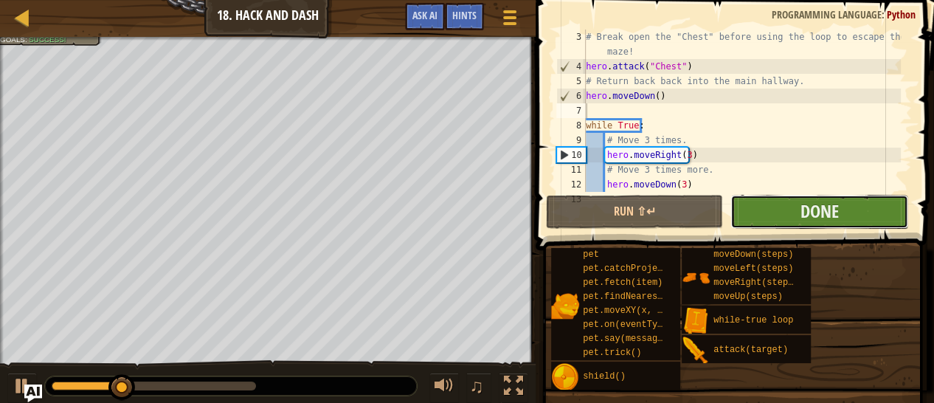
click at [852, 207] on button "Done" at bounding box center [819, 212] width 177 height 34
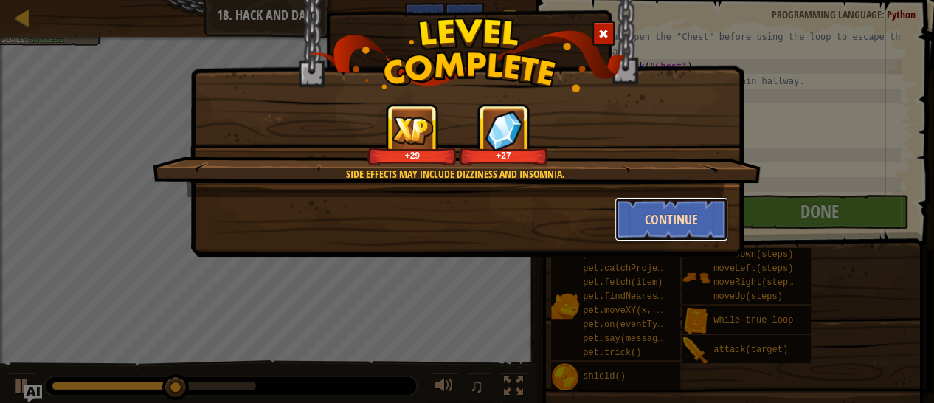
click at [674, 224] on button "Continue" at bounding box center [672, 219] width 114 height 44
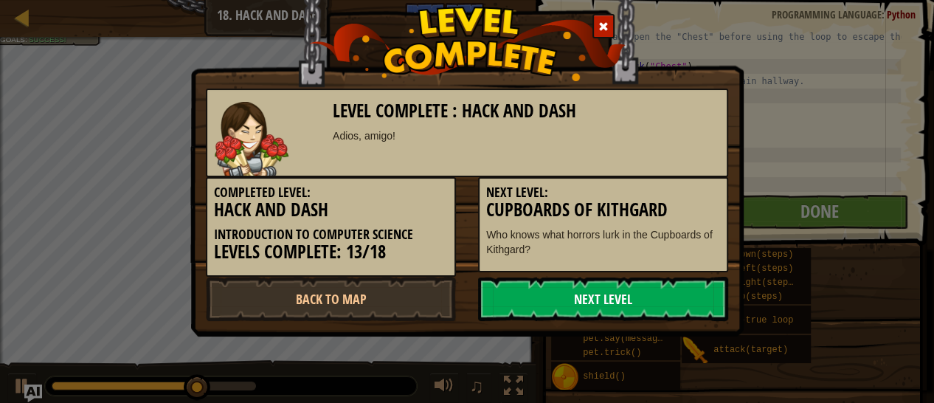
click at [581, 298] on link "Next Level" at bounding box center [603, 299] width 250 height 44
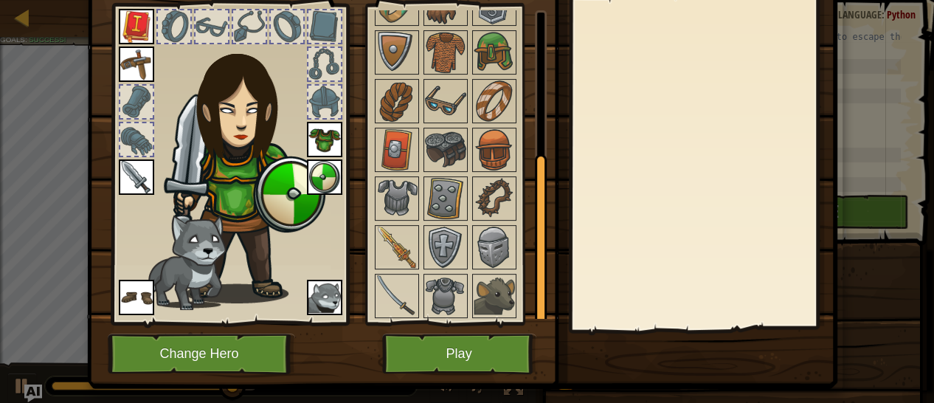
scroll to position [106, 0]
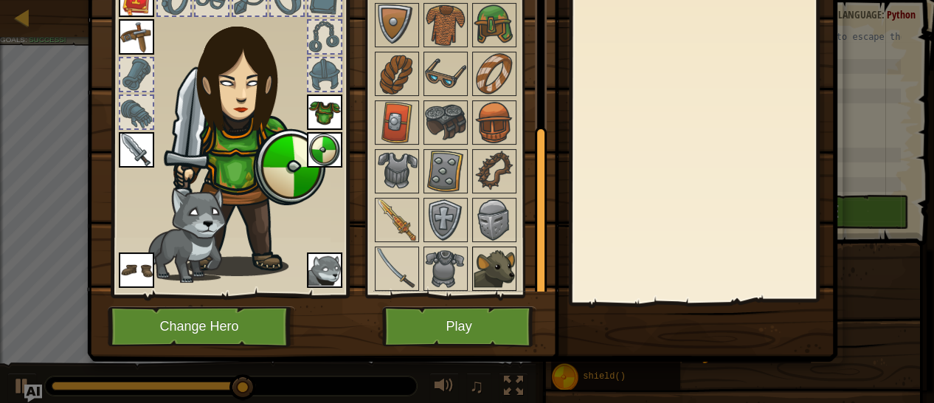
click at [489, 251] on img at bounding box center [494, 268] width 41 height 41
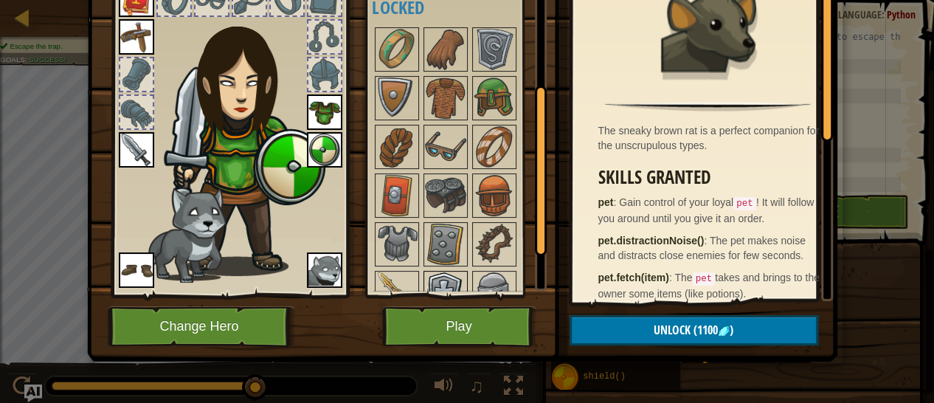
scroll to position [176, 0]
click at [443, 184] on img at bounding box center [445, 196] width 41 height 41
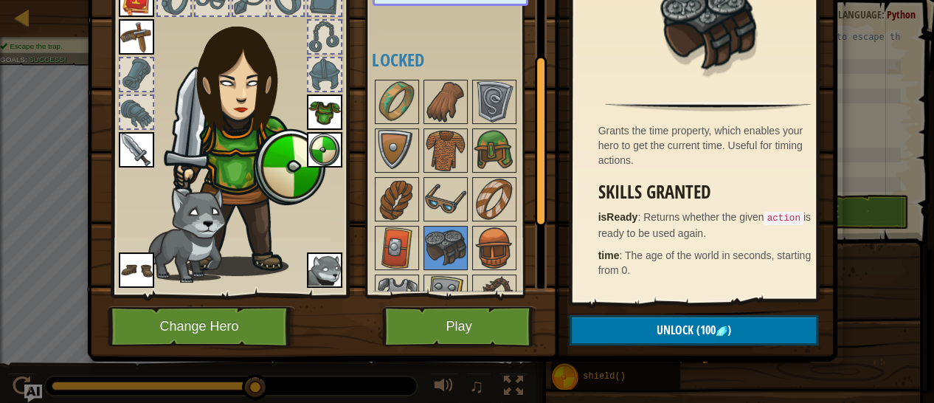
scroll to position [73, 0]
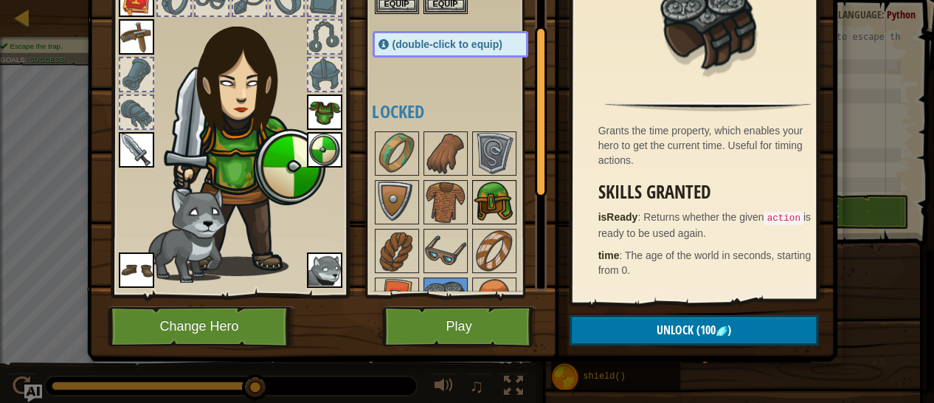
click at [494, 191] on img at bounding box center [494, 202] width 41 height 41
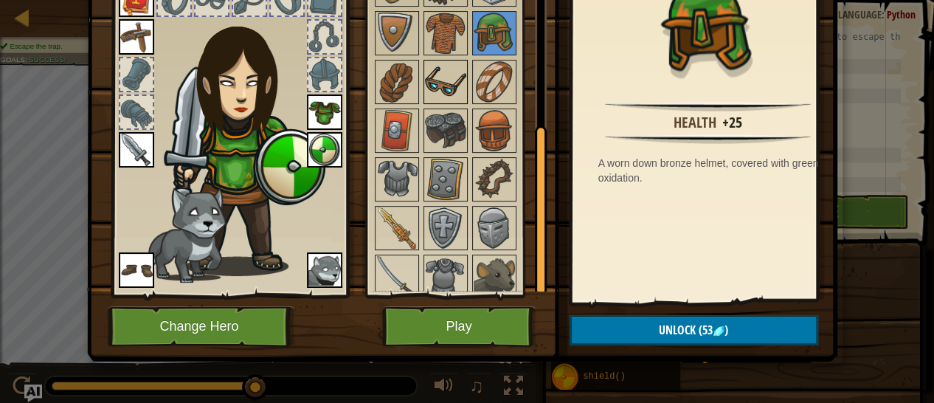
scroll to position [250, 0]
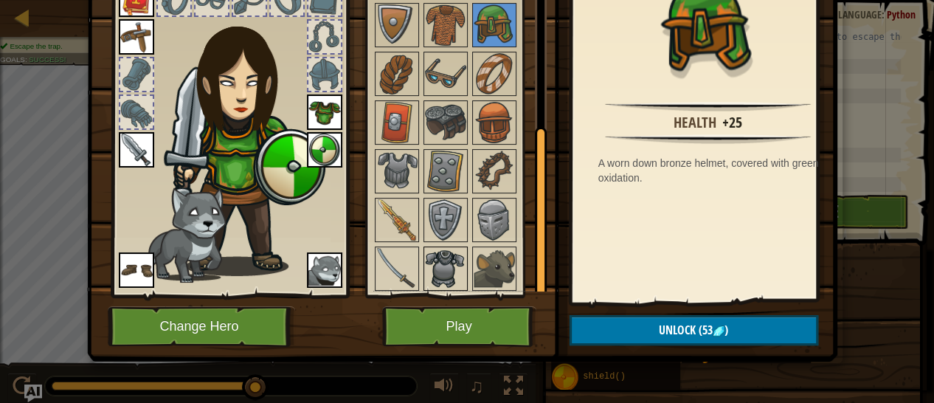
click at [438, 261] on img at bounding box center [445, 268] width 41 height 41
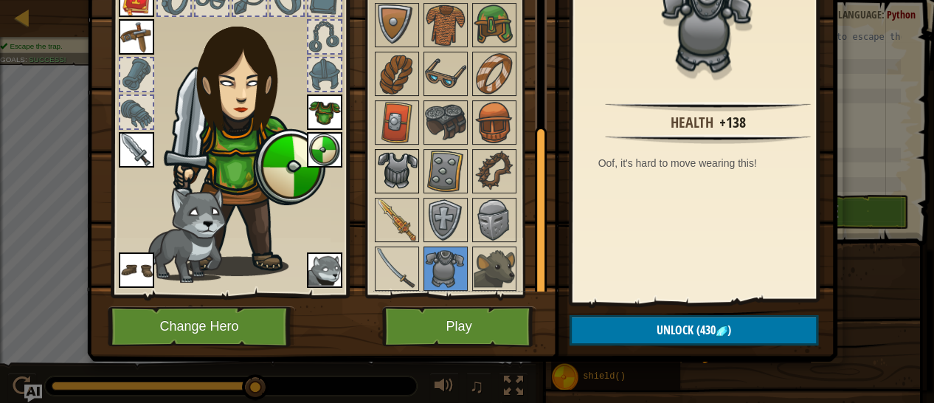
click at [390, 164] on img at bounding box center [396, 171] width 41 height 41
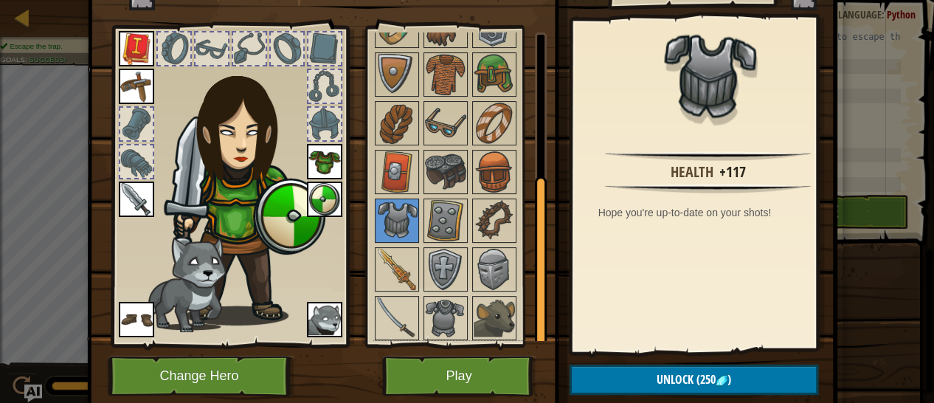
scroll to position [32, 0]
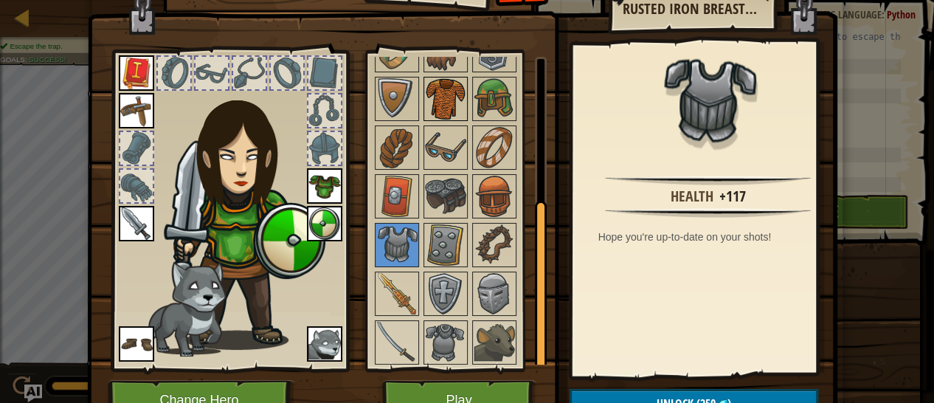
click at [438, 84] on img at bounding box center [445, 98] width 41 height 41
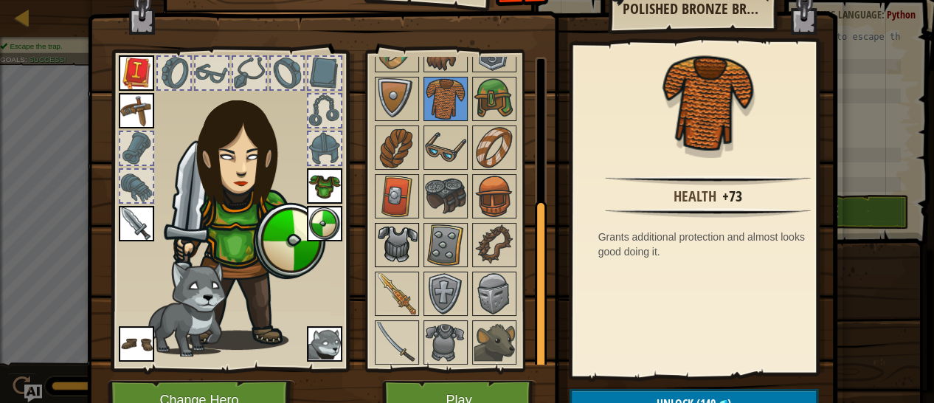
click at [396, 245] on img at bounding box center [396, 244] width 41 height 41
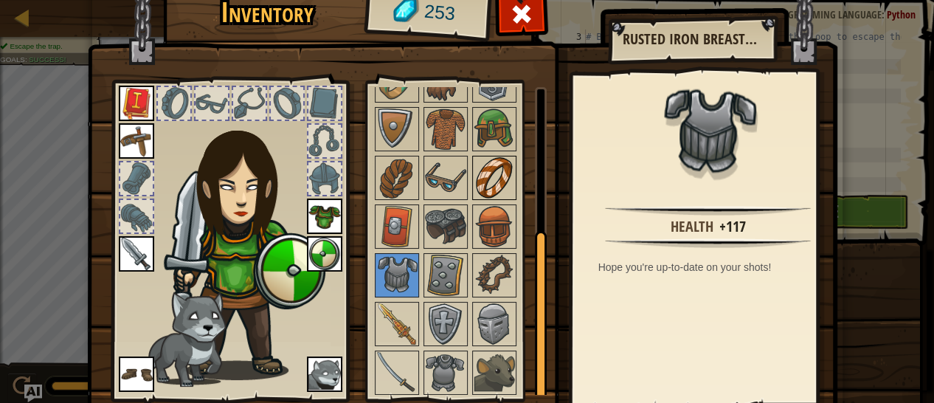
scroll to position [0, 0]
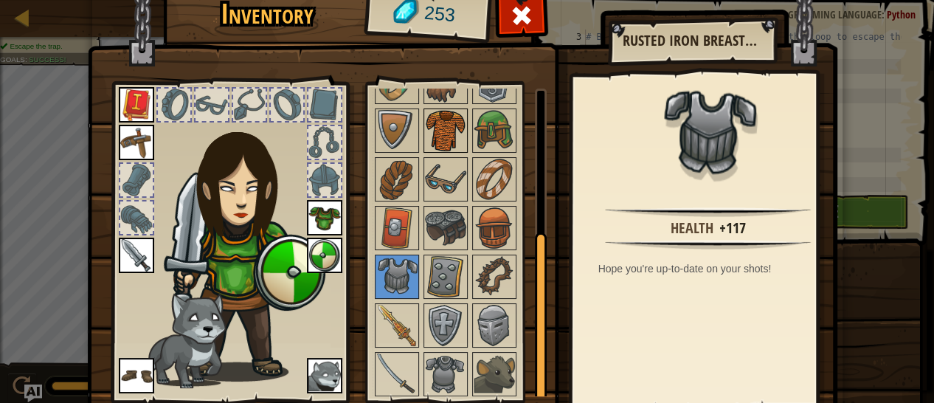
click at [439, 133] on img at bounding box center [445, 130] width 41 height 41
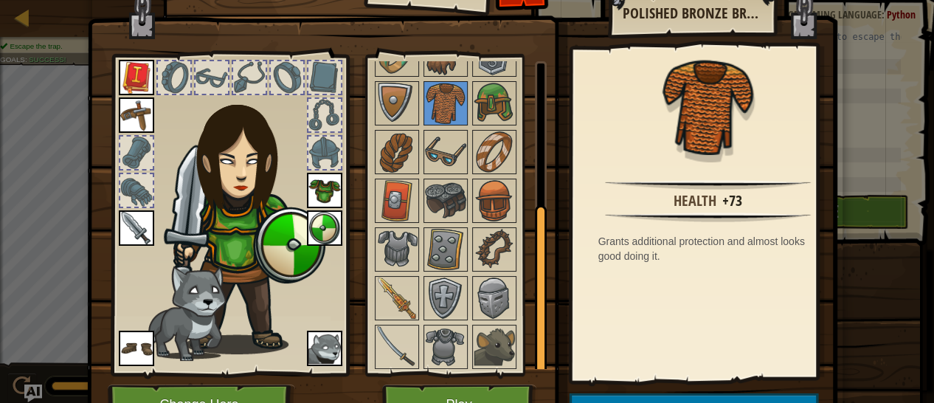
scroll to position [73, 0]
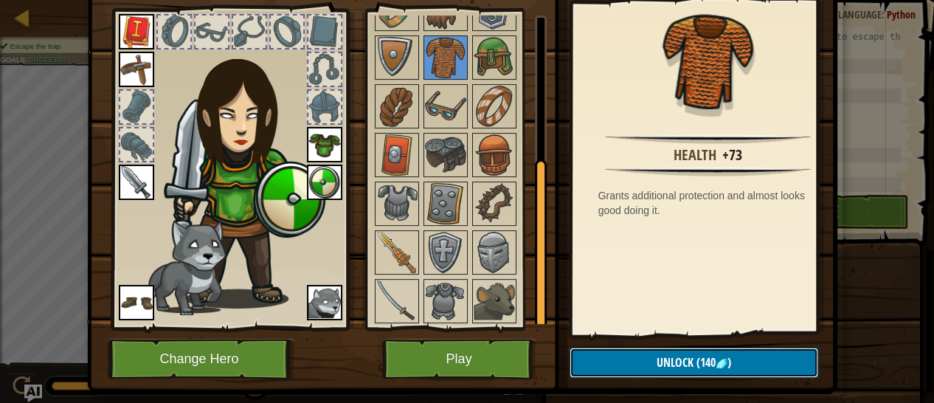
click at [700, 364] on span "(140" at bounding box center [705, 362] width 22 height 16
click at [687, 370] on button "Confirm" at bounding box center [694, 363] width 249 height 30
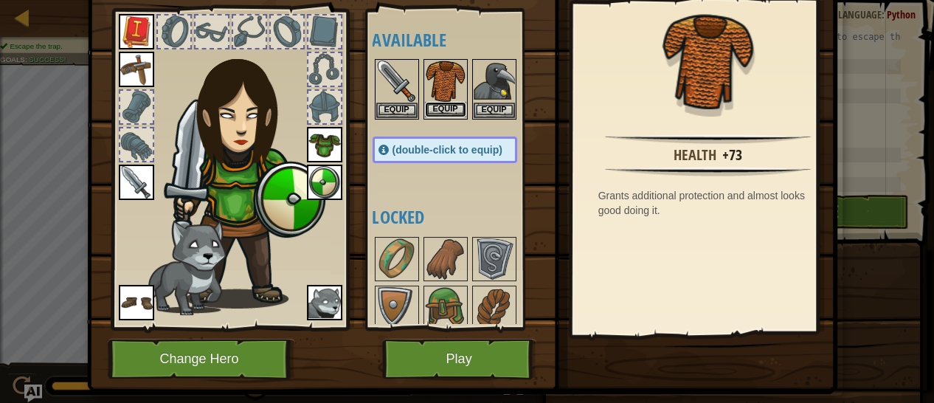
click at [436, 102] on button "Equip" at bounding box center [445, 109] width 41 height 15
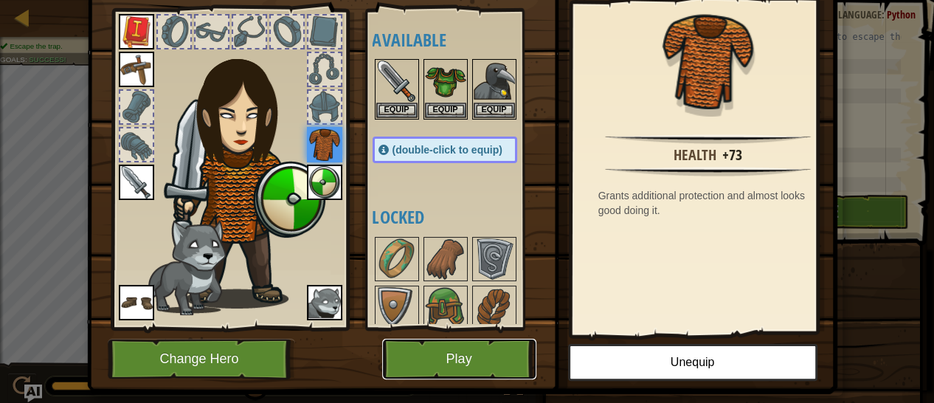
click at [487, 359] on button "Play" at bounding box center [459, 359] width 154 height 41
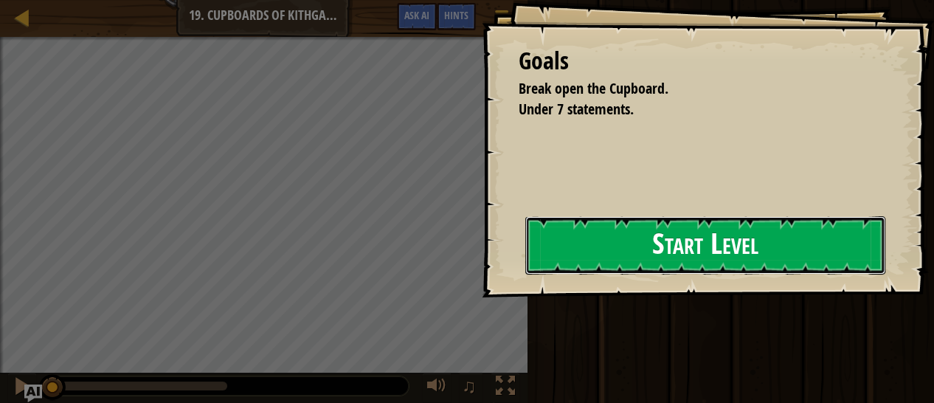
click at [550, 261] on button "Start Level" at bounding box center [705, 245] width 360 height 58
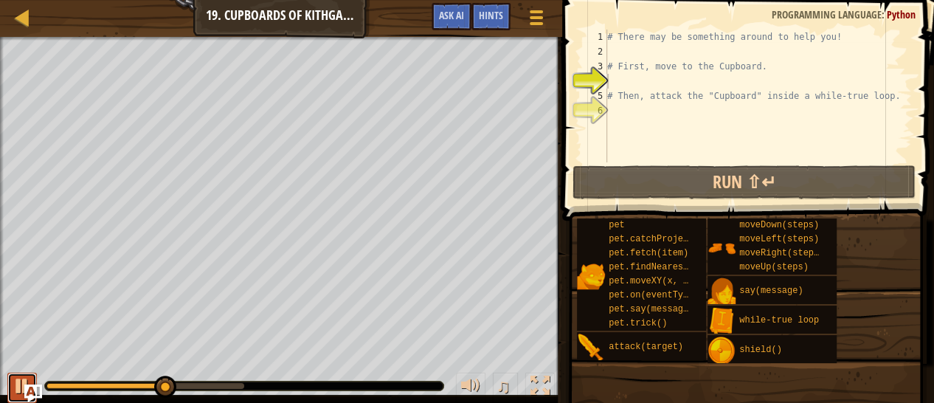
click at [13, 376] on div at bounding box center [22, 385] width 19 height 19
click at [655, 45] on div "# There may be something around to help you! # First, move to the Cupboard. # T…" at bounding box center [758, 111] width 308 height 162
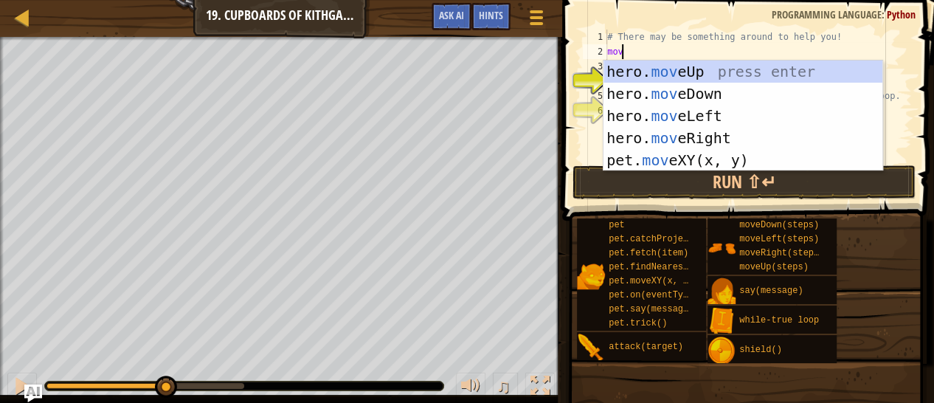
scroll to position [7, 0]
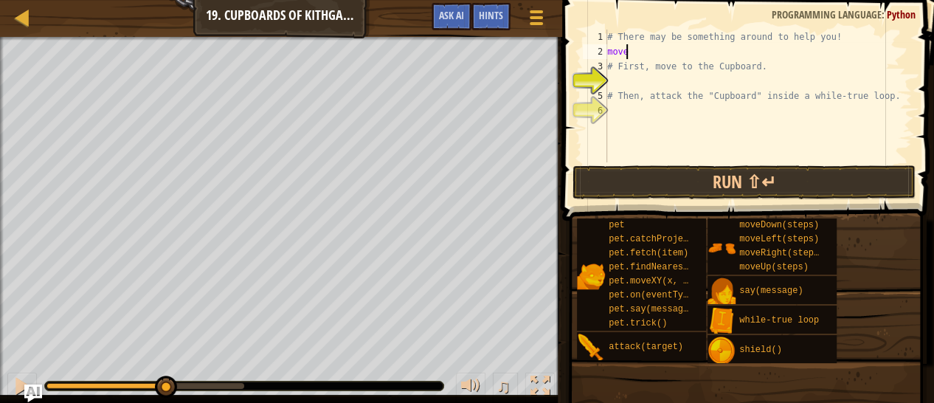
type textarea "moveu"
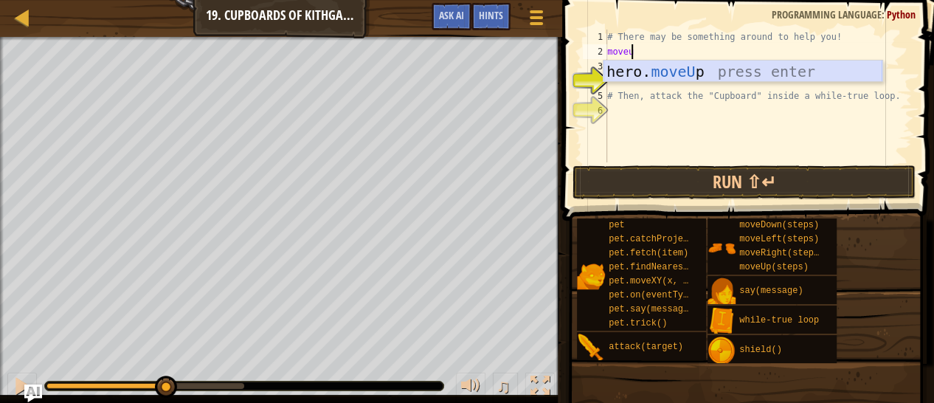
click at [681, 66] on div "hero. moveU p press enter" at bounding box center [743, 94] width 279 height 66
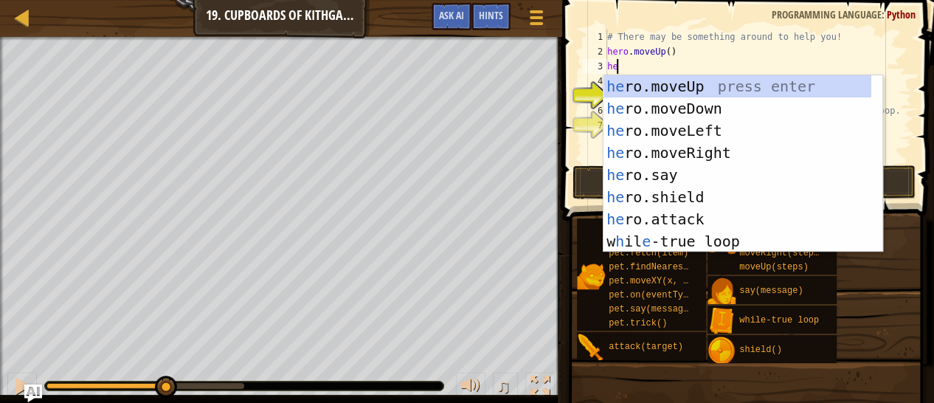
type textarea "hero"
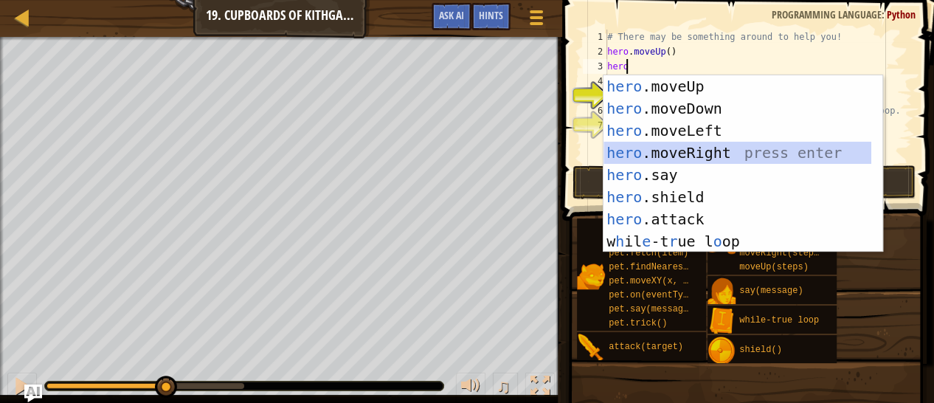
click at [701, 157] on div "hero .moveUp press enter hero .moveDown press enter hero .moveLeft press enter …" at bounding box center [738, 185] width 268 height 221
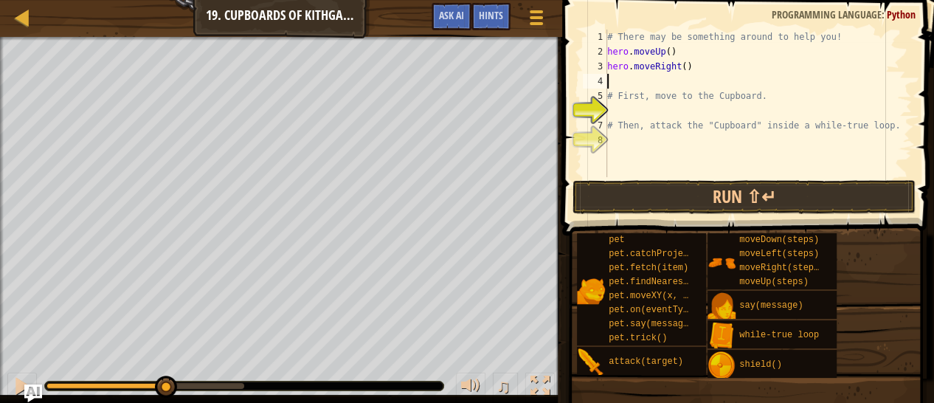
click at [680, 69] on div "# There may be something around to help you! hero . moveUp ( ) hero . moveRight…" at bounding box center [758, 118] width 308 height 177
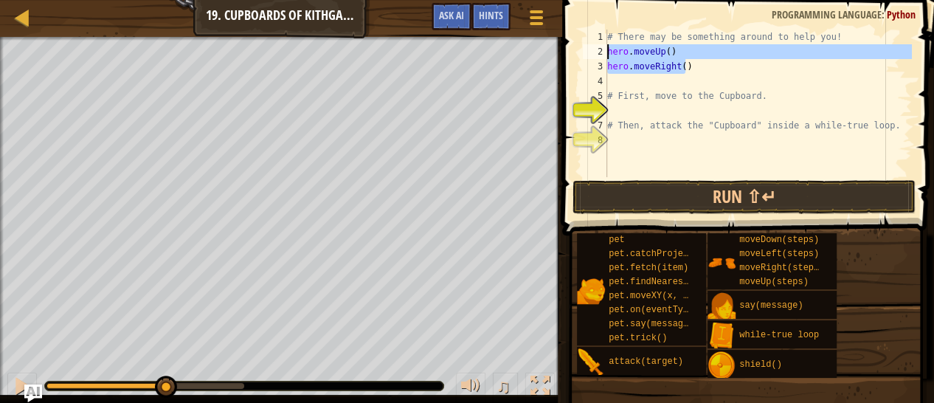
drag, startPoint x: 701, startPoint y: 72, endPoint x: 607, endPoint y: 52, distance: 96.5
click at [607, 52] on div "hero.moveRight() 1 2 3 4 5 6 7 8 # There may be something around to help you! h…" at bounding box center [746, 104] width 332 height 148
type textarea "x"
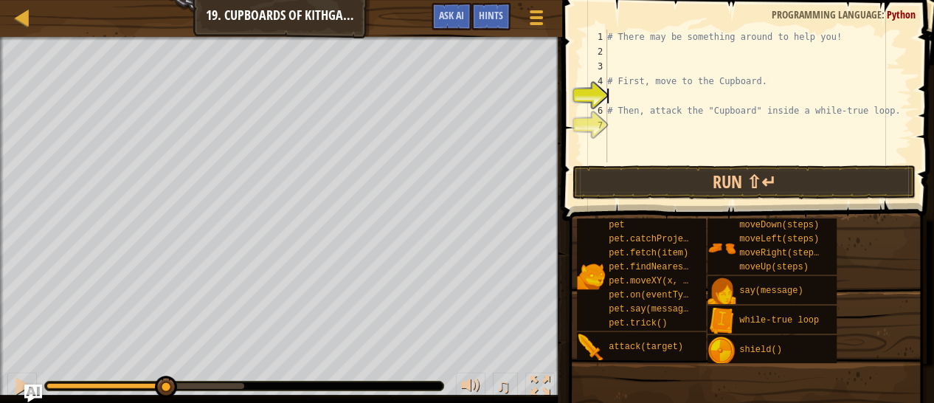
click at [652, 96] on div "# There may be something around to help you! # First, move to the Cupboard. # T…" at bounding box center [758, 111] width 308 height 162
paste textarea "hero.moveRight()"
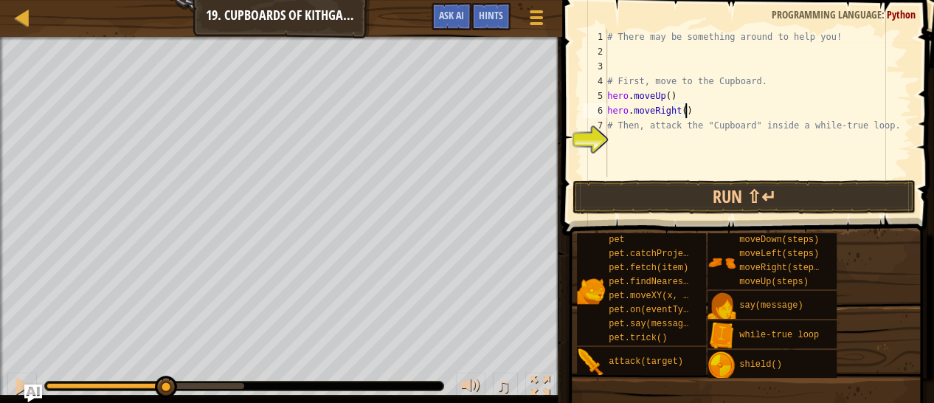
click at [677, 114] on div "# There may be something around to help you! # First, move to the Cupboard. her…" at bounding box center [758, 118] width 308 height 177
click at [679, 114] on div "# There may be something around to help you! # First, move to the Cupboard. her…" at bounding box center [758, 118] width 308 height 177
type textarea "hero.moveRight(2)"
click at [699, 116] on div "# There may be something around to help you! # First, move to the Cupboard. her…" at bounding box center [758, 118] width 308 height 177
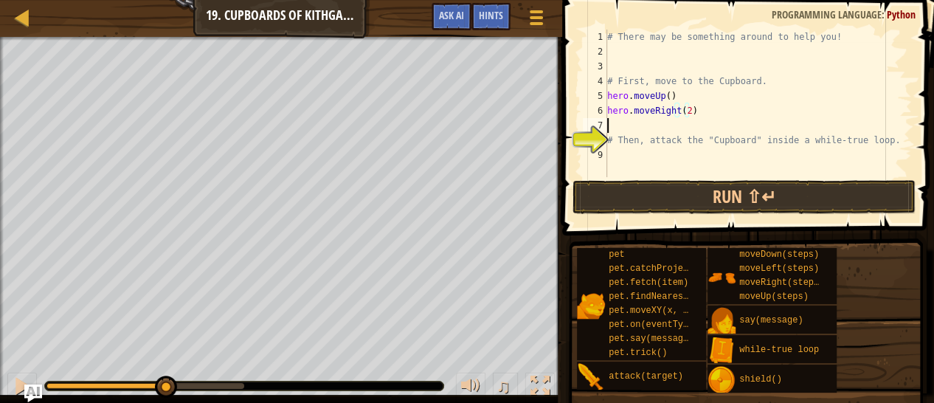
scroll to position [7, 0]
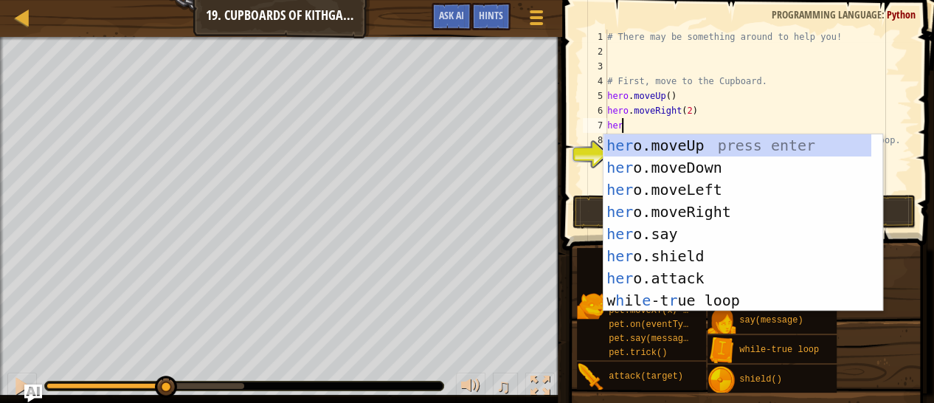
type textarea "hero"
click at [684, 166] on div "hero .moveUp press enter hero .moveDown press enter hero .moveLeft press enter …" at bounding box center [738, 244] width 268 height 221
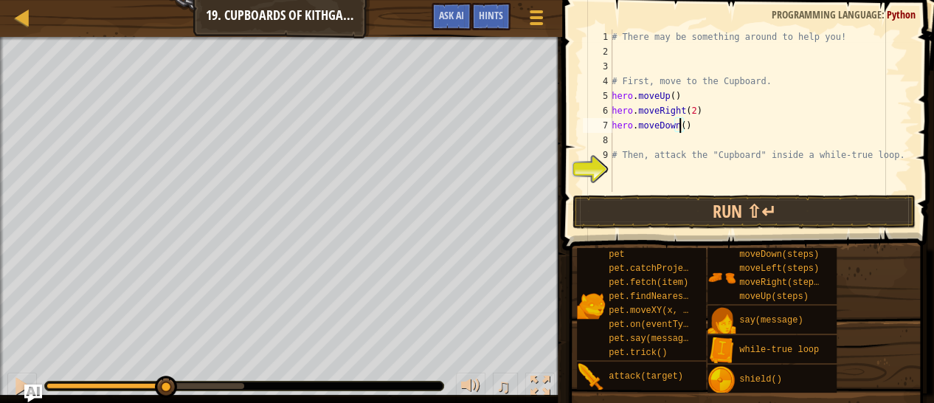
click at [678, 122] on div "# There may be something around to help you! # First, move to the Cupboard. her…" at bounding box center [760, 126] width 303 height 192
type textarea "hero.moveDown(2)"
click at [662, 134] on div "# There may be something around to help you! # First, move to the Cupboard. her…" at bounding box center [760, 126] width 303 height 192
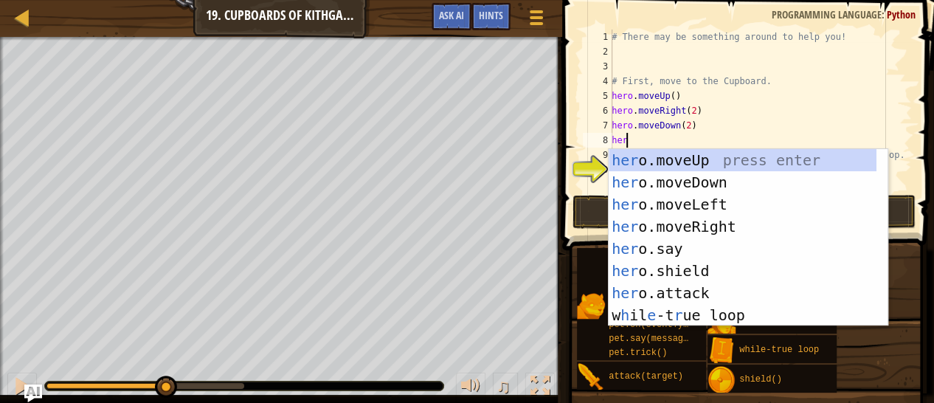
scroll to position [7, 0]
click at [693, 297] on div "hero .moveUp press enter hero .moveDown press enter hero .moveLeft press enter …" at bounding box center [743, 259] width 268 height 221
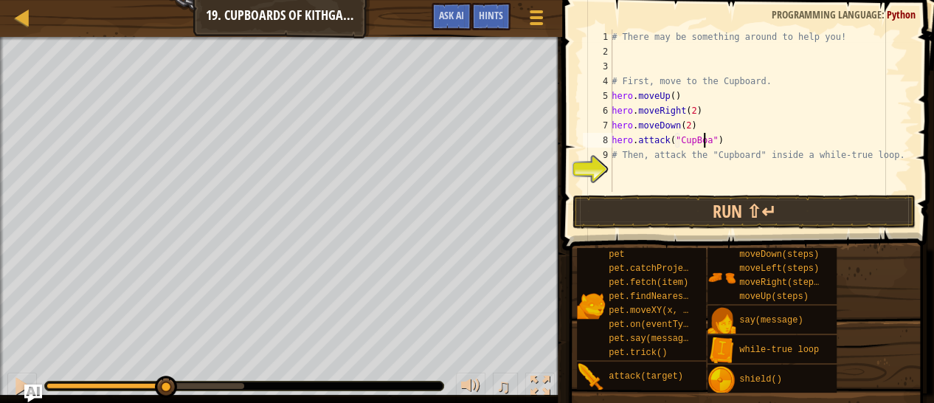
scroll to position [7, 9]
click at [700, 204] on button "Run ⇧↵" at bounding box center [745, 212] width 344 height 34
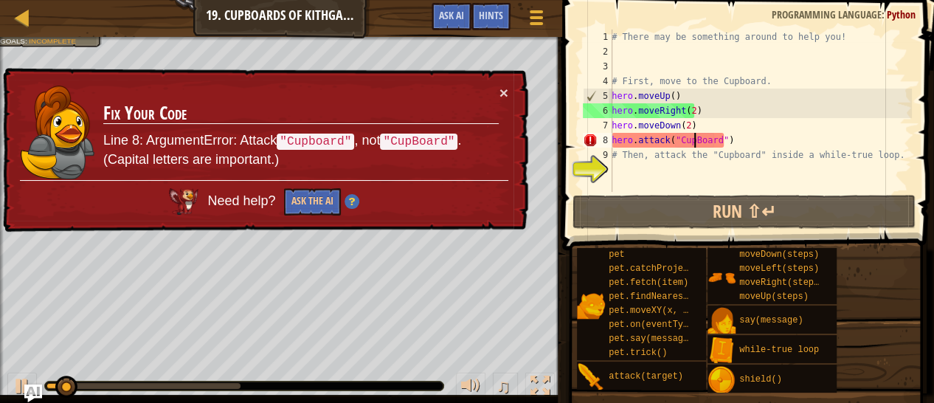
click at [694, 145] on div "# There may be something around to help you! # First, move to the Cupboard. her…" at bounding box center [760, 126] width 303 height 192
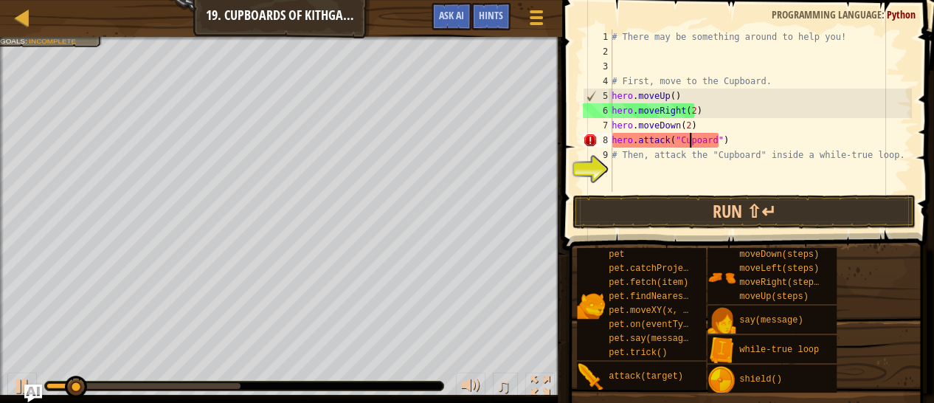
scroll to position [7, 7]
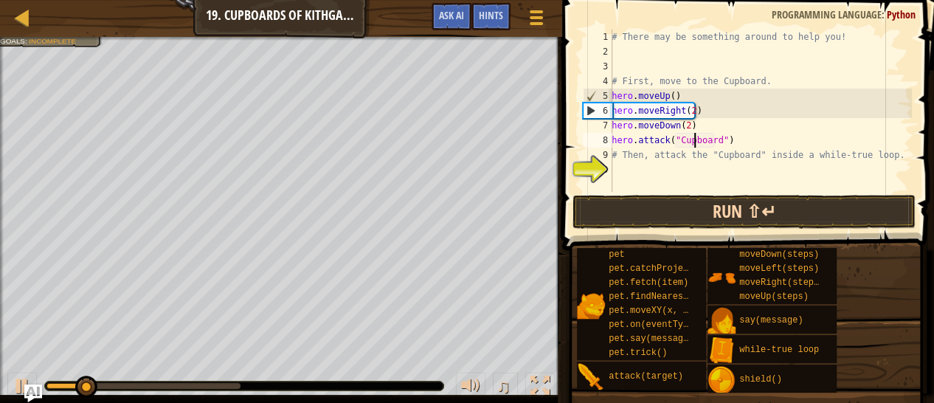
type textarea "hero.attack("Cupboard")"
click at [670, 204] on button "Run ⇧↵" at bounding box center [745, 212] width 344 height 34
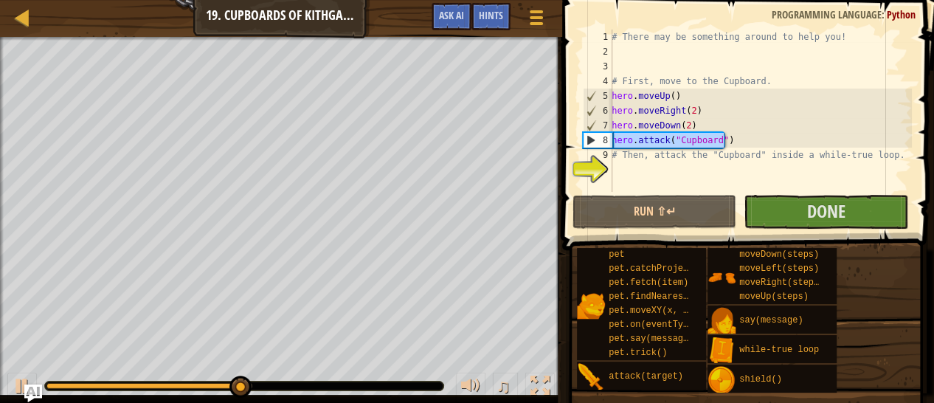
drag, startPoint x: 730, startPoint y: 133, endPoint x: 612, endPoint y: 142, distance: 118.5
click at [612, 142] on div "hero.attack("Cupboard") 1 2 3 4 5 6 7 8 9 10 # There may be something around to…" at bounding box center [746, 111] width 332 height 162
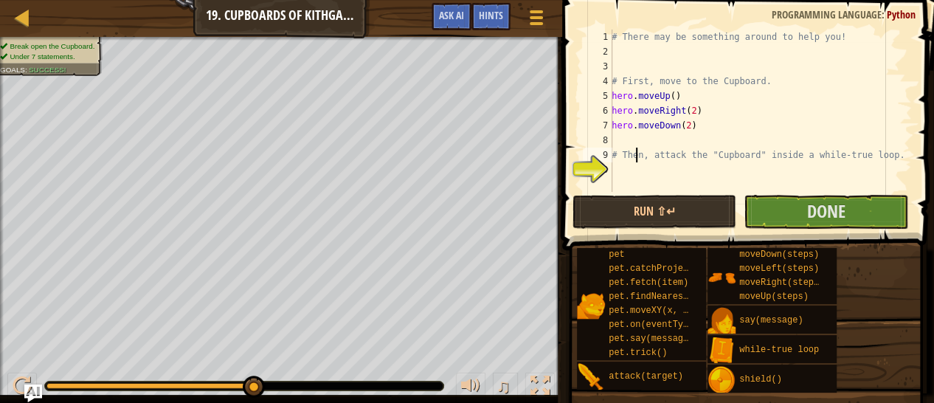
click at [637, 162] on div "# There may be something around to help you! # First, move to the Cupboard. her…" at bounding box center [760, 126] width 303 height 192
type textarea "# Then, attack the "Cupboard" inside a while-true loop."
click at [635, 170] on div "# There may be something around to help you! # First, move to the Cupboard. her…" at bounding box center [760, 126] width 303 height 192
paste textarea "hero.attack("Cupboard")"
type textarea "hero.attack("Cupboard")"
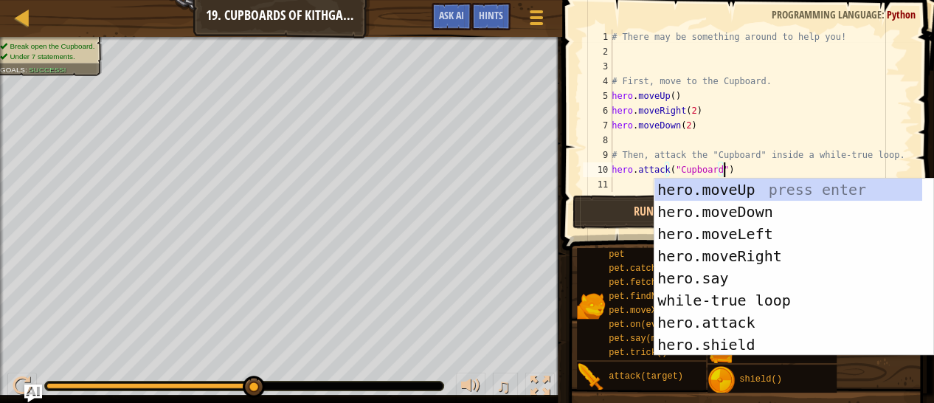
click at [764, 169] on div "# There may be something around to help you! # First, move to the Cupboard. her…" at bounding box center [760, 126] width 303 height 192
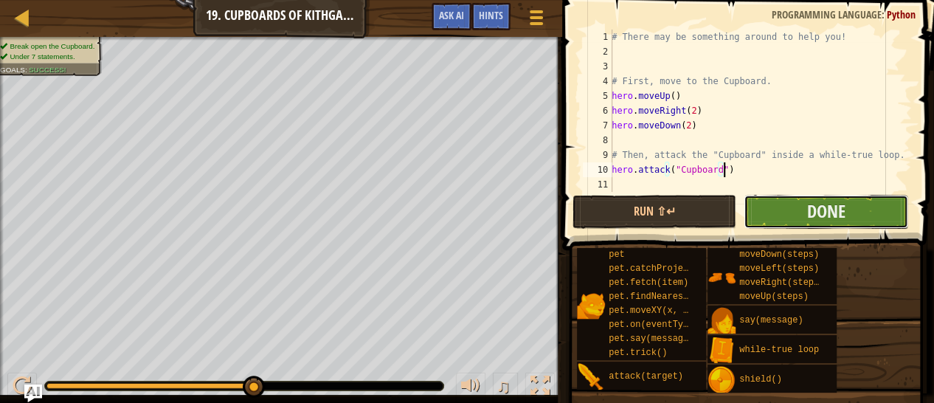
click at [791, 208] on button "Done" at bounding box center [826, 212] width 165 height 34
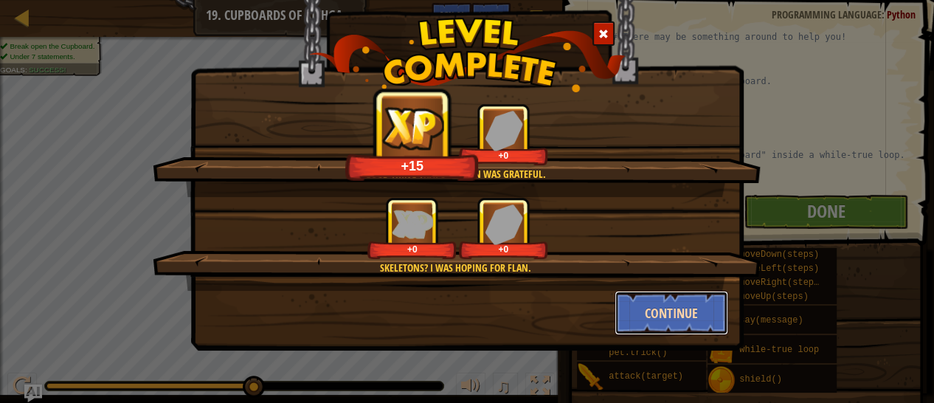
click at [657, 314] on button "Continue" at bounding box center [672, 313] width 114 height 44
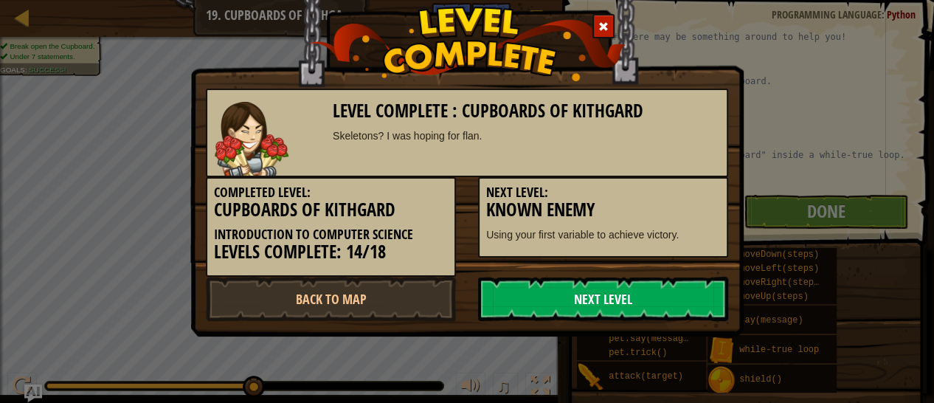
click at [631, 305] on link "Next Level" at bounding box center [603, 299] width 250 height 44
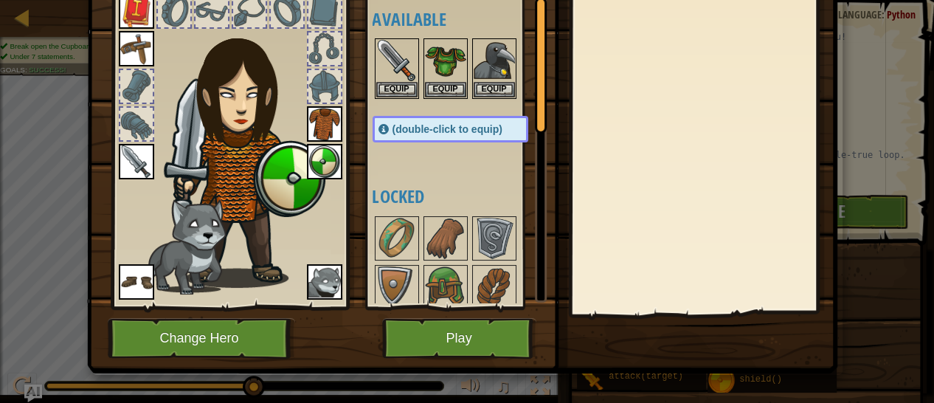
scroll to position [106, 0]
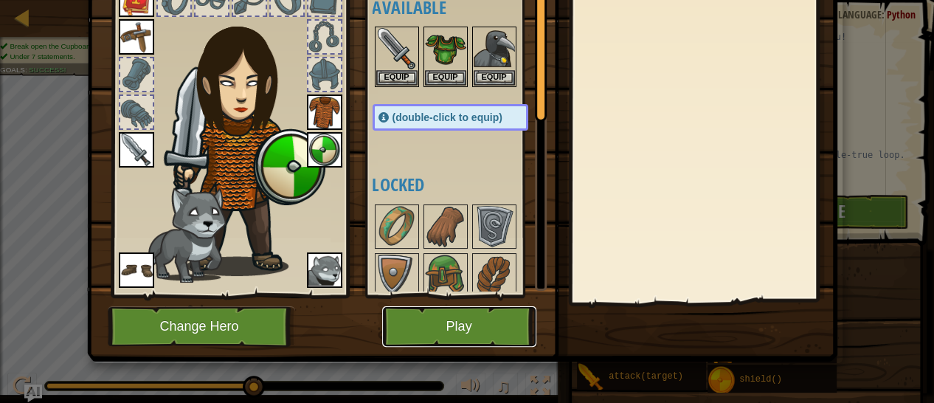
click at [465, 317] on button "Play" at bounding box center [459, 326] width 154 height 41
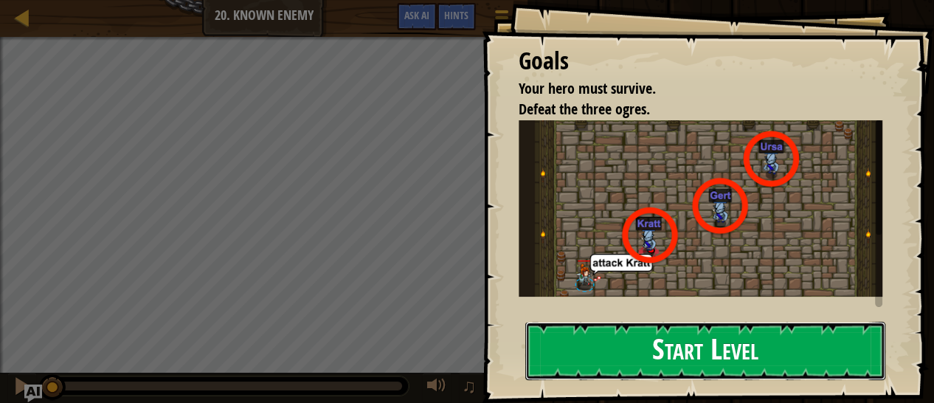
click at [660, 370] on button "Start Level" at bounding box center [705, 351] width 360 height 58
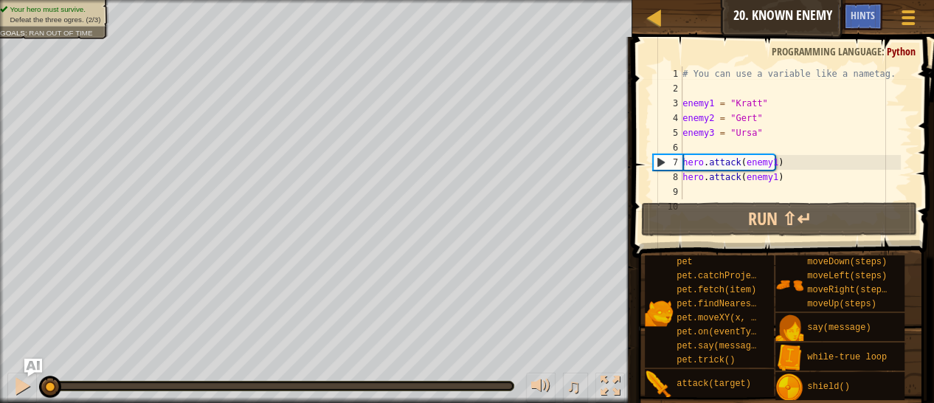
click at [734, 182] on div "# You can use a variable like a nametag. enemy1 = "Kratt" enemy2 = "Gert" enemy…" at bounding box center [790, 147] width 221 height 162
type textarea "hero.attack(enemy1)"
click at [711, 187] on div "# You can use a variable like a nametag. enemy1 = "Kratt" enemy2 = "Gert" enemy…" at bounding box center [790, 147] width 221 height 162
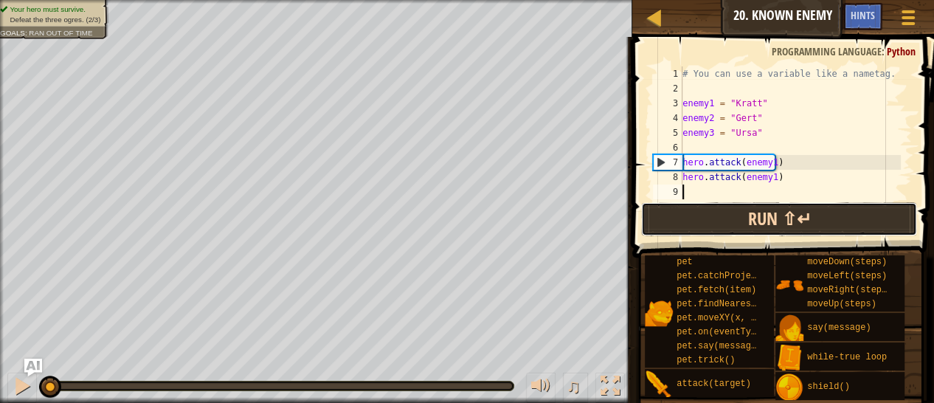
click at [718, 222] on button "Run ⇧↵" at bounding box center [779, 219] width 276 height 34
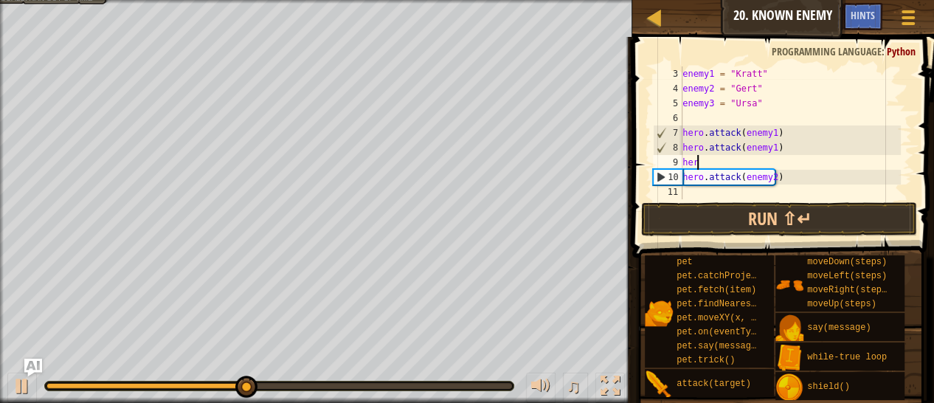
scroll to position [7, 0]
type textarea "h"
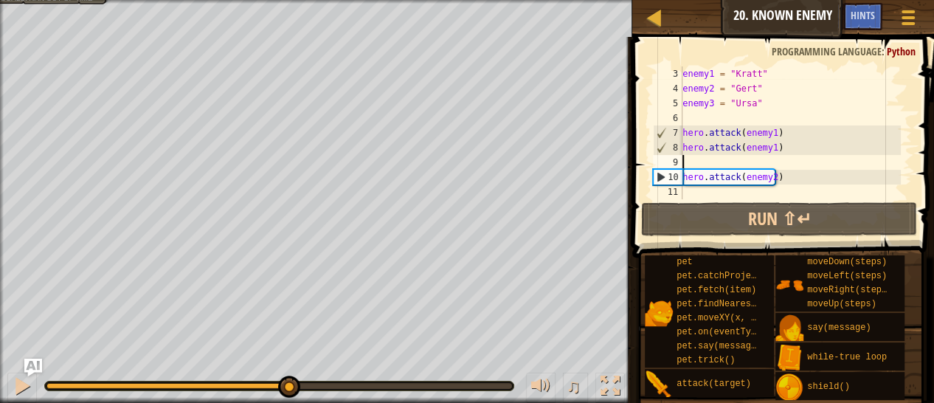
click at [719, 188] on div "enemy1 = "Kratt" enemy2 = "Gert" enemy3 = "Ursa" hero . attack ( enemy1 ) hero …" at bounding box center [790, 147] width 221 height 162
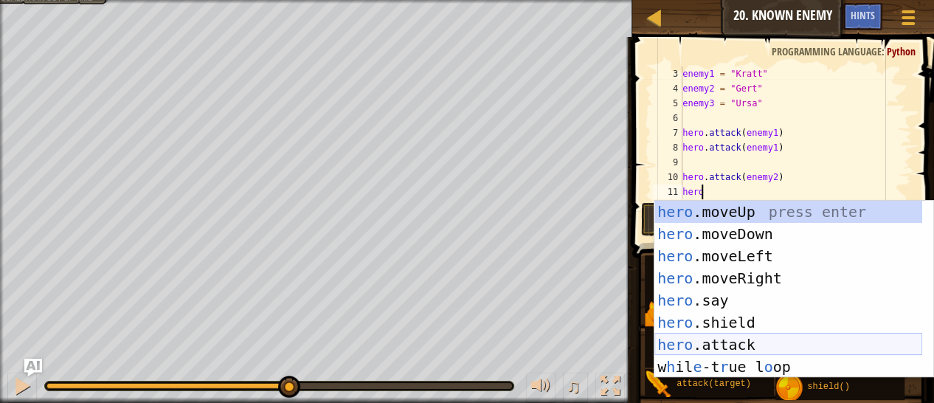
click at [708, 346] on div "hero .moveUp press enter hero .moveDown press enter hero .moveLeft press enter …" at bounding box center [789, 311] width 268 height 221
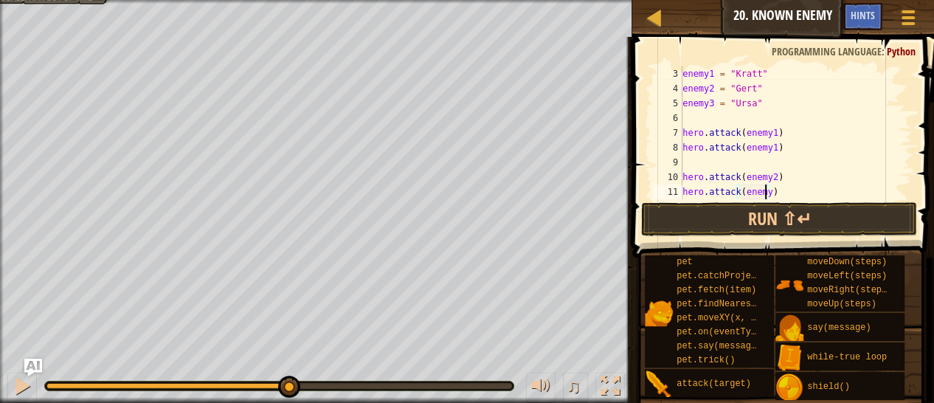
scroll to position [7, 7]
type textarea "hero.attack(enemy3)"
click at [774, 210] on button "Run ⇧↵" at bounding box center [779, 219] width 276 height 34
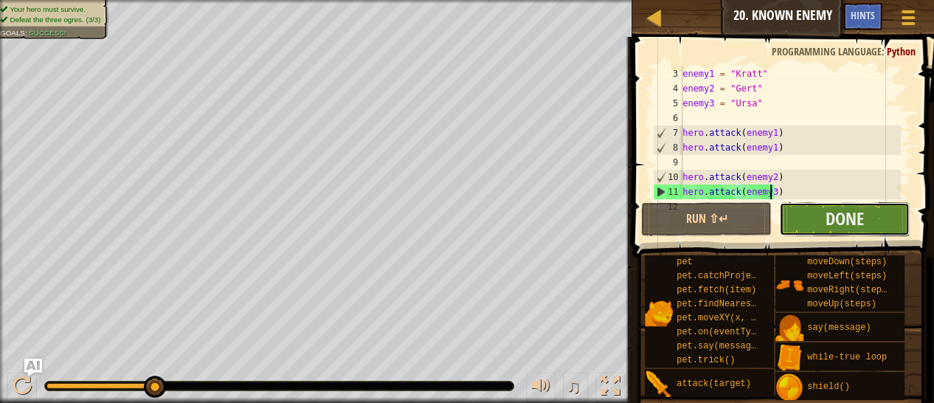
click at [890, 225] on button "Done" at bounding box center [844, 219] width 131 height 34
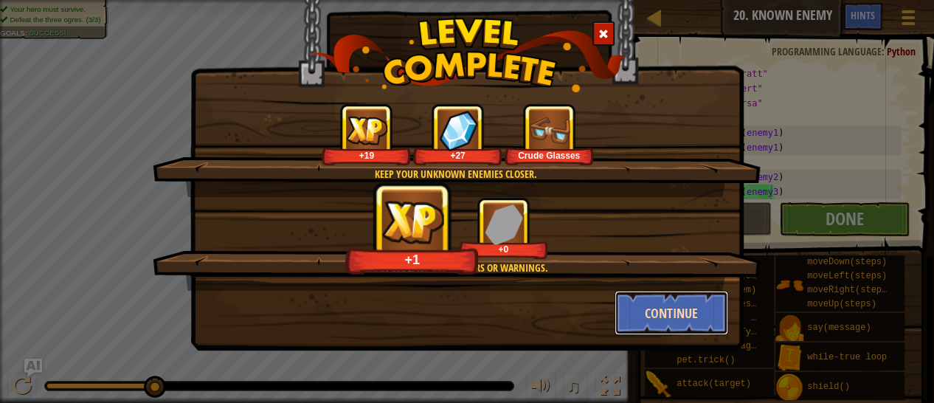
click at [652, 300] on button "Continue" at bounding box center [672, 313] width 114 height 44
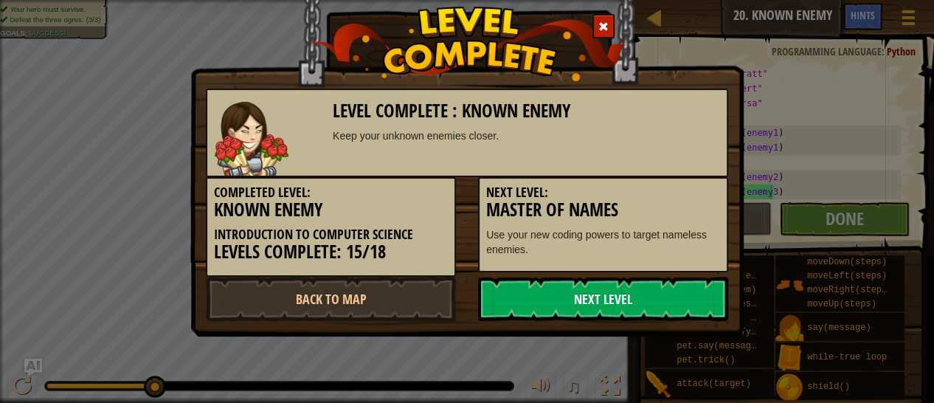
click at [614, 305] on link "Next Level" at bounding box center [603, 299] width 250 height 44
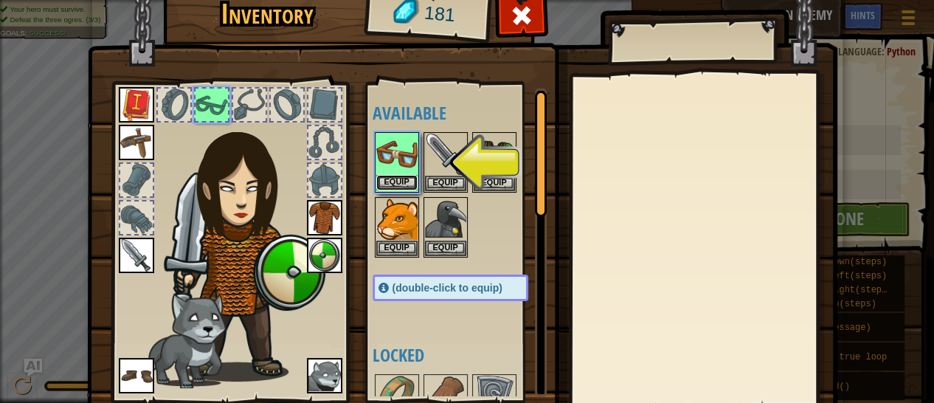
click at [382, 184] on button "Equip" at bounding box center [396, 182] width 41 height 15
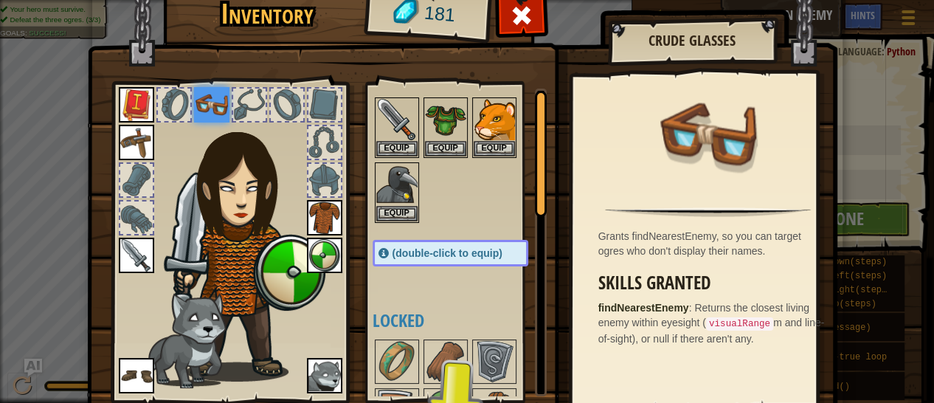
scroll to position [0, 0]
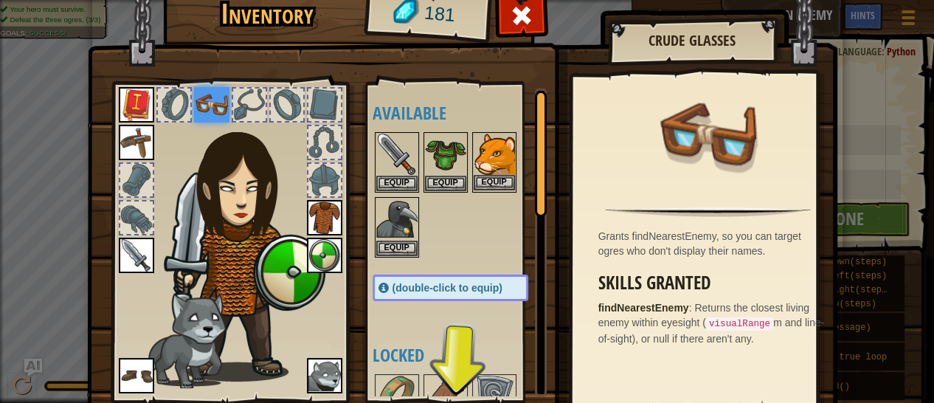
click at [477, 169] on img at bounding box center [494, 154] width 41 height 41
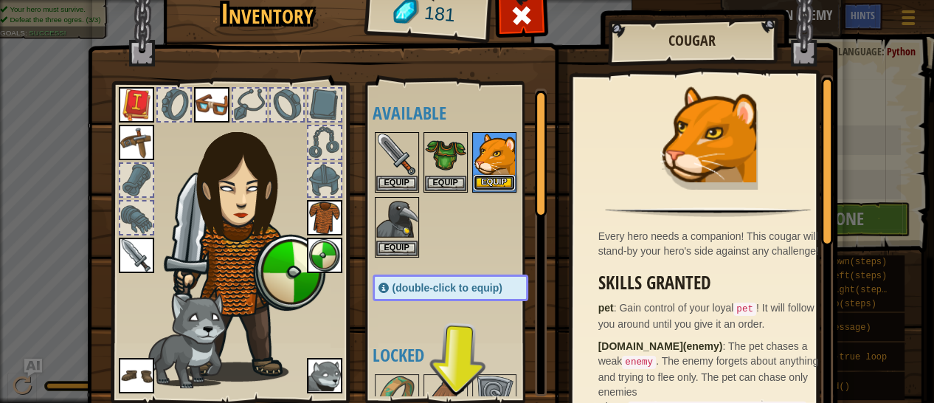
click at [481, 179] on button "Equip" at bounding box center [494, 182] width 41 height 15
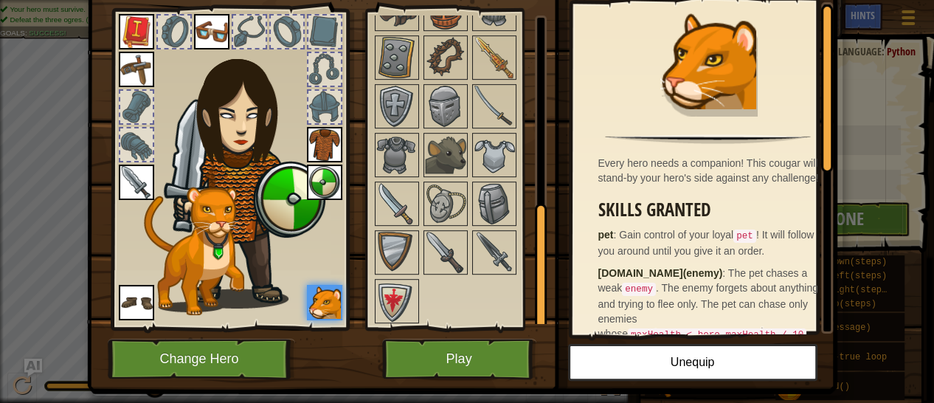
scroll to position [106, 0]
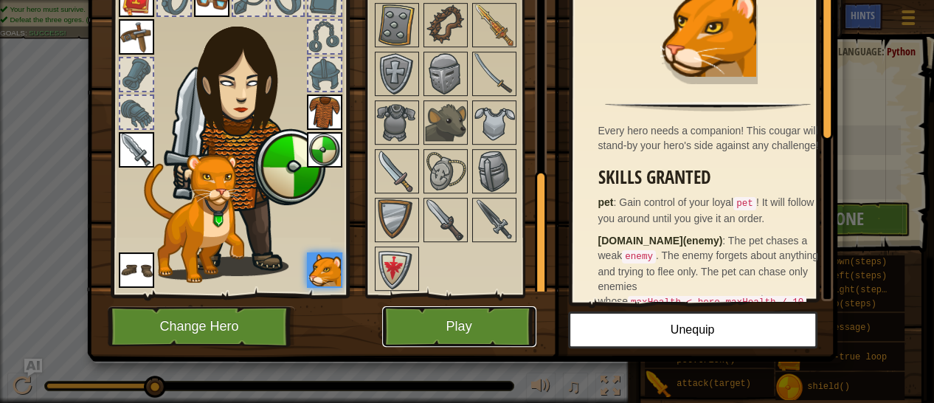
click at [489, 330] on button "Play" at bounding box center [459, 326] width 154 height 41
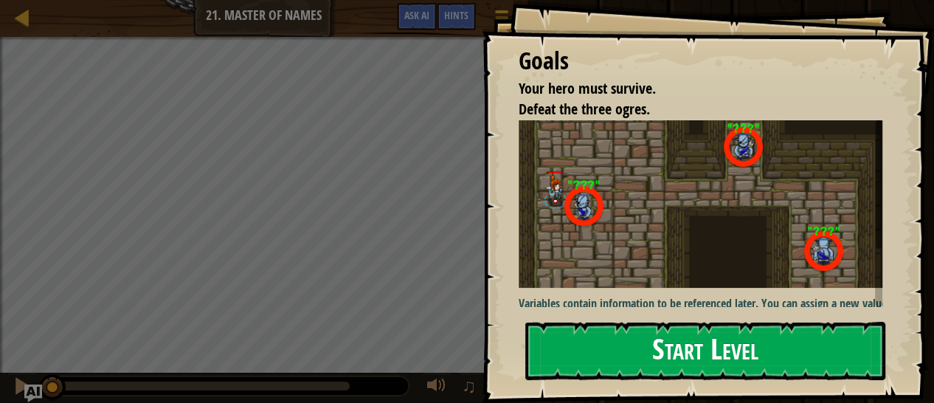
click at [604, 342] on button "Start Level" at bounding box center [705, 351] width 360 height 58
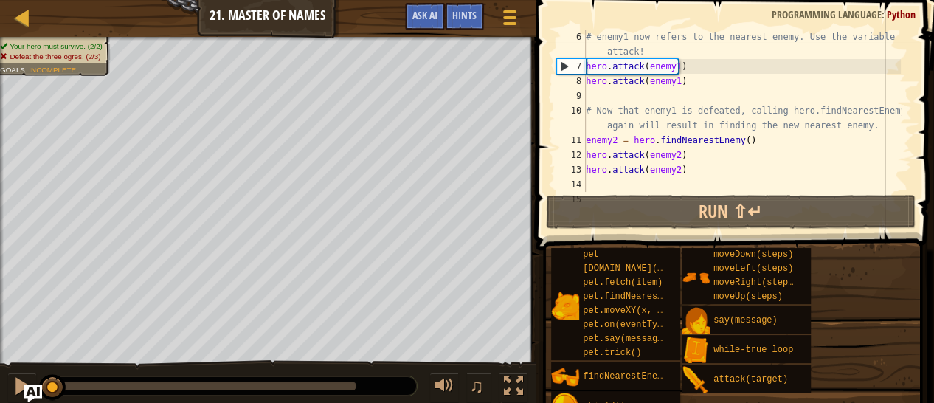
scroll to position [89, 0]
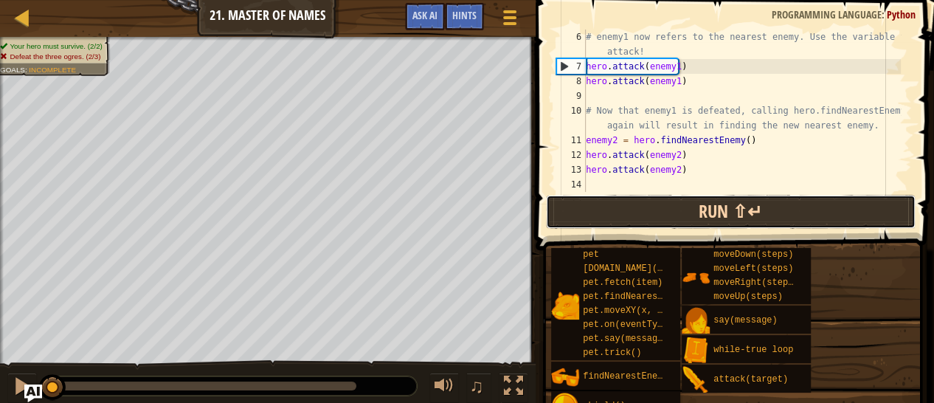
click at [705, 203] on button "Run ⇧↵" at bounding box center [731, 212] width 370 height 34
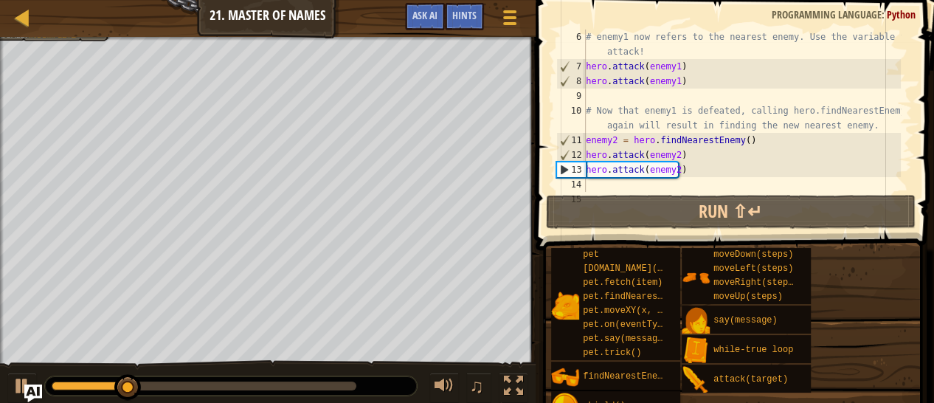
scroll to position [132, 0]
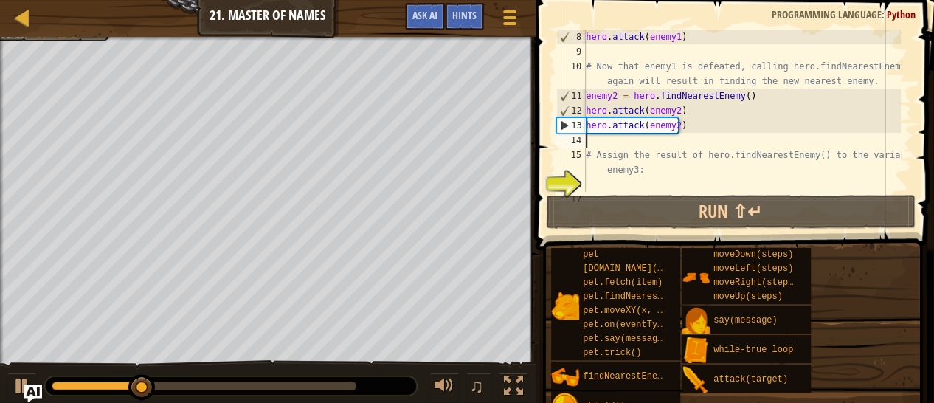
click at [609, 145] on div "hero . attack ( enemy1 ) # Now that enemy1 is defeated, calling hero.findNeares…" at bounding box center [742, 126] width 318 height 192
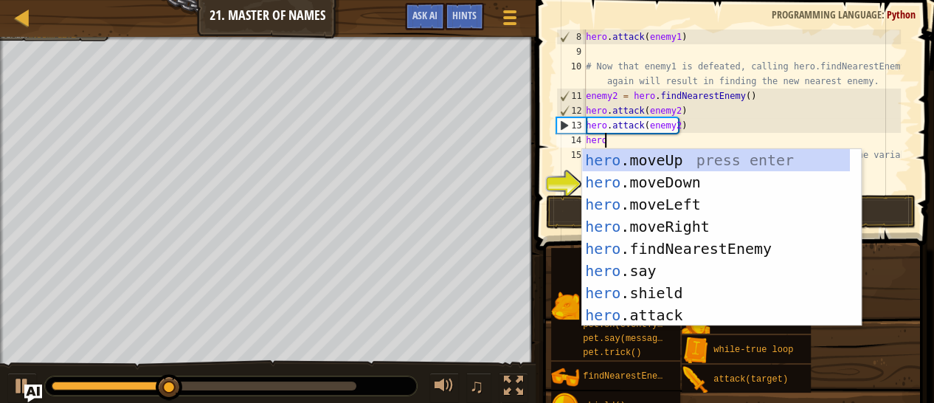
scroll to position [6, 0]
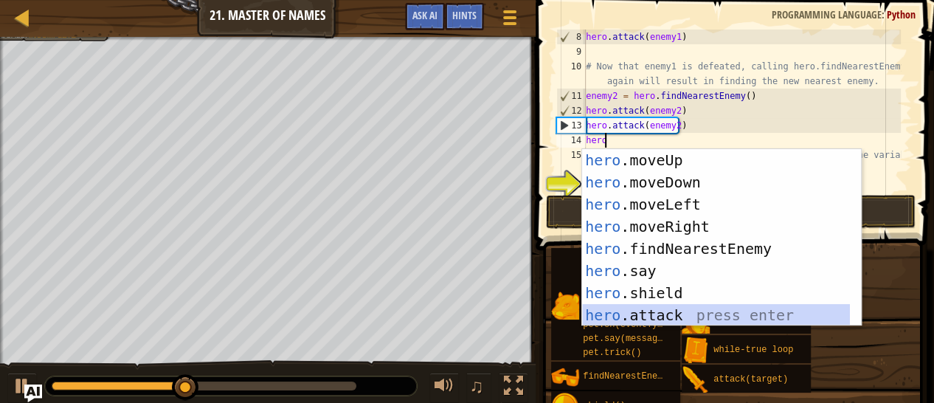
click at [672, 312] on div "hero .moveUp press enter hero .moveDown press enter hero .moveLeft press enter …" at bounding box center [716, 259] width 268 height 221
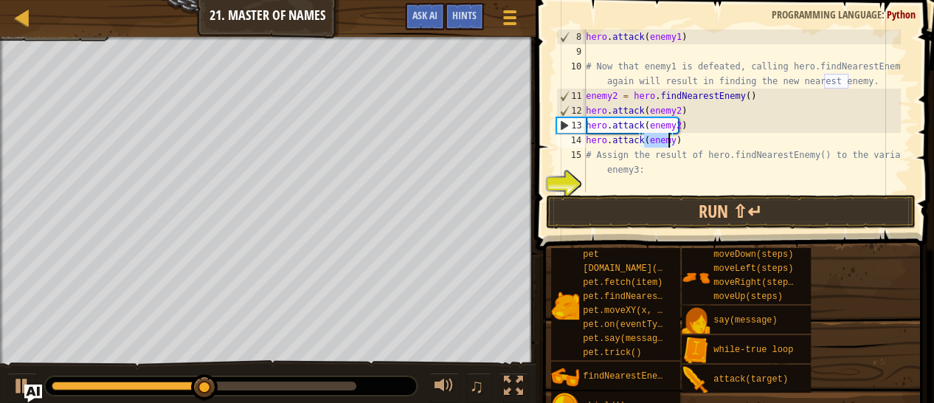
click at [667, 142] on div "hero . attack ( enemy1 ) # Now that enemy1 is defeated, calling hero.findNeares…" at bounding box center [742, 111] width 318 height 162
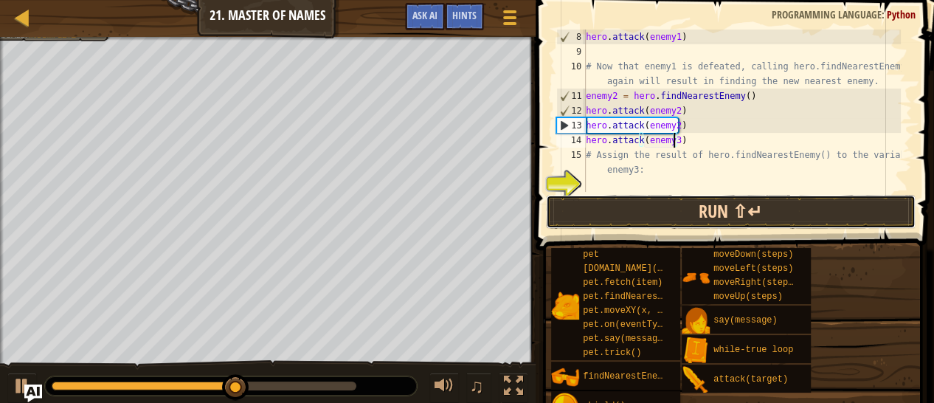
click at [646, 207] on button "Run ⇧↵" at bounding box center [731, 212] width 370 height 34
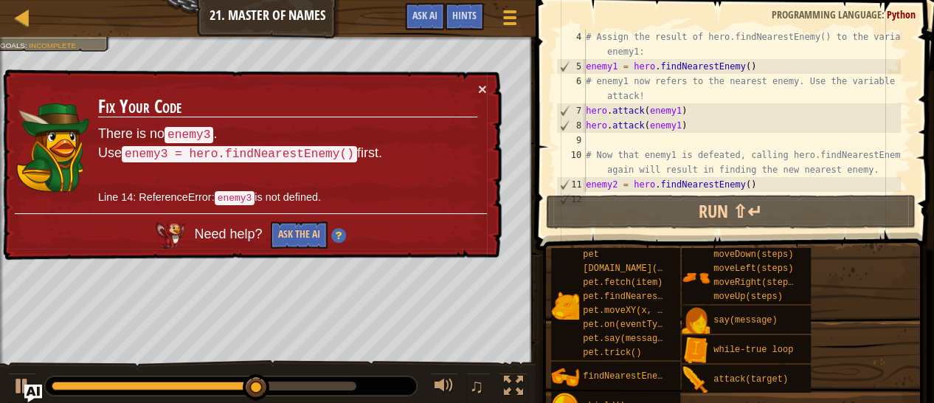
scroll to position [89, 0]
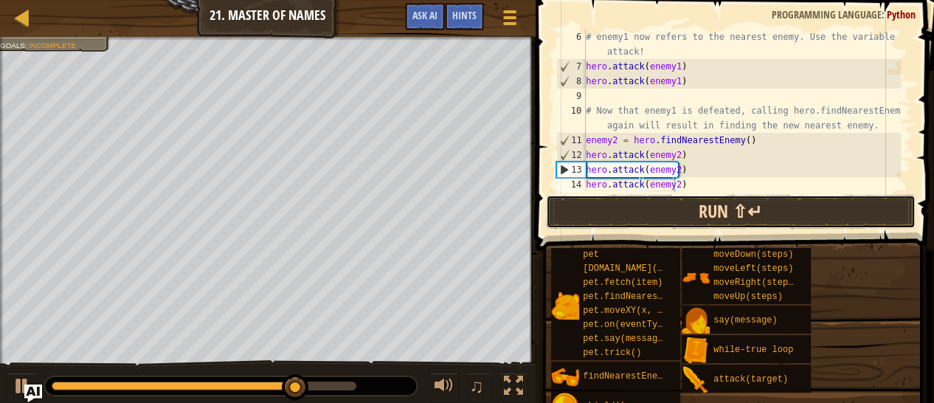
click at [649, 215] on button "Run ⇧↵" at bounding box center [731, 212] width 370 height 34
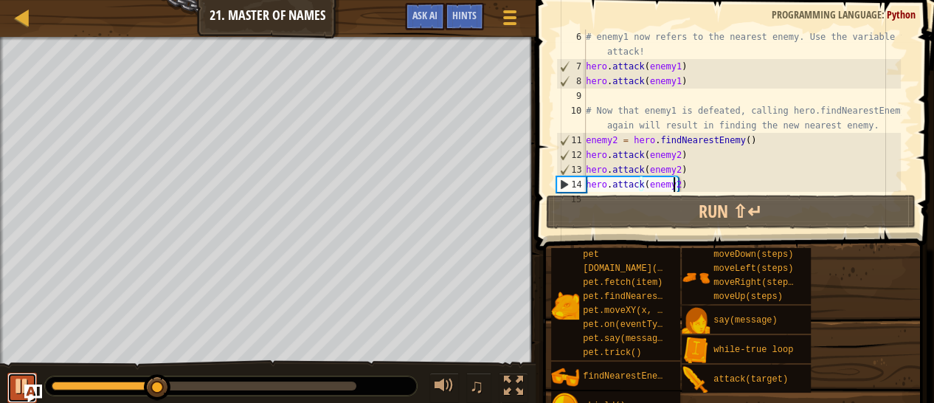
click at [15, 382] on div at bounding box center [22, 385] width 19 height 19
drag, startPoint x: 153, startPoint y: 393, endPoint x: 27, endPoint y: 376, distance: 128.1
click at [27, 376] on div "♫" at bounding box center [268, 382] width 536 height 44
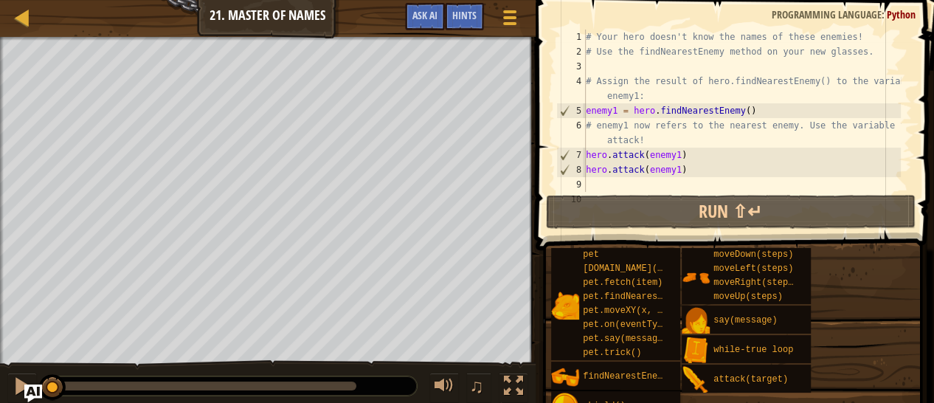
scroll to position [0, 0]
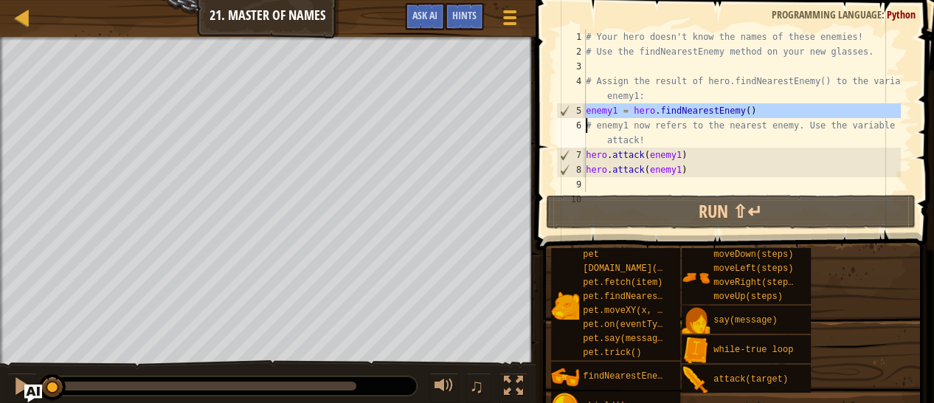
drag, startPoint x: 584, startPoint y: 108, endPoint x: 748, endPoint y: 111, distance: 163.8
click at [748, 111] on div "hero.attack(enemy2) 1 2 3 4 5 6 7 8 9 10 # Your hero doesn't know the names of …" at bounding box center [732, 111] width 359 height 162
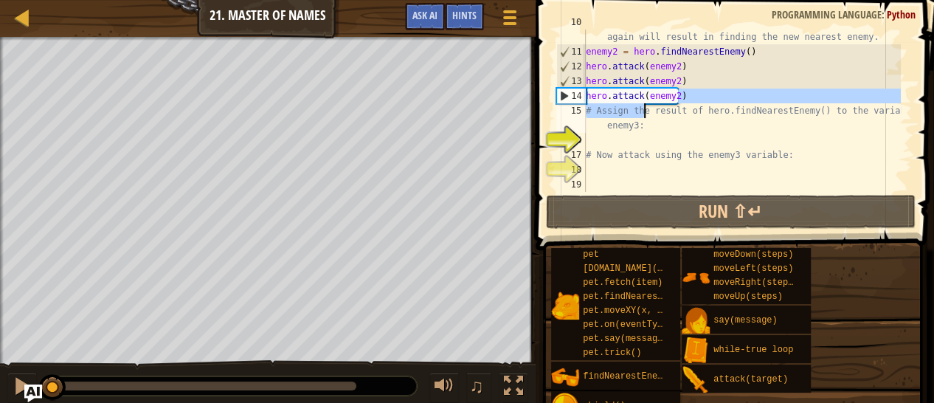
scroll to position [176, 0]
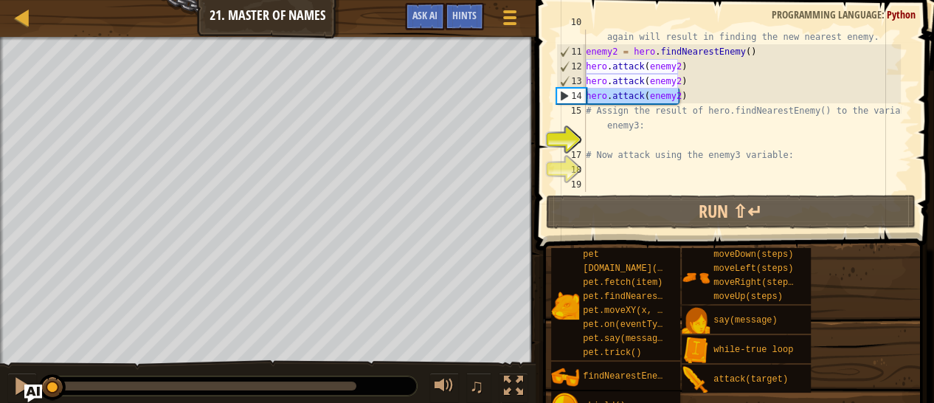
drag, startPoint x: 682, startPoint y: 137, endPoint x: 585, endPoint y: 98, distance: 104.3
click at [585, 98] on div "enemy1 = hero.findNearestEnemy() # enemy1 now refers to the nearest enemy. Use …" at bounding box center [732, 111] width 359 height 162
type textarea "hero.attack(enemy2)"
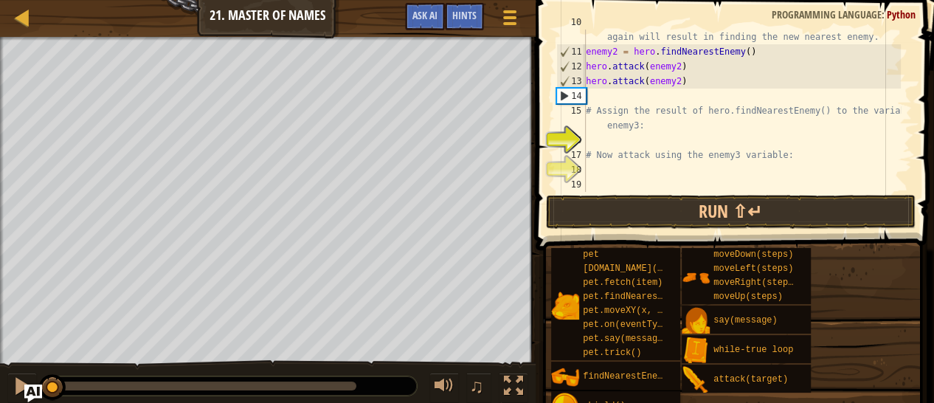
scroll to position [6, 0]
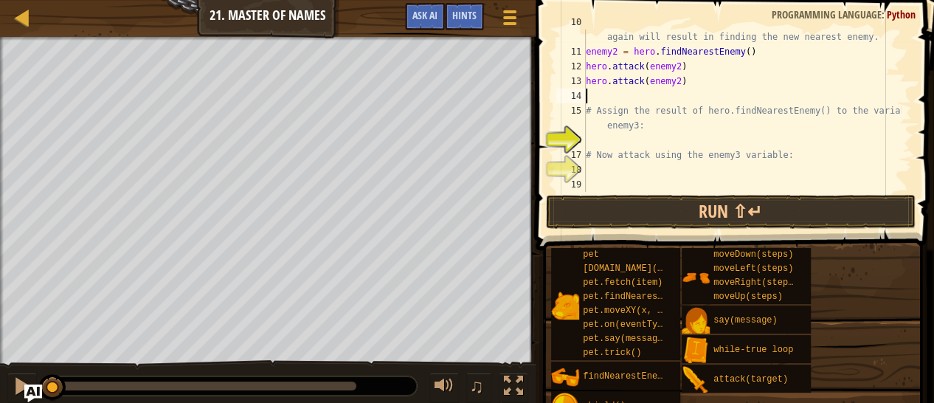
click at [618, 139] on div "# Now that enemy1 is defeated, calling hero.findNearestEnemy() again will resul…" at bounding box center [742, 118] width 318 height 207
paste textarea "enemy1 = hero.findNearestEnemy()"
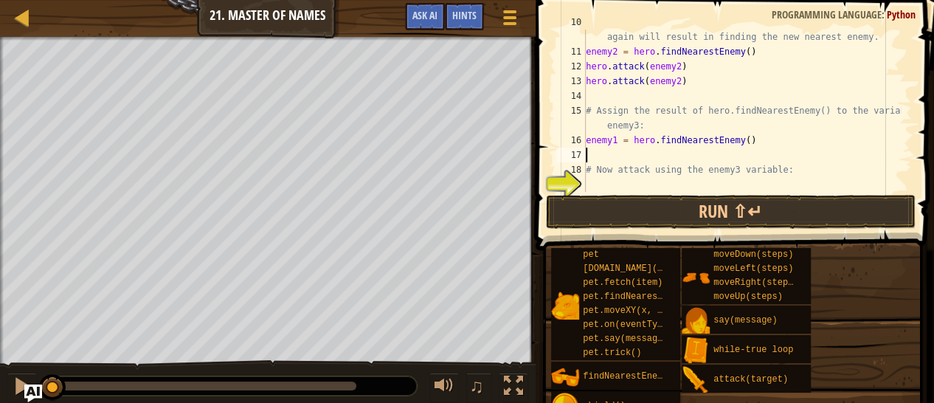
click at [612, 139] on div "# Now that enemy1 is defeated, calling hero.findNearestEnemy() again will resul…" at bounding box center [742, 118] width 318 height 207
type textarea "enemy3 = hero.findNearestEnemy()"
click at [623, 156] on div "# Now that enemy1 is defeated, calling hero.findNearestEnemy() again will resul…" at bounding box center [742, 118] width 318 height 207
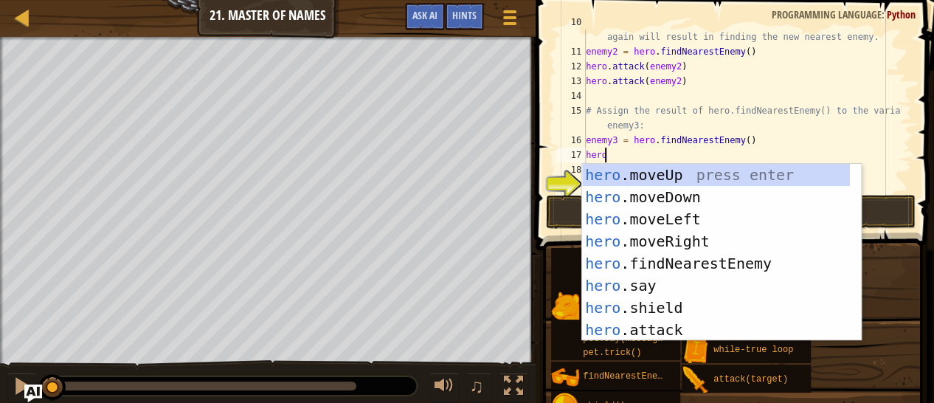
scroll to position [6, 0]
click at [668, 331] on div "hero .moveUp press enter hero .moveDown press enter hero .moveLeft press enter …" at bounding box center [716, 274] width 268 height 221
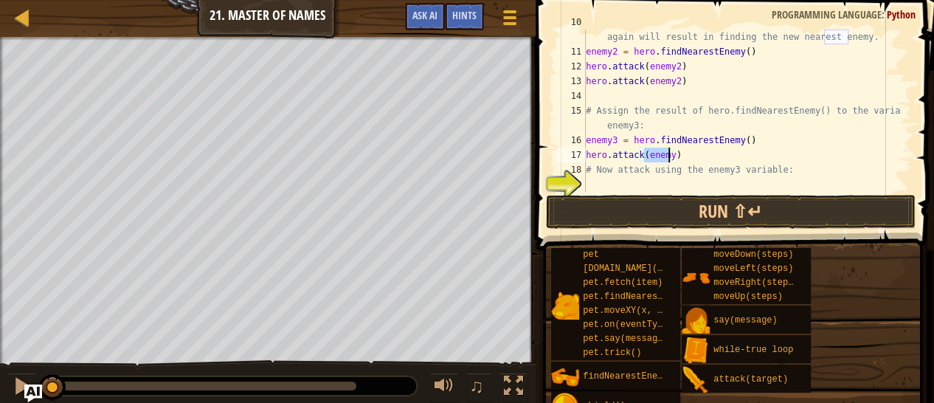
click at [664, 156] on div "# Now that enemy1 is defeated, calling hero.findNearestEnemy() again will resul…" at bounding box center [742, 111] width 318 height 162
click at [691, 156] on div "# Now that enemy1 is defeated, calling hero.findNearestEnemy() again will resul…" at bounding box center [742, 118] width 318 height 207
drag, startPoint x: 691, startPoint y: 156, endPoint x: 584, endPoint y: 156, distance: 107.0
click at [584, 156] on div "hero.attack(enemy3) 10 11 12 13 14 15 16 17 18 19 20 # Now that enemy1 is defea…" at bounding box center [732, 111] width 359 height 162
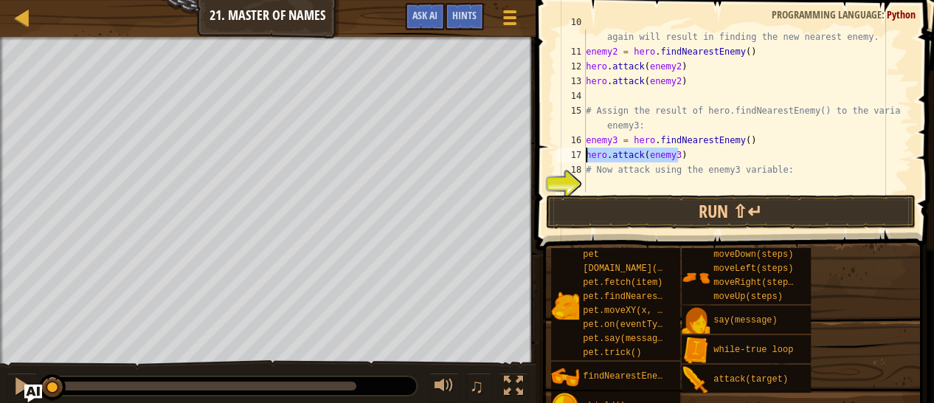
click at [687, 164] on div "# Now that enemy1 is defeated, calling hero.findNearestEnemy() again will resul…" at bounding box center [742, 118] width 318 height 207
click at [687, 149] on div "# Now that enemy1 is defeated, calling hero.findNearestEnemy() again will resul…" at bounding box center [742, 118] width 318 height 207
type textarea "hero.attack(enemy3)"
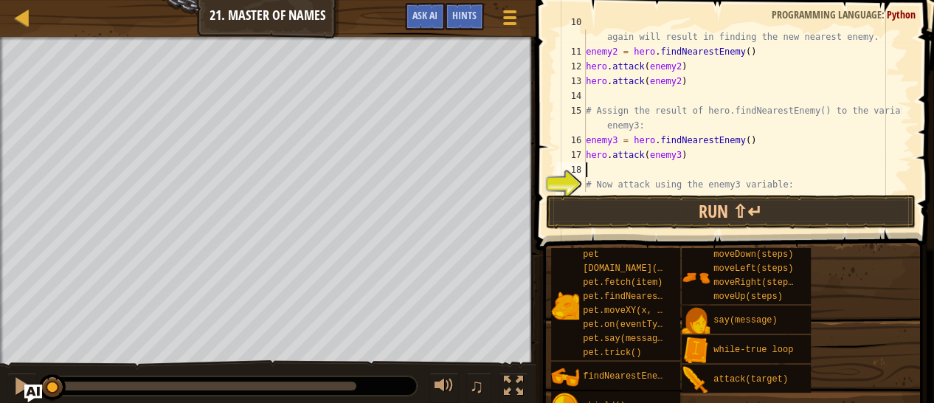
paste textarea "hero.attack(enemy3)"
type textarea "hero.attack(enemy3)"
click at [686, 215] on button "Run ⇧↵" at bounding box center [731, 212] width 370 height 34
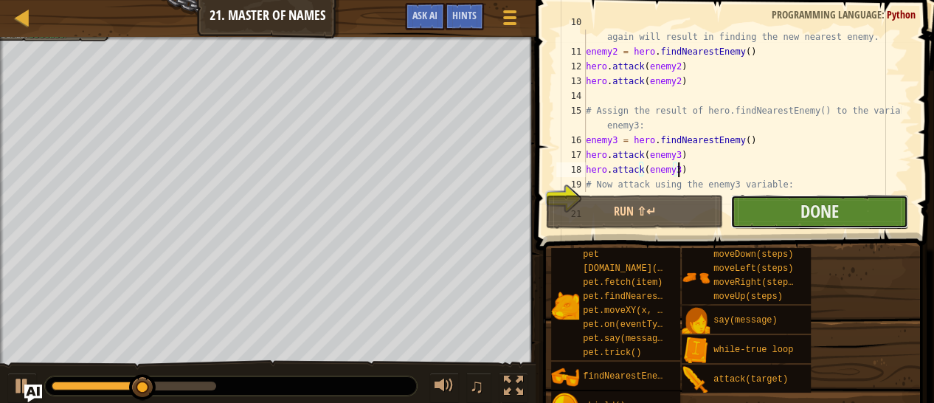
click at [790, 201] on button "Done" at bounding box center [819, 212] width 177 height 34
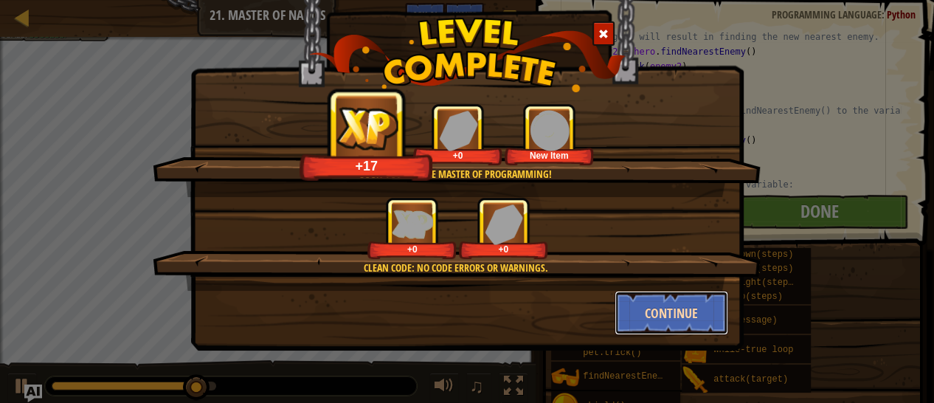
click at [677, 317] on button "Continue" at bounding box center [672, 313] width 114 height 44
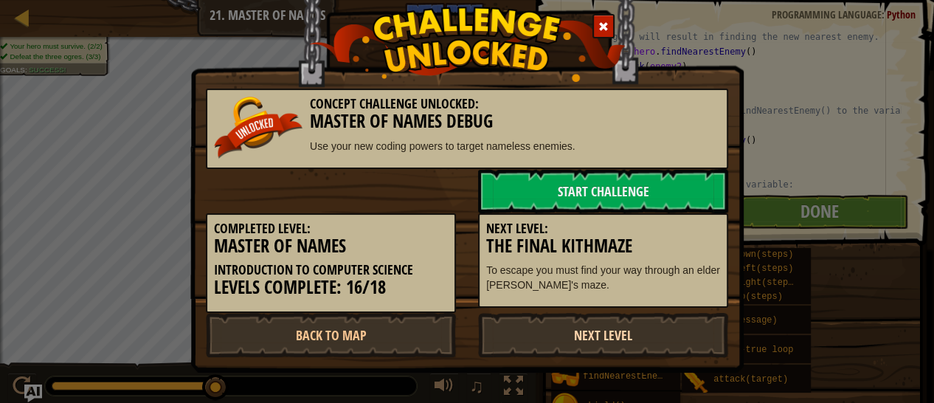
click at [593, 336] on link "Next Level" at bounding box center [603, 335] width 250 height 44
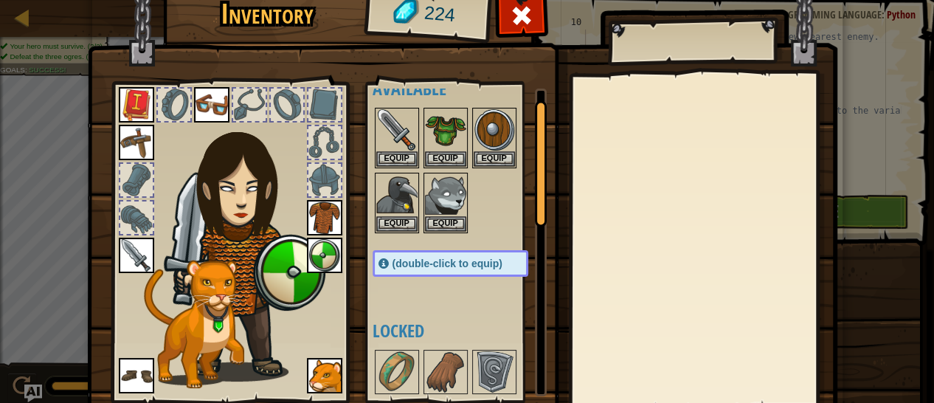
scroll to position [0, 0]
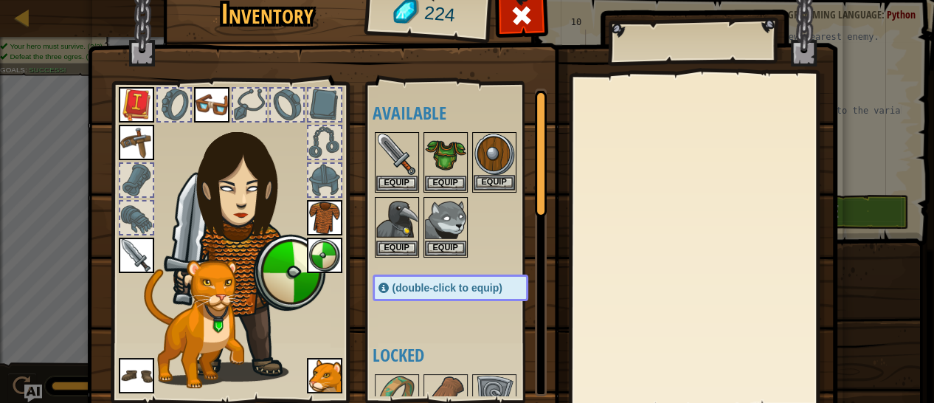
click at [486, 156] on img at bounding box center [494, 154] width 41 height 41
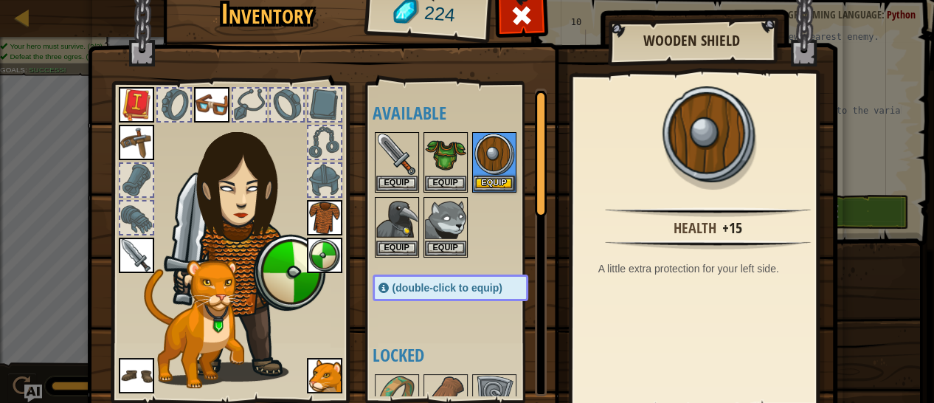
click at [315, 259] on img at bounding box center [324, 255] width 35 height 35
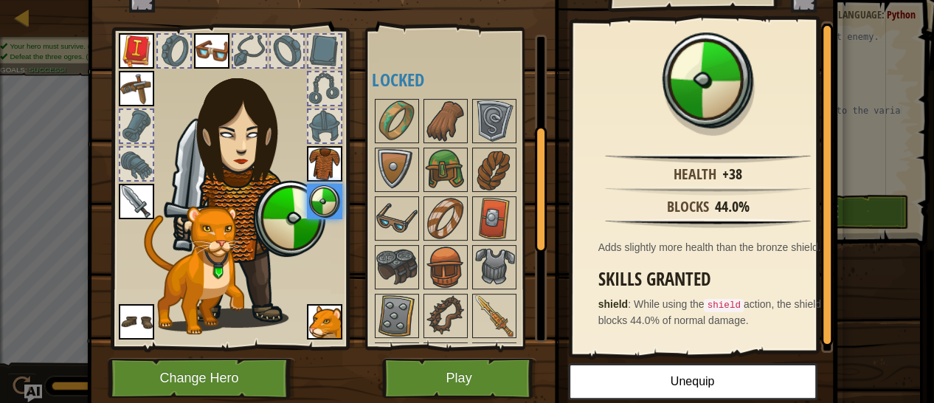
scroll to position [32, 0]
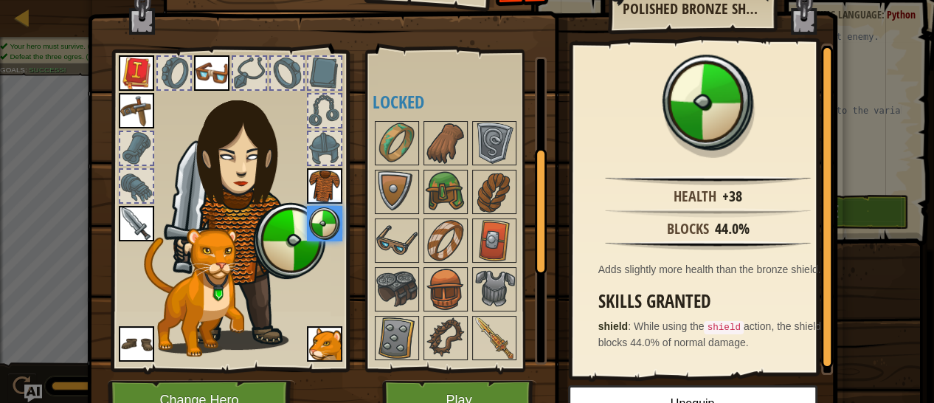
click at [199, 66] on img at bounding box center [211, 72] width 35 height 35
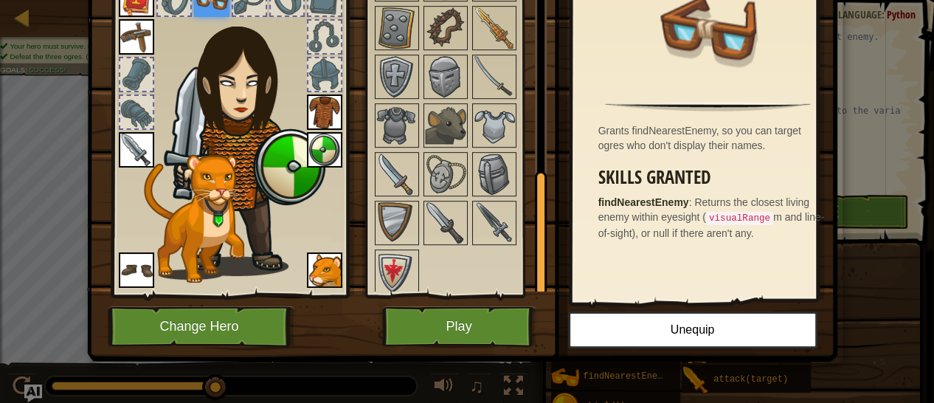
scroll to position [460, 0]
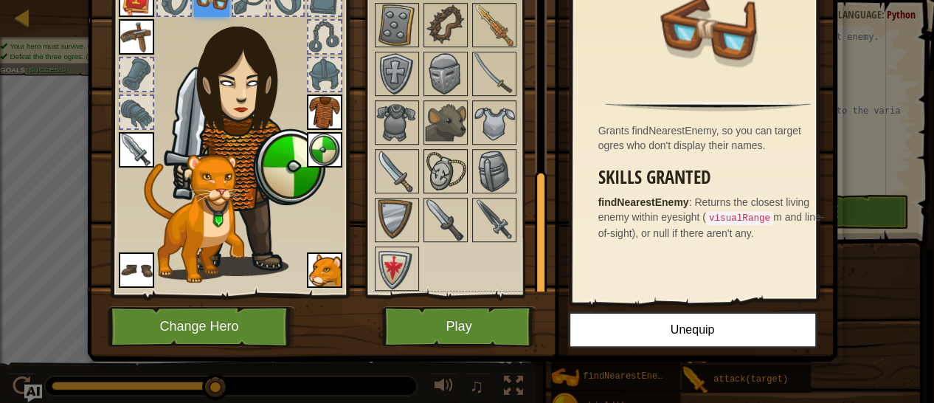
click at [441, 166] on img at bounding box center [445, 171] width 41 height 41
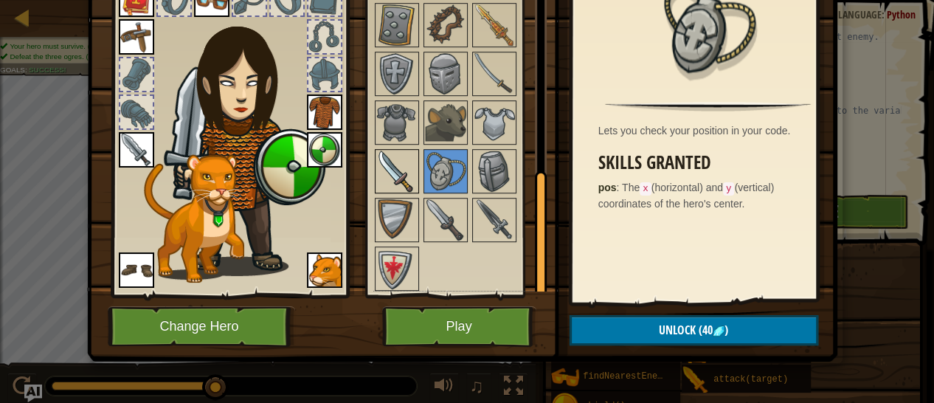
click at [376, 168] on img at bounding box center [396, 171] width 41 height 41
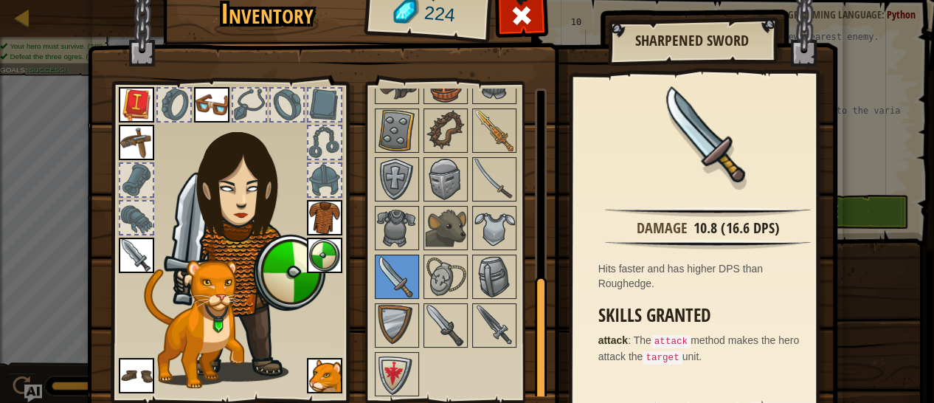
scroll to position [73, 0]
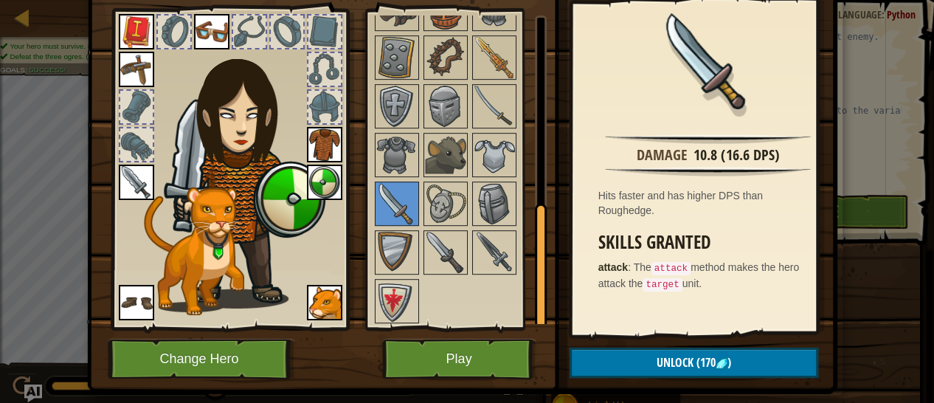
click at [132, 188] on img at bounding box center [136, 182] width 35 height 35
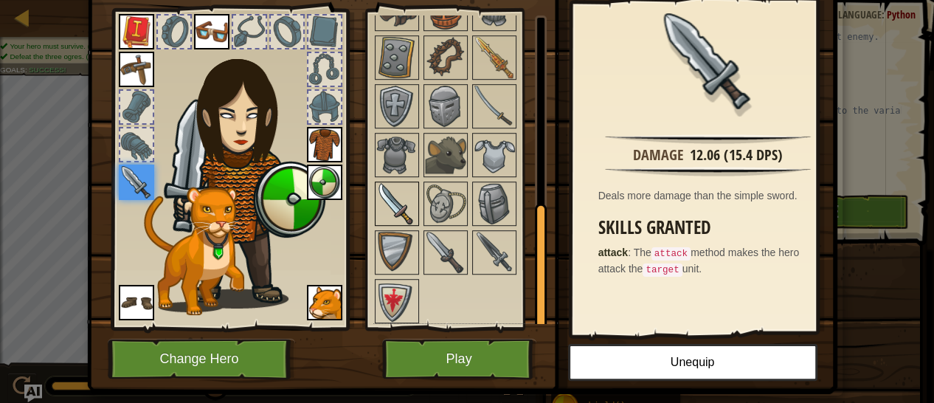
click at [387, 189] on img at bounding box center [396, 203] width 41 height 41
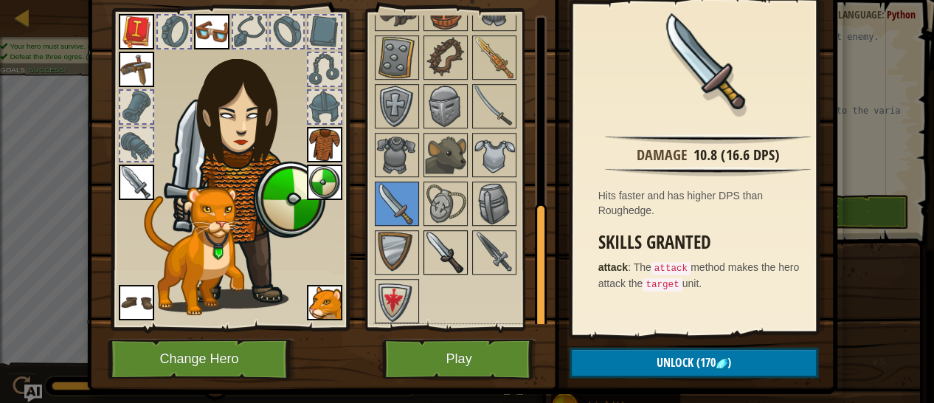
click at [428, 232] on img at bounding box center [445, 252] width 41 height 41
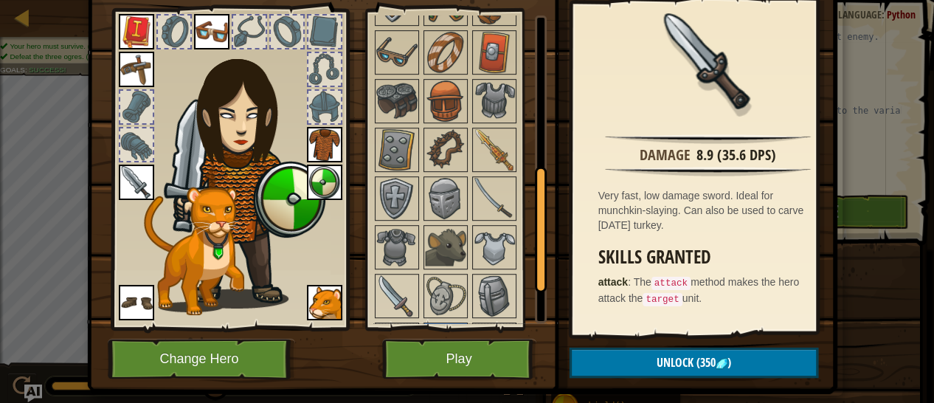
scroll to position [442, 0]
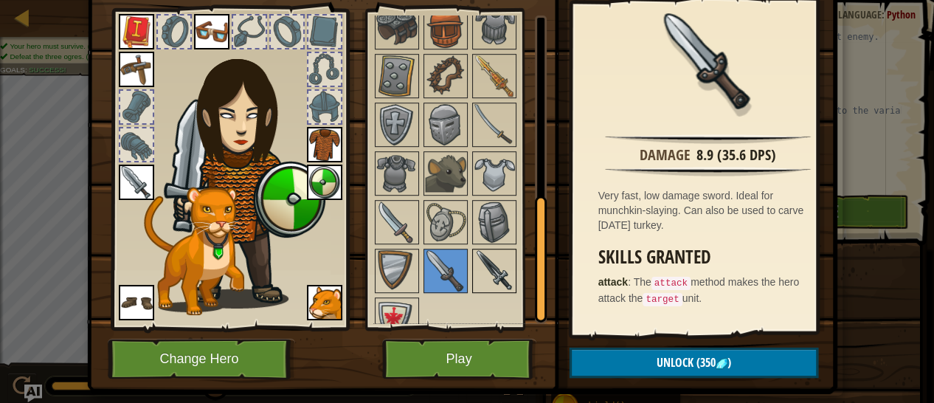
click at [501, 263] on img at bounding box center [494, 270] width 41 height 41
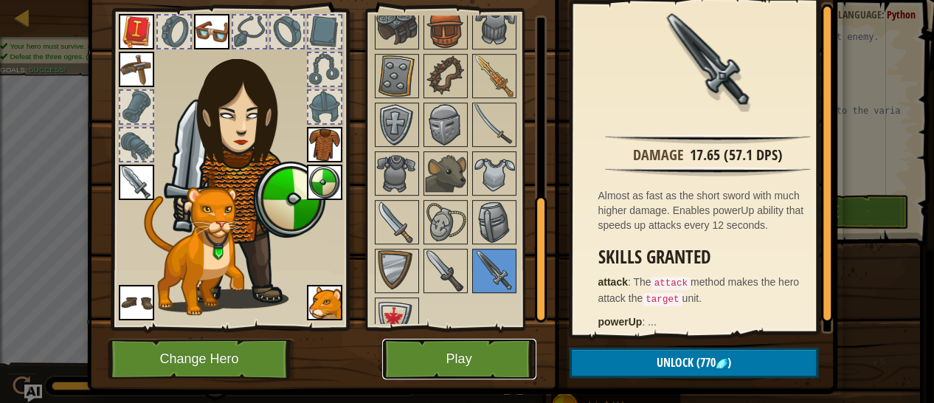
click at [489, 346] on button "Play" at bounding box center [459, 359] width 154 height 41
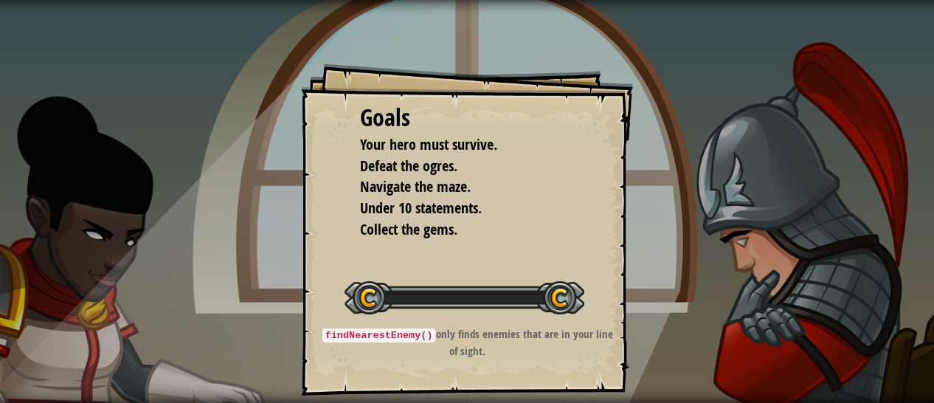
click at [485, 176] on li "Navigate the maze." at bounding box center [456, 186] width 229 height 21
click at [488, 252] on div "Goals Your hero must survive. Defeat the ogres. Navigate the maze. Under 10 sta…" at bounding box center [467, 229] width 332 height 332
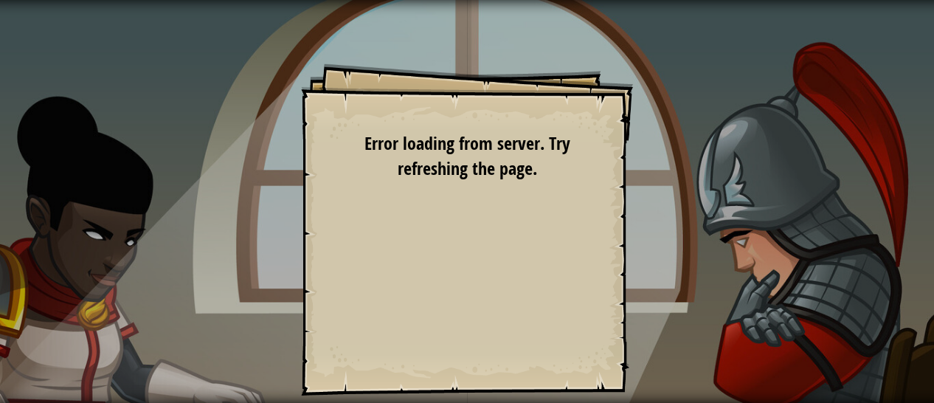
click at [746, 94] on div "Goals Your hero must survive. Defeat the ogres. Navigate the maze. Under 10 sta…" at bounding box center [467, 201] width 934 height 403
